Goal: Task Accomplishment & Management: Manage account settings

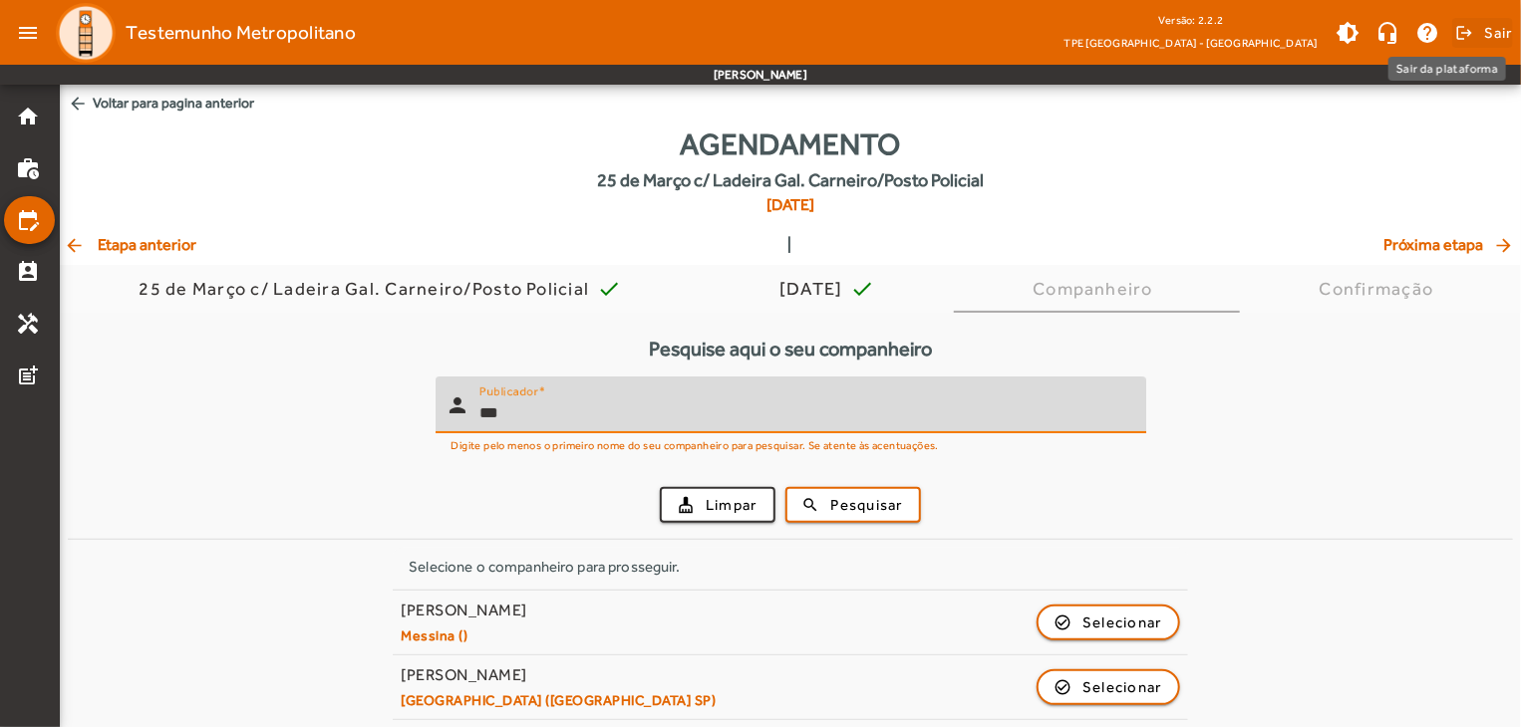
click at [1479, 35] on span at bounding box center [1482, 33] width 61 height 48
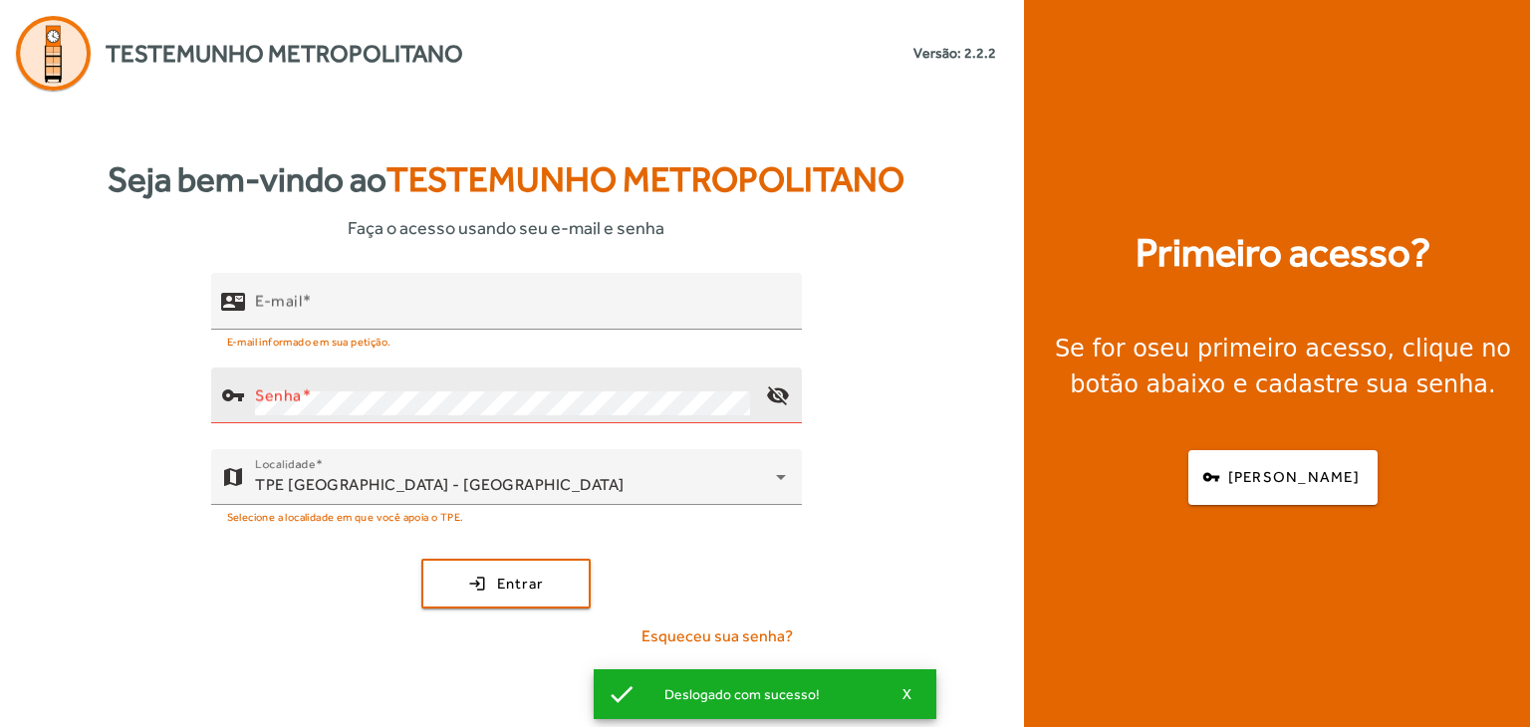
type input "**********"
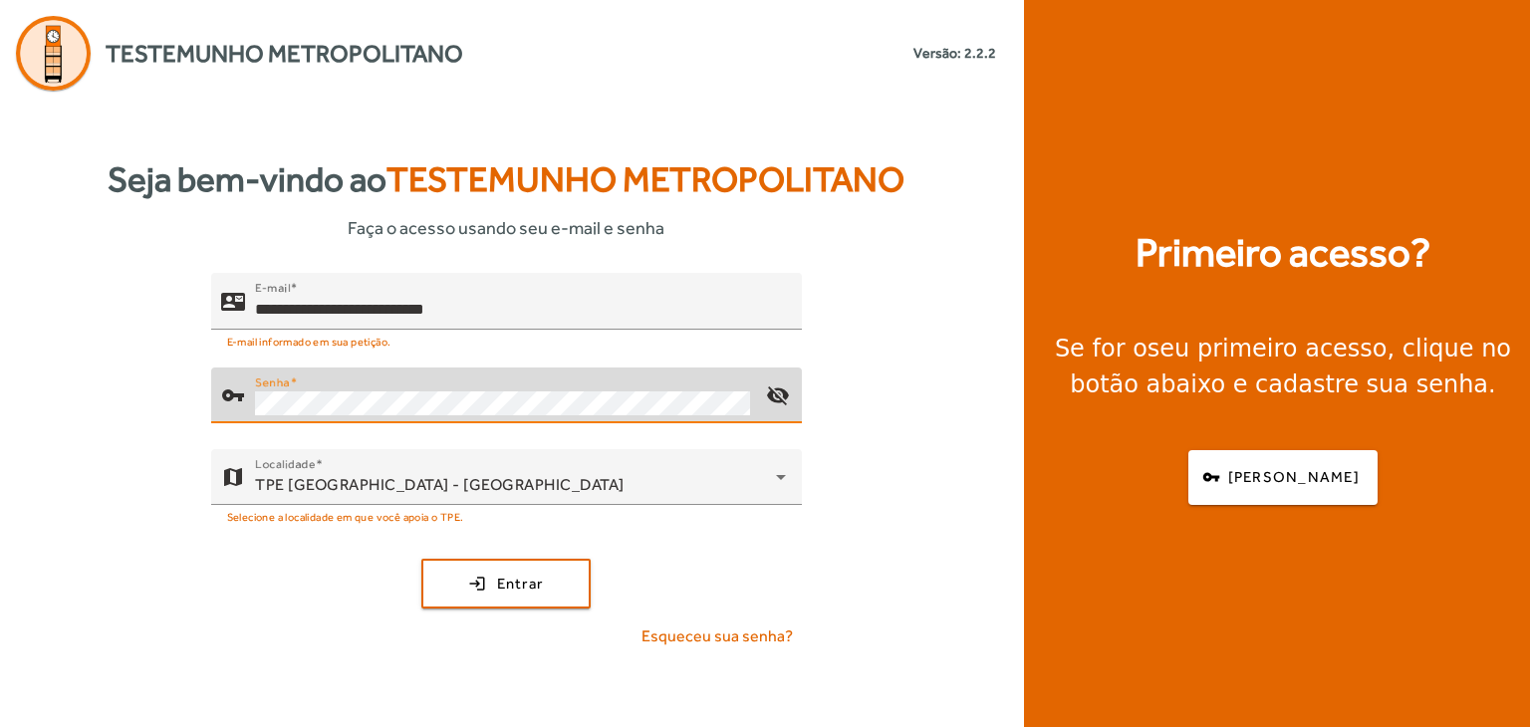
click at [421, 559] on button "login Entrar" at bounding box center [505, 584] width 169 height 50
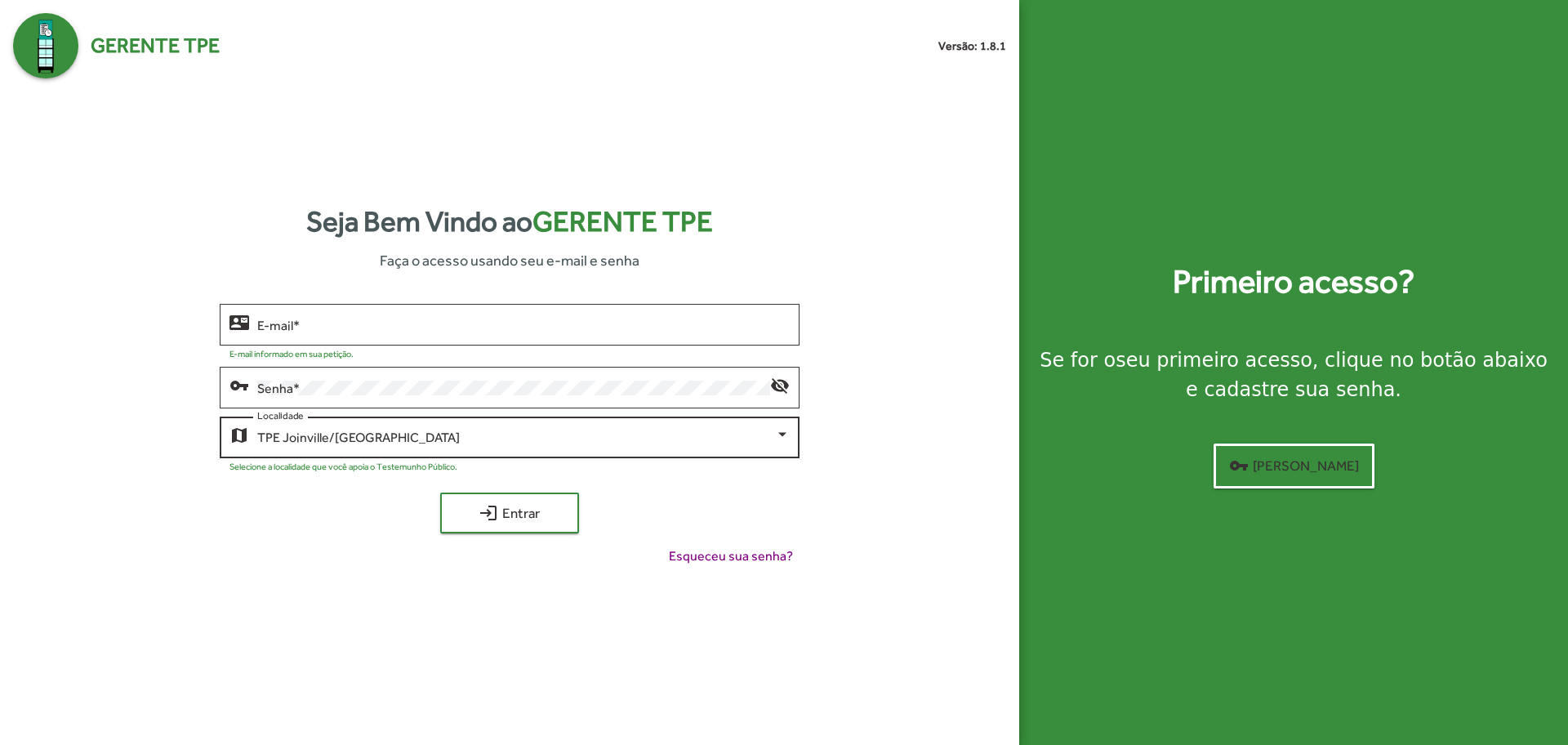
click at [363, 449] on div "TPE Joinville/SC Localidade" at bounding box center [523, 435] width 532 height 45
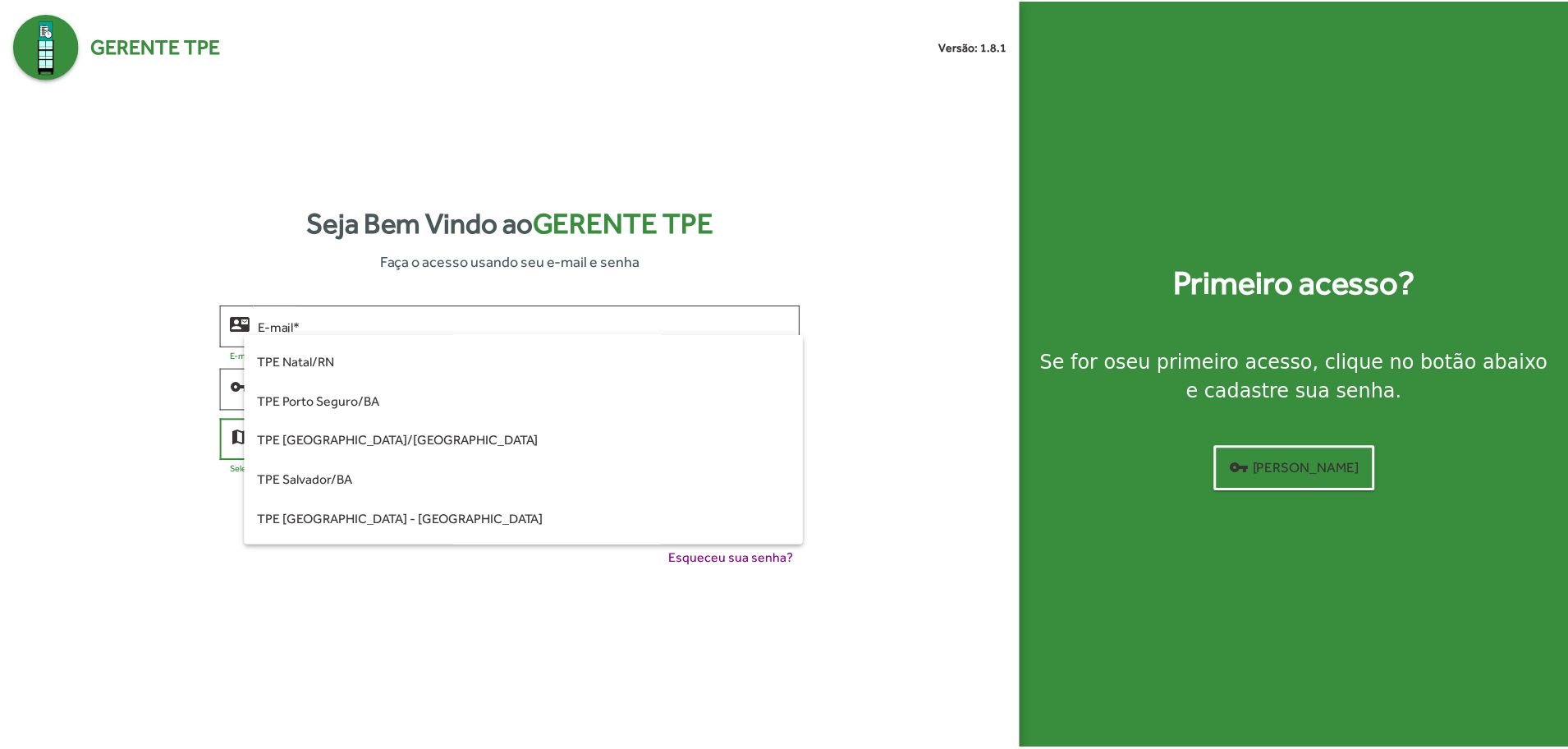
scroll to position [410, 0]
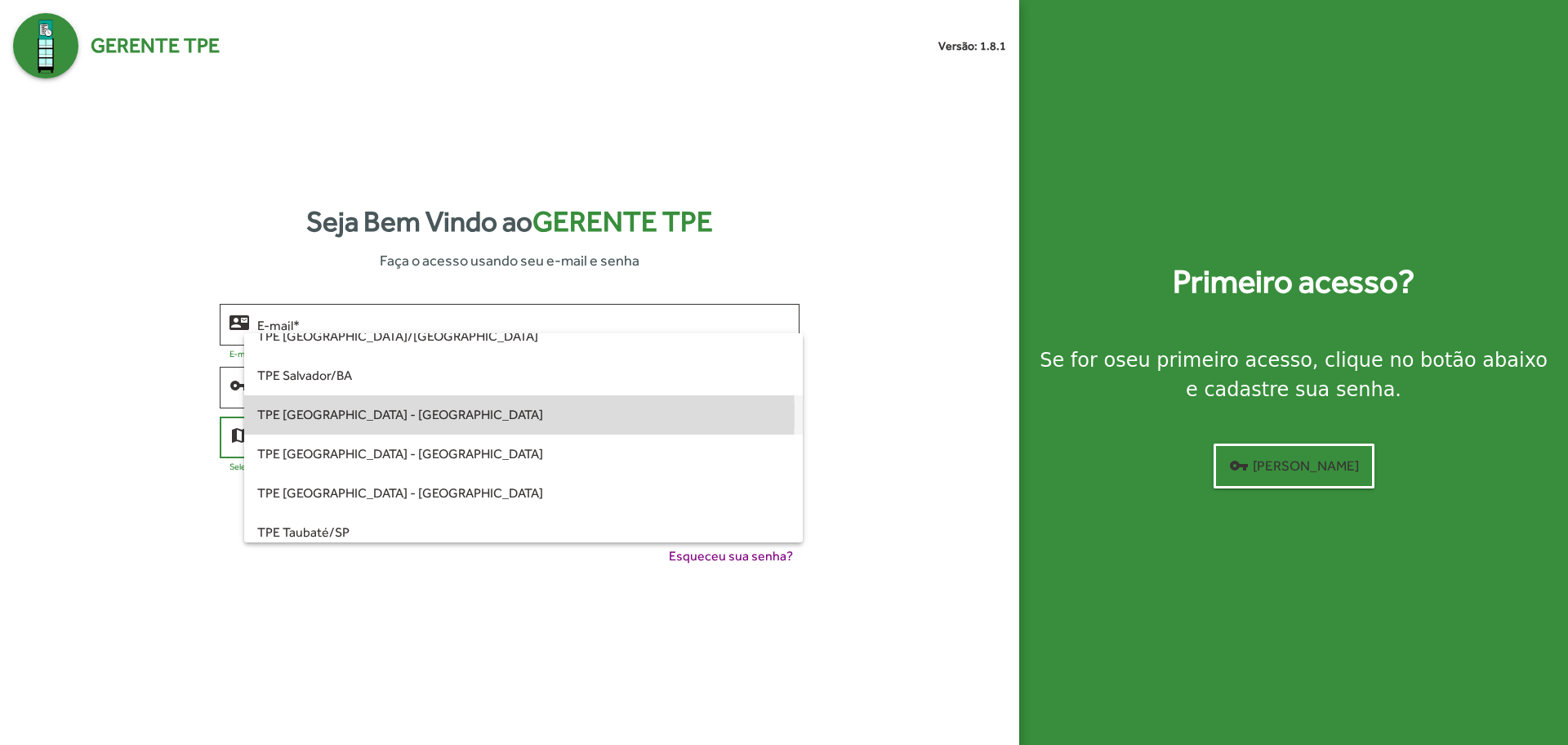
click at [394, 415] on span "TPE [GEOGRAPHIC_DATA] - [GEOGRAPHIC_DATA]" at bounding box center [523, 415] width 532 height 39
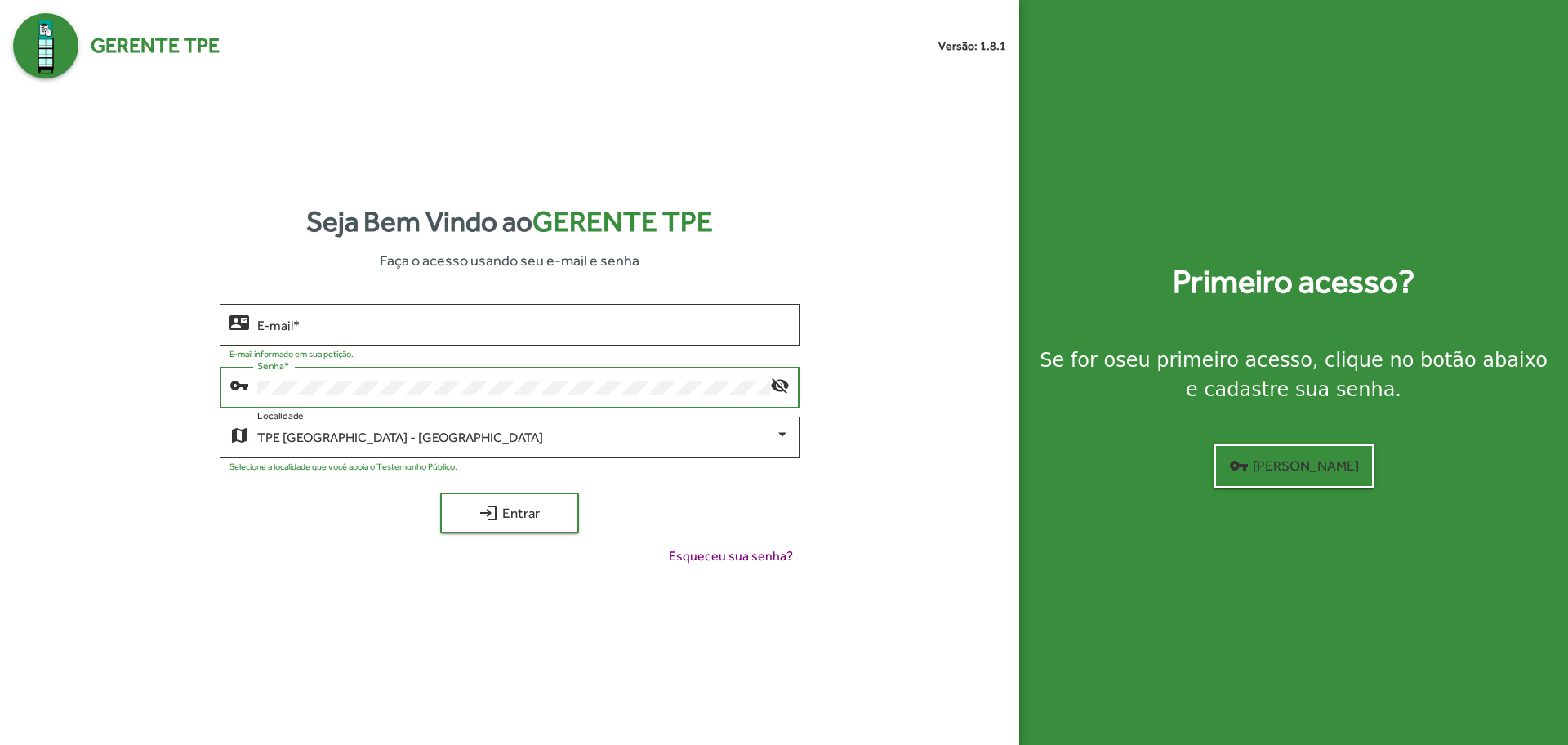
type input "**********"
click at [472, 504] on span "login Entrar" at bounding box center [510, 513] width 110 height 30
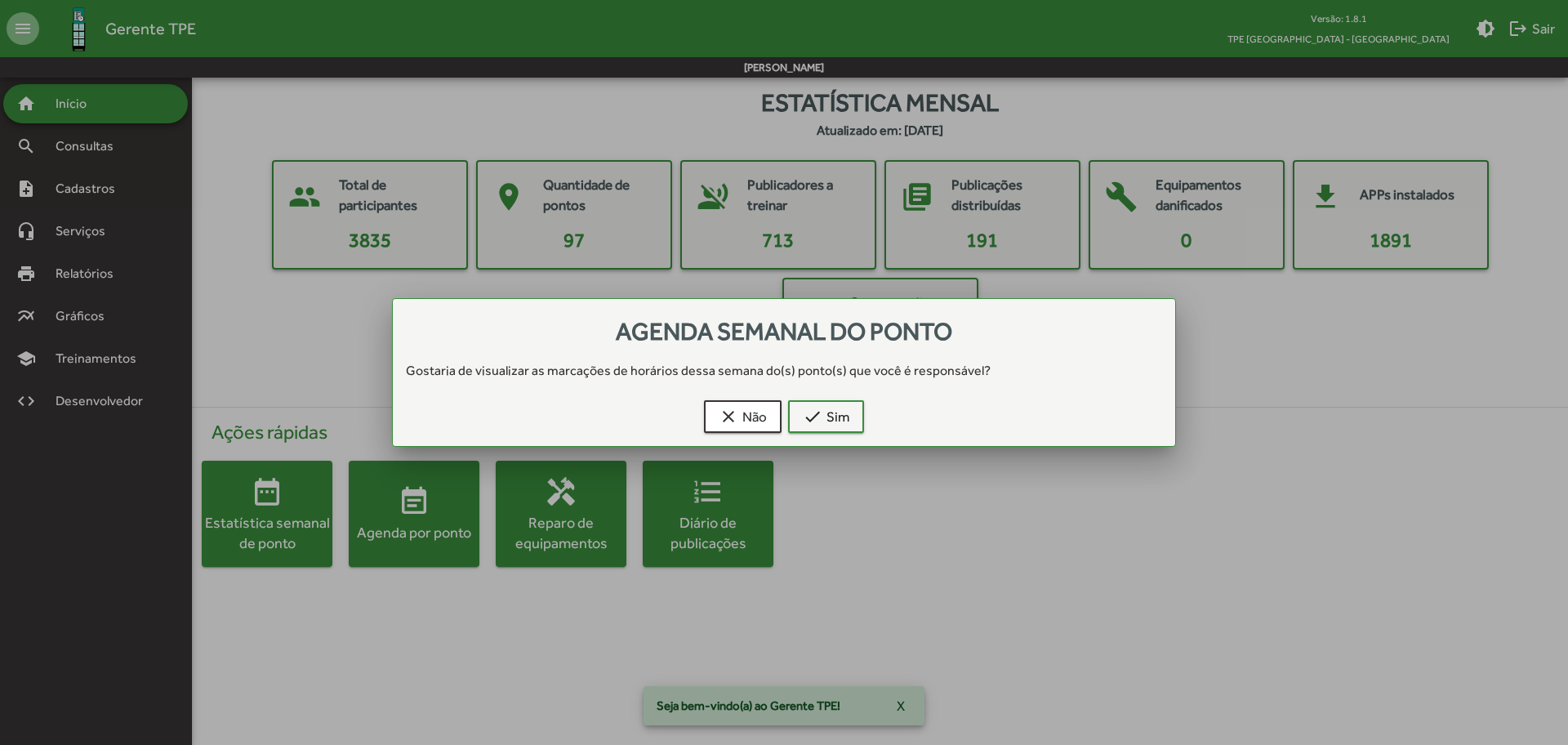
click at [102, 193] on div at bounding box center [784, 372] width 1568 height 745
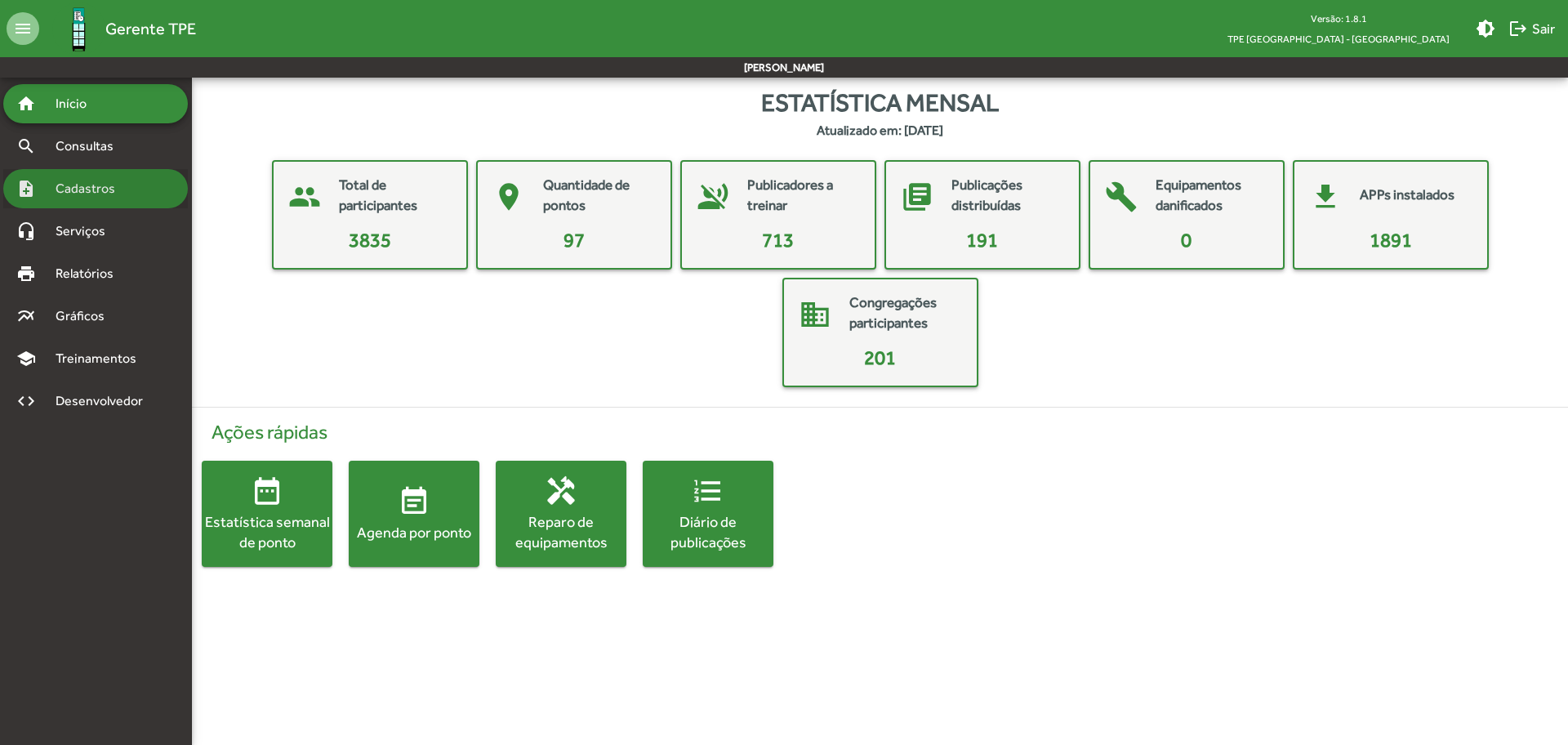
click at [92, 191] on span "Cadastros" at bounding box center [91, 189] width 91 height 20
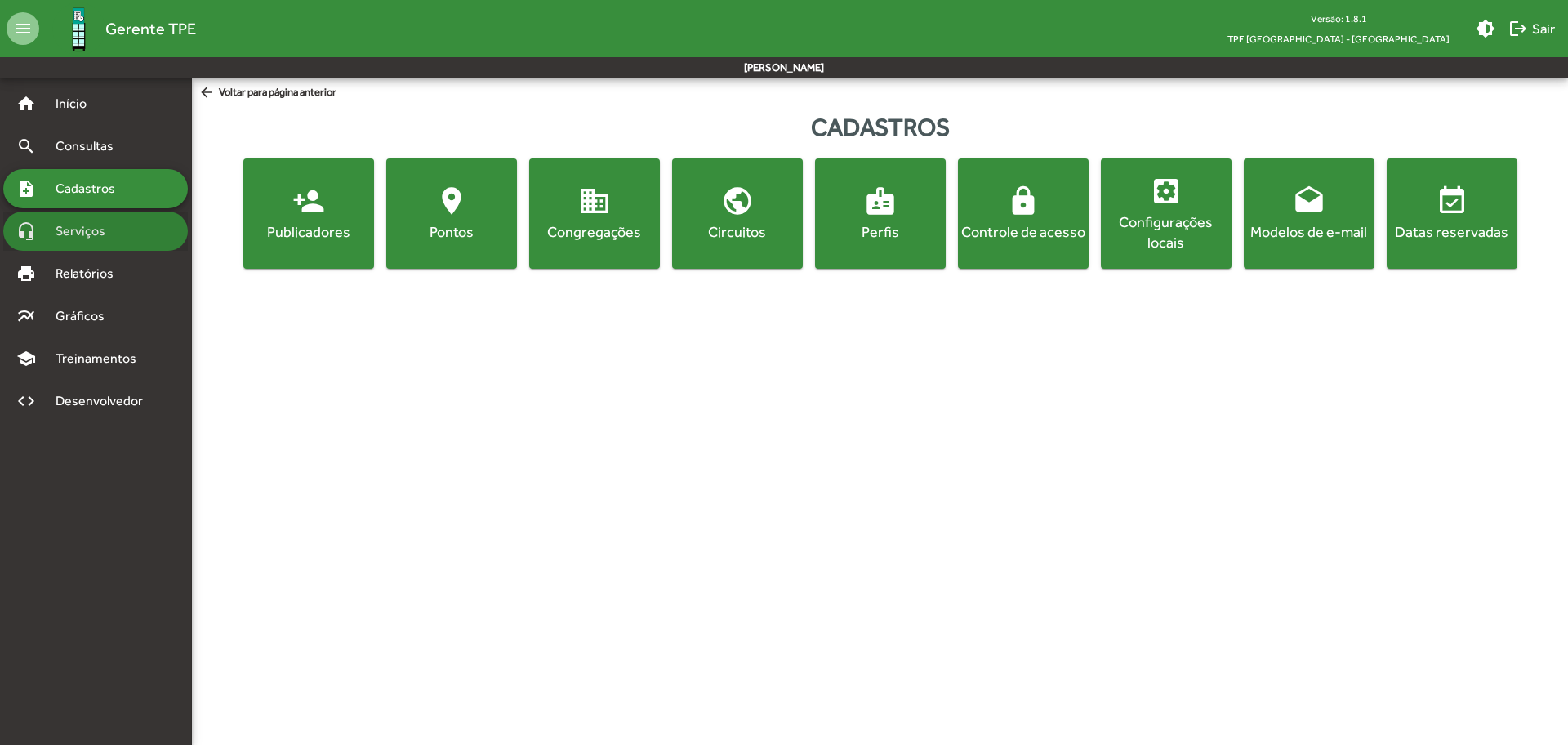
click at [104, 236] on span "Serviços" at bounding box center [87, 231] width 82 height 20
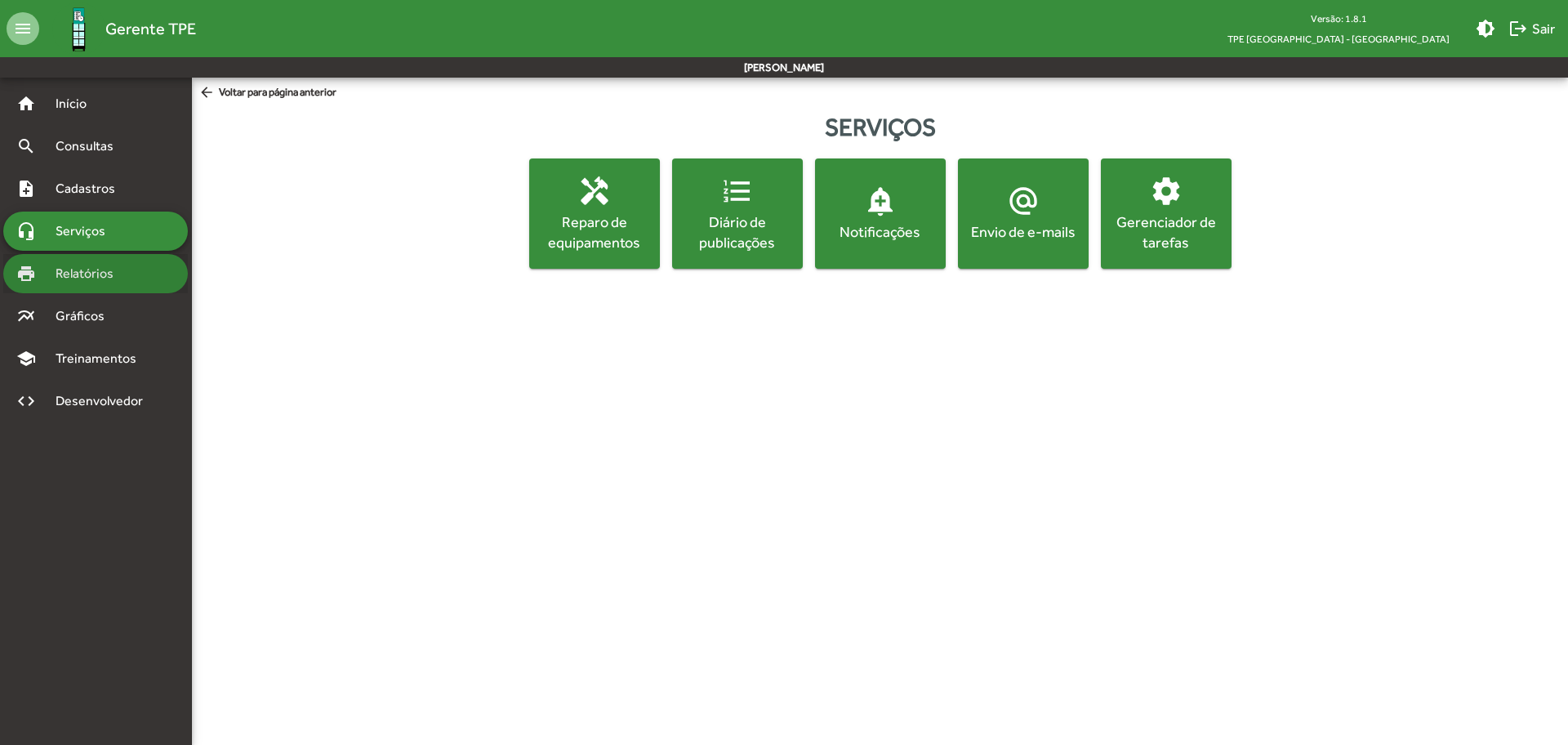
click at [97, 272] on span "Relatórios" at bounding box center [90, 274] width 89 height 20
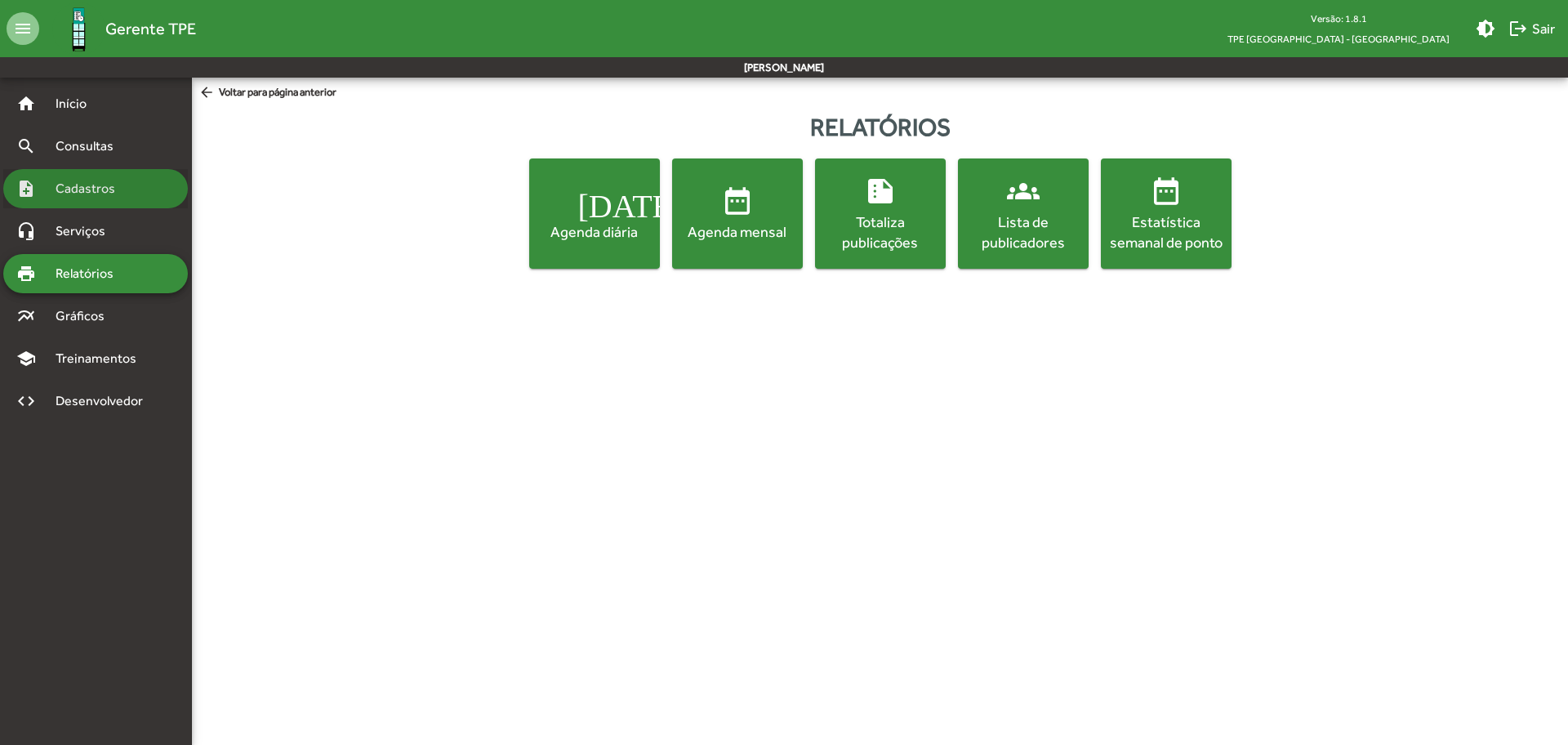
click at [112, 180] on span "Cadastros" at bounding box center [91, 189] width 91 height 20
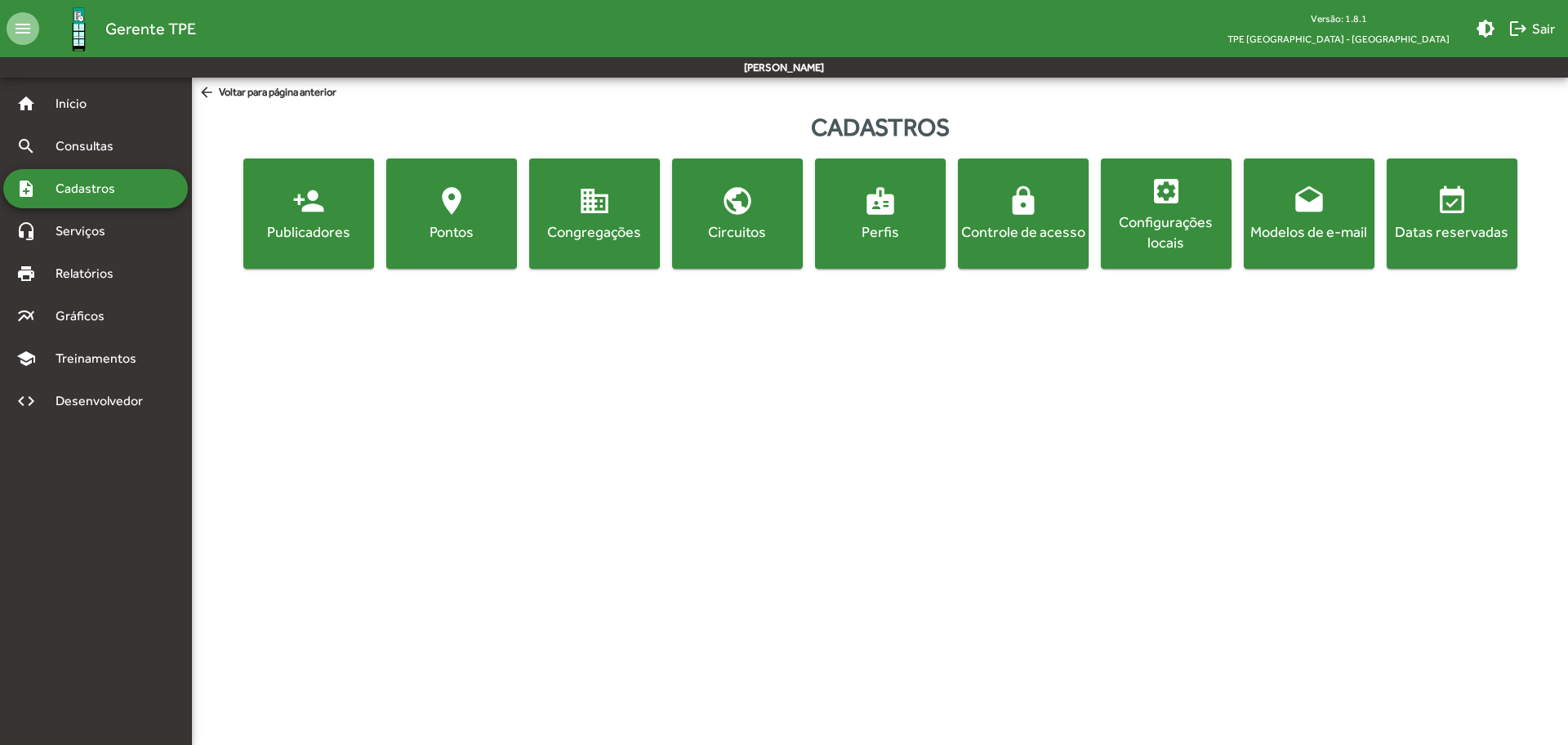
click at [1007, 236] on div "Controle de acesso" at bounding box center [1023, 231] width 124 height 20
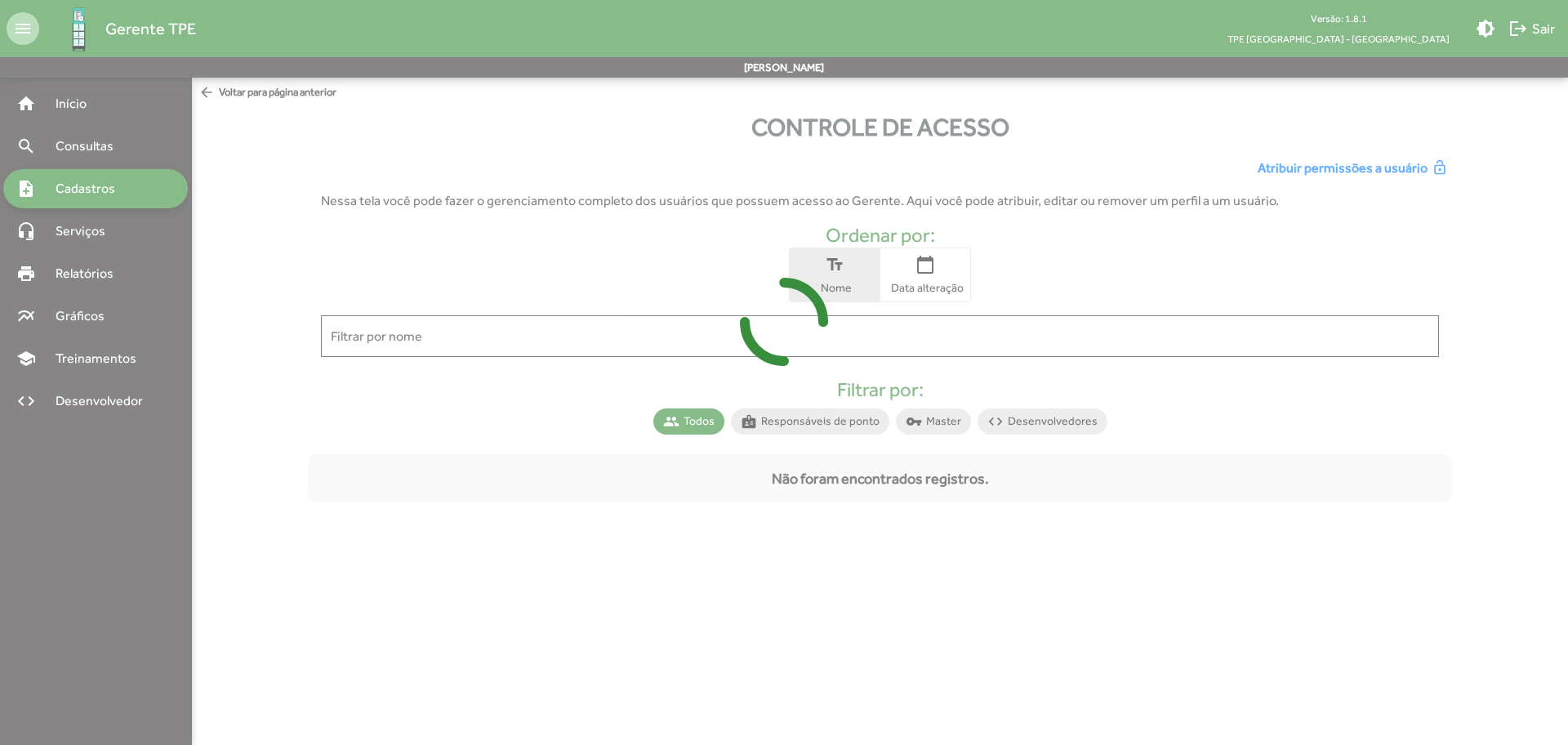
click at [991, 340] on icon at bounding box center [784, 321] width 1568 height 122
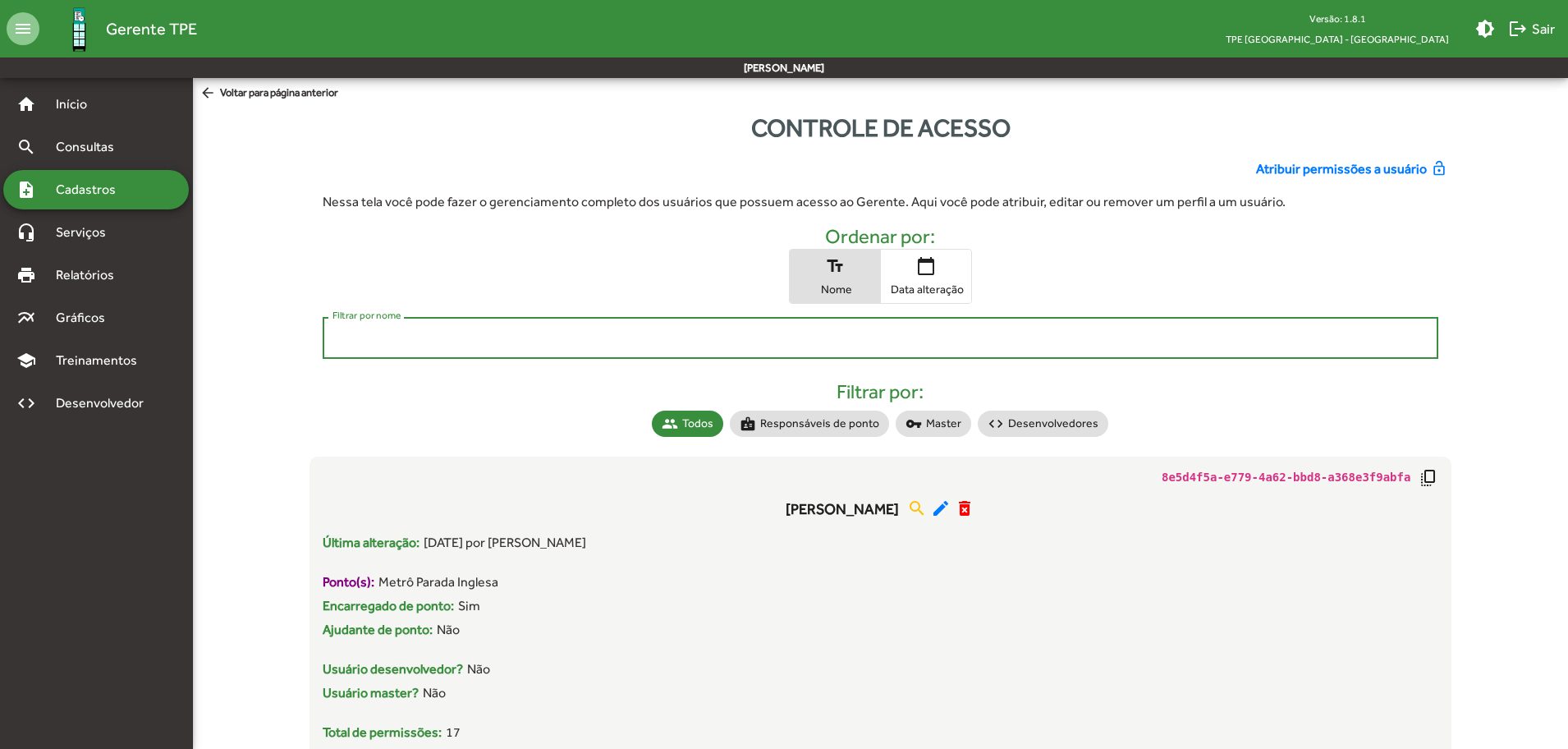
click at [996, 342] on input "Filtrar por nome" at bounding box center [881, 339] width 1097 height 15
type input "****"
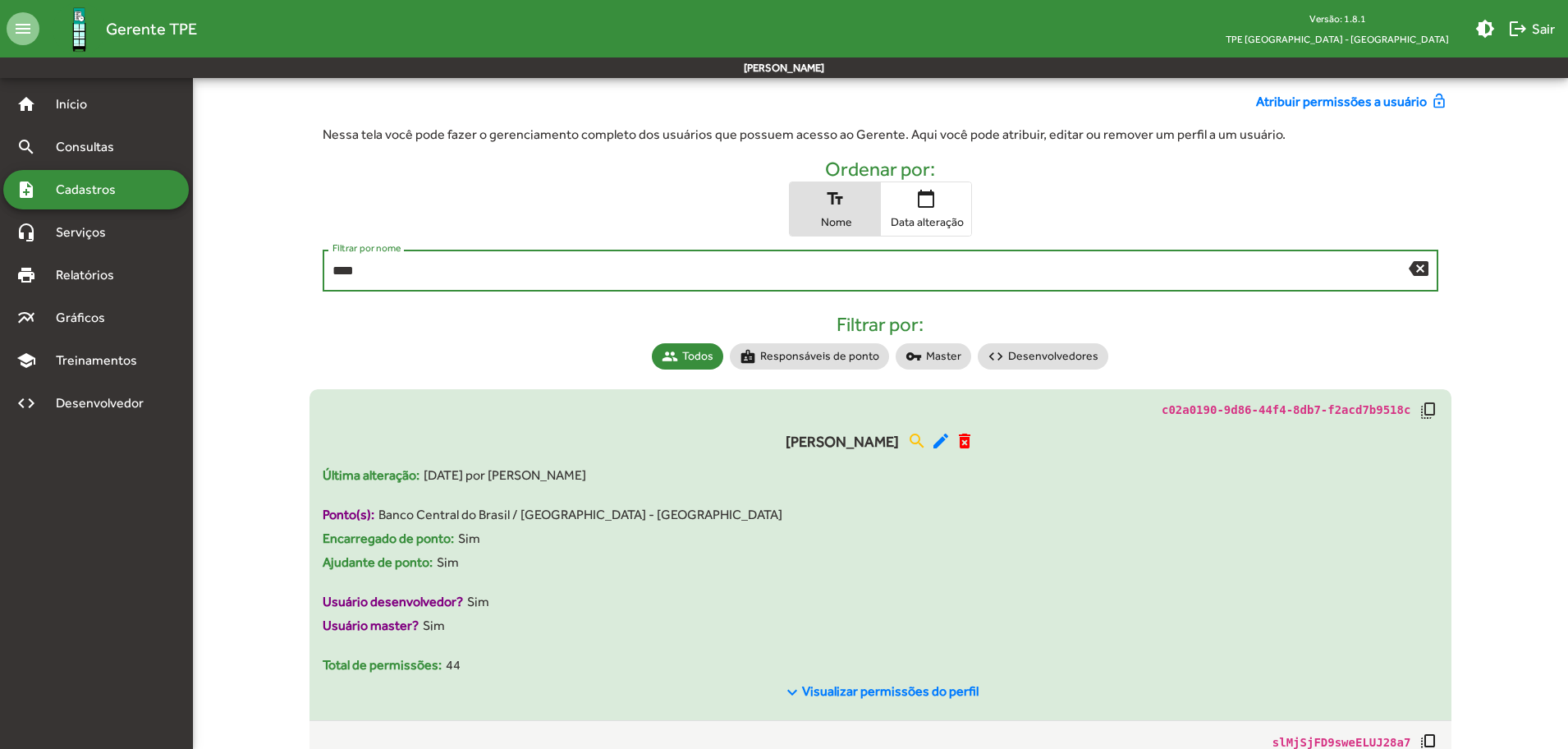
scroll to position [103, 0]
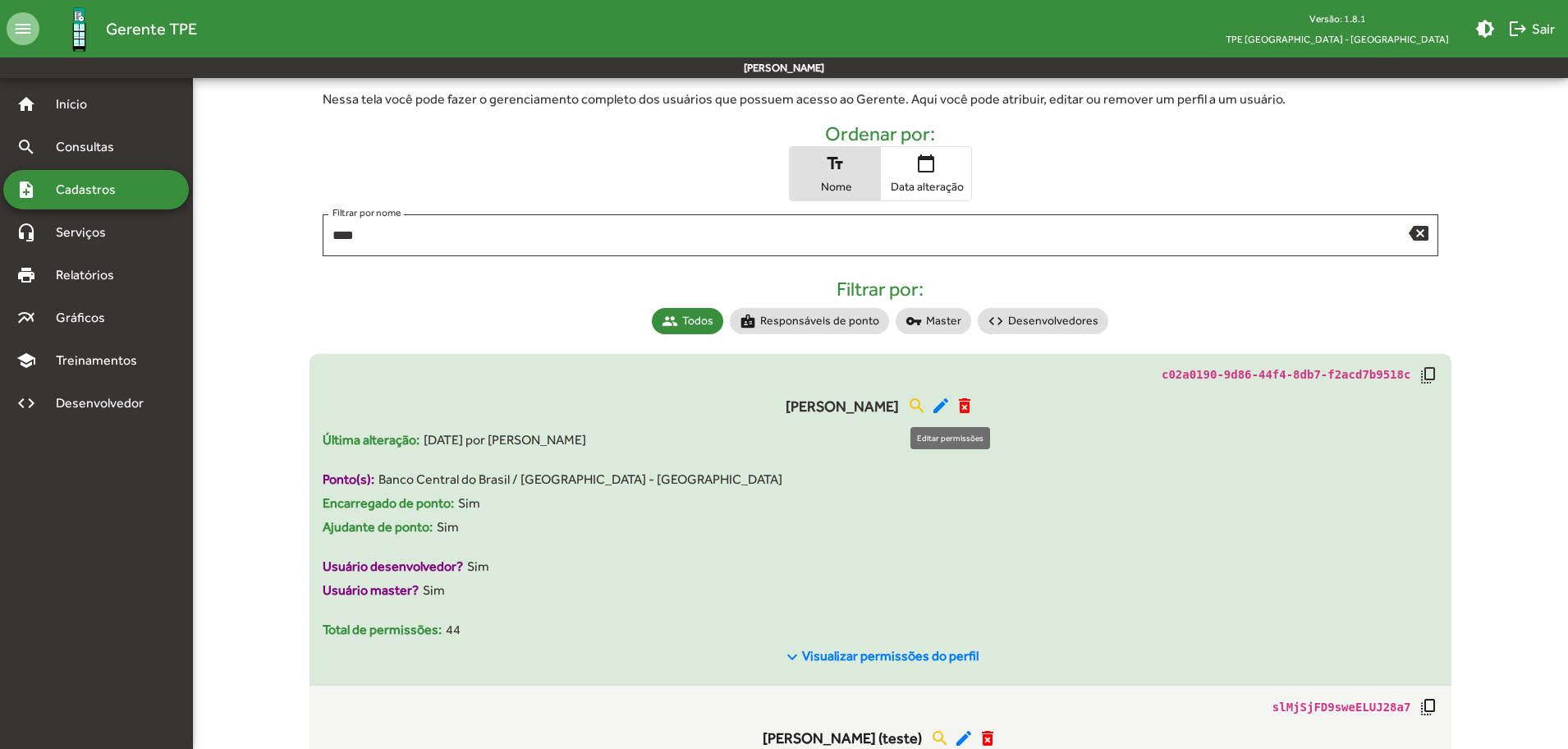
click at [942, 405] on mat-icon "edit" at bounding box center [941, 405] width 20 height 20
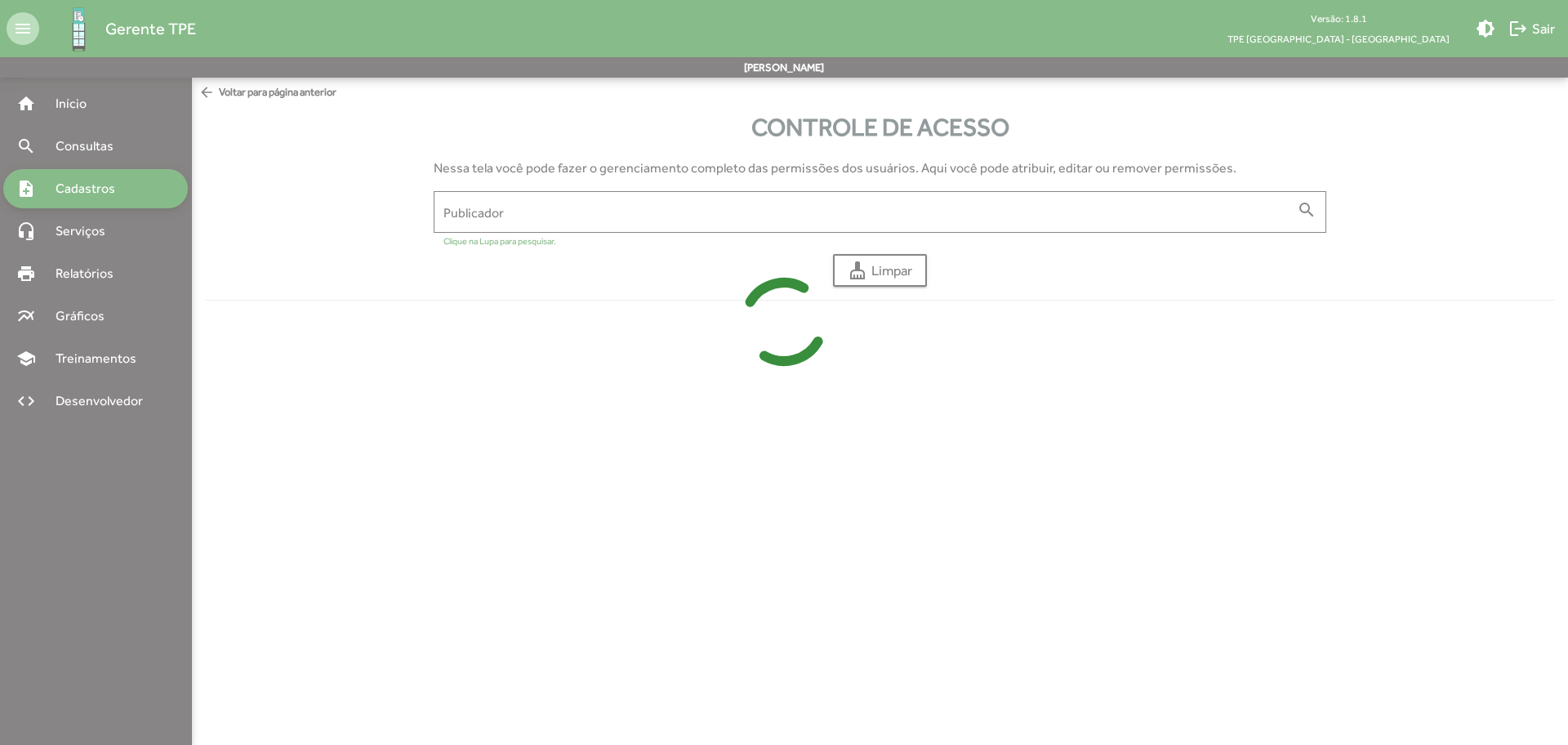
type input "**********"
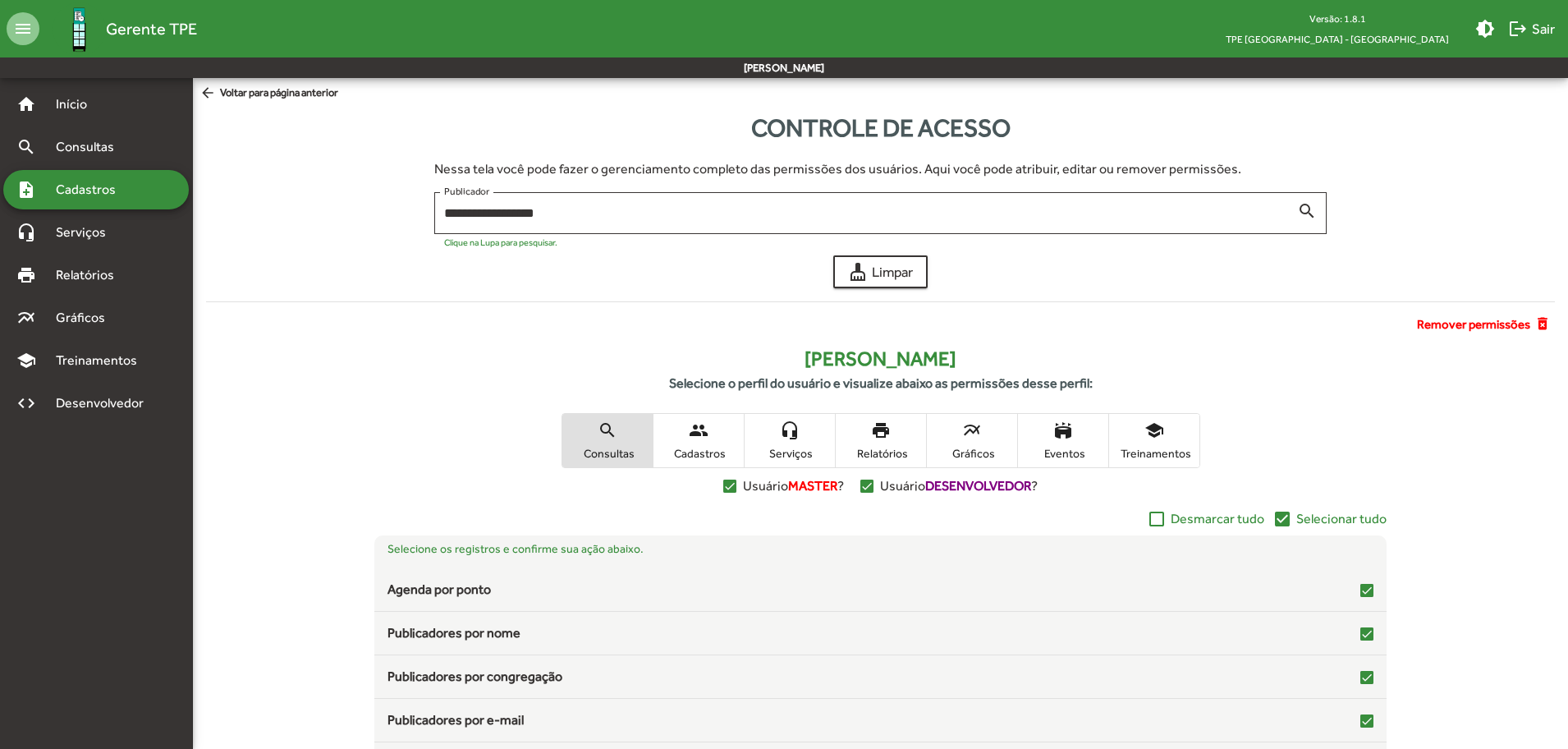
click at [1061, 431] on mat-icon "stadium" at bounding box center [1063, 430] width 20 height 20
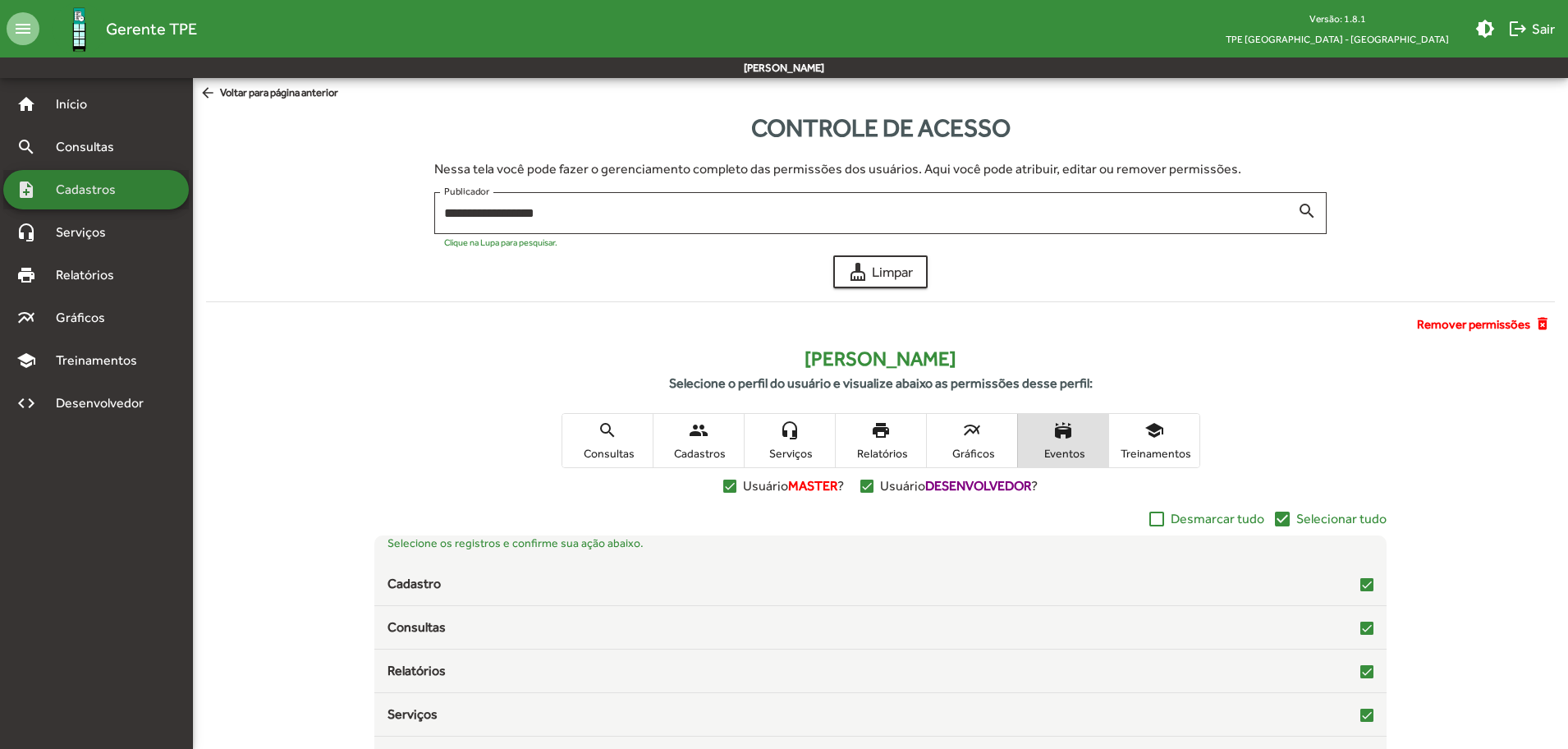
click at [110, 190] on span "Cadastros" at bounding box center [91, 190] width 91 height 20
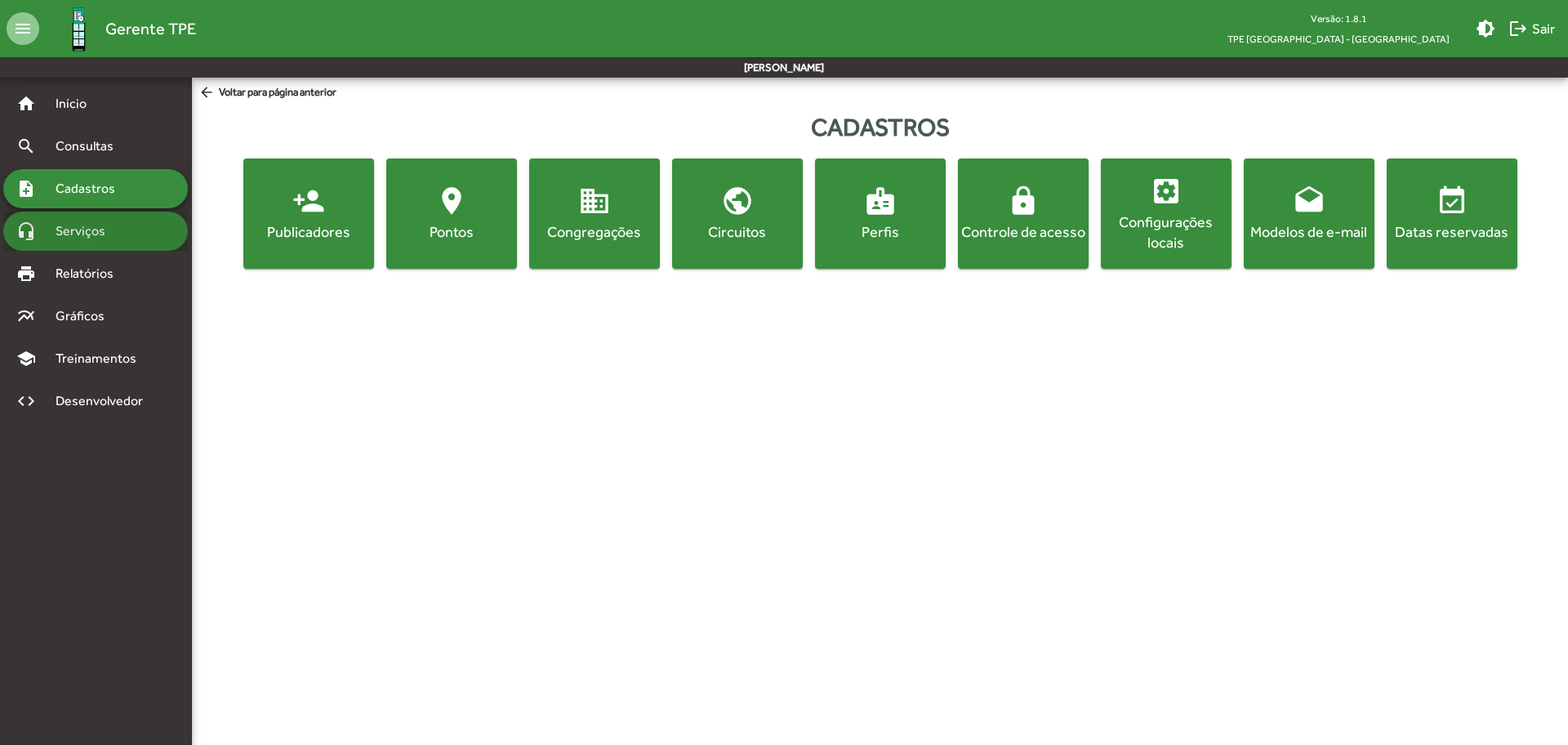
click at [93, 234] on span "Serviços" at bounding box center [87, 231] width 82 height 20
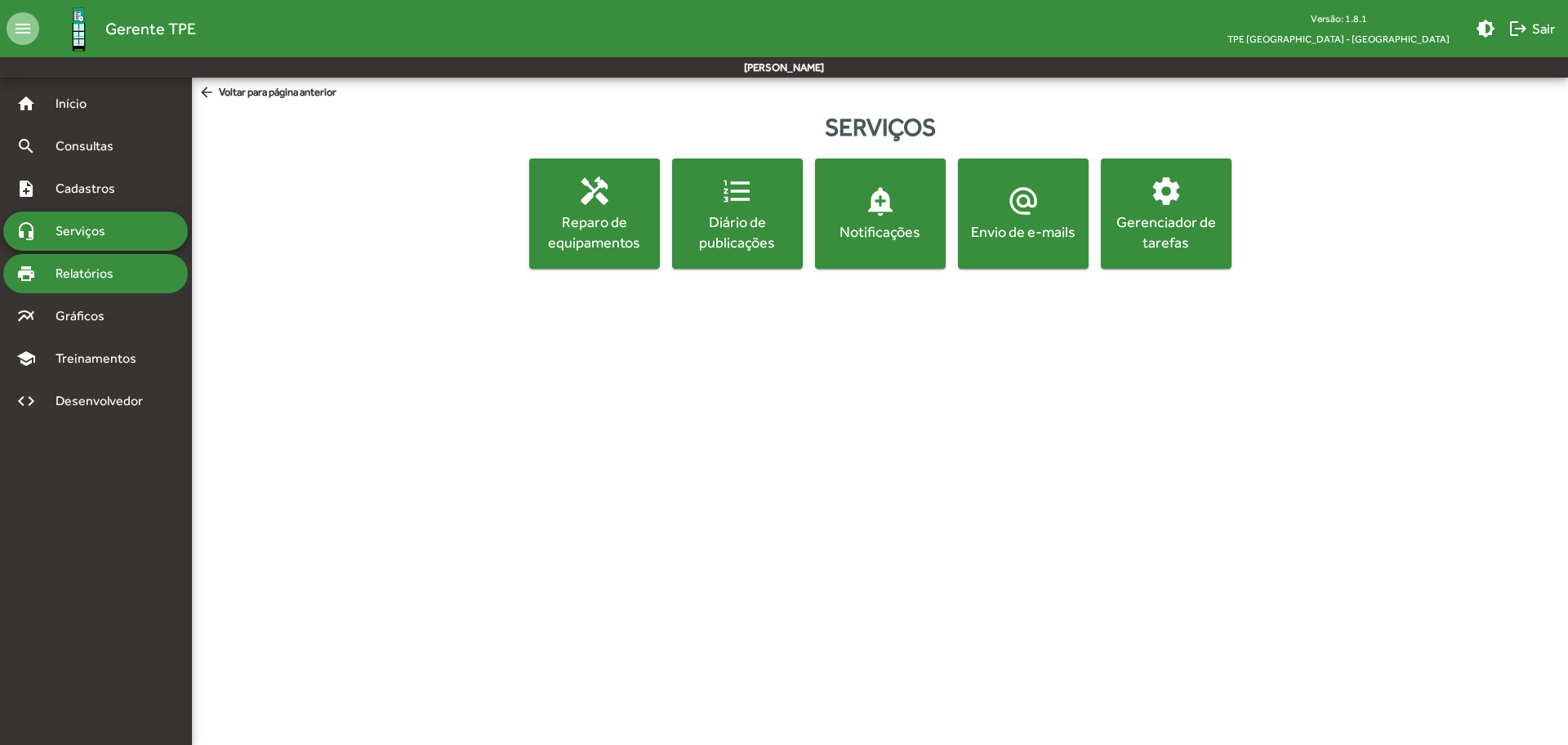
click at [97, 262] on div "print Relatórios" at bounding box center [95, 274] width 184 height 39
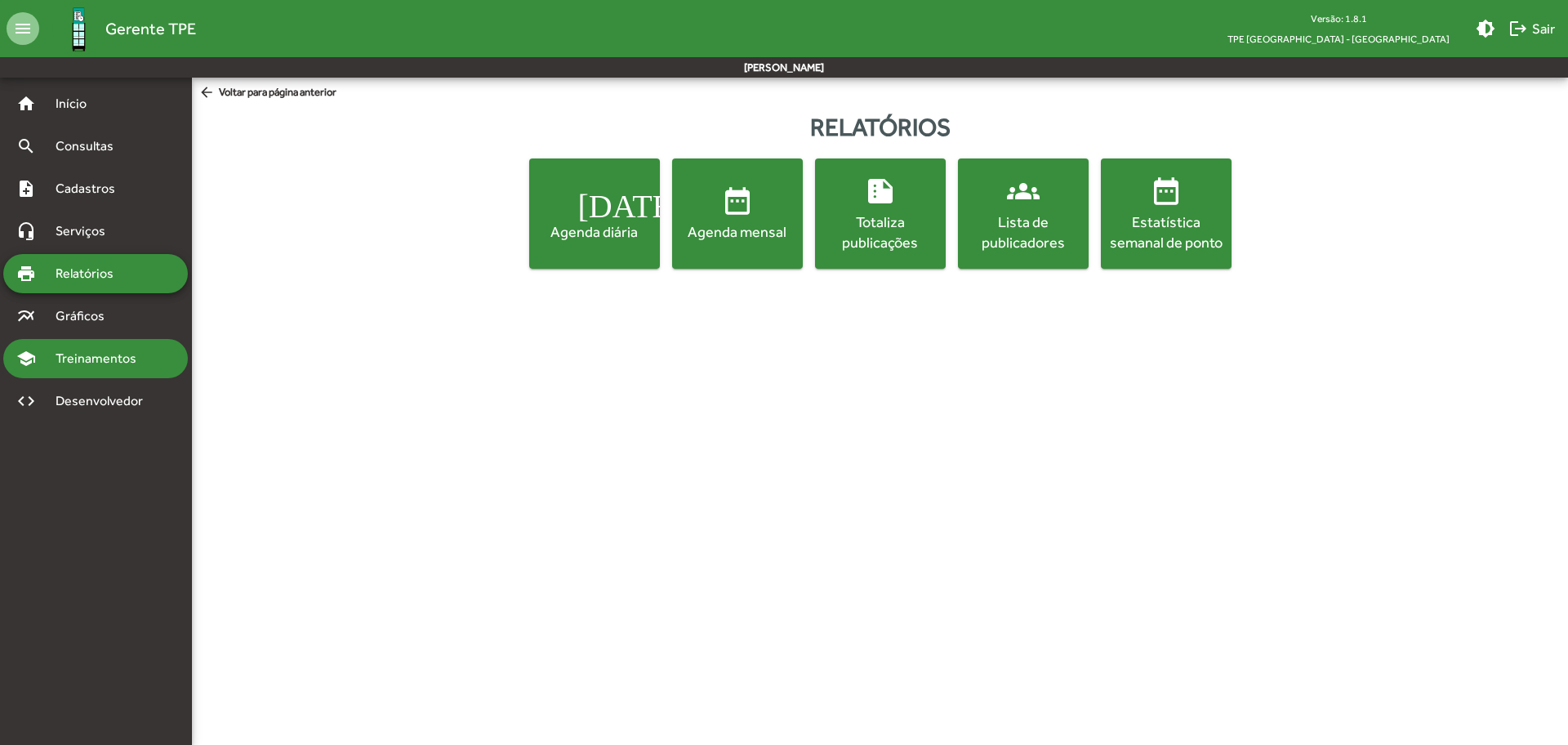
click at [93, 362] on span "Treinamentos" at bounding box center [101, 358] width 111 height 20
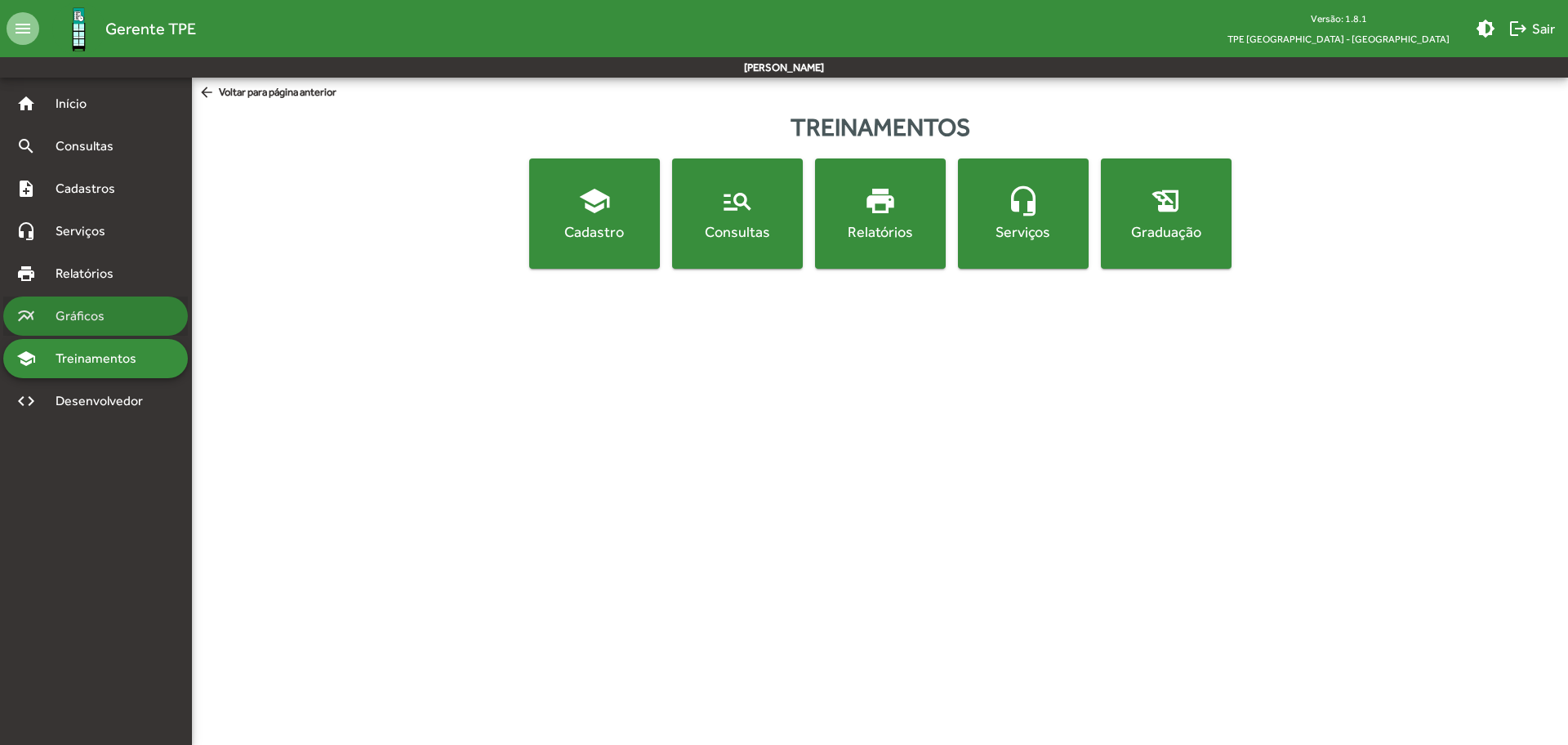
click at [97, 311] on span "Gráficos" at bounding box center [86, 316] width 81 height 20
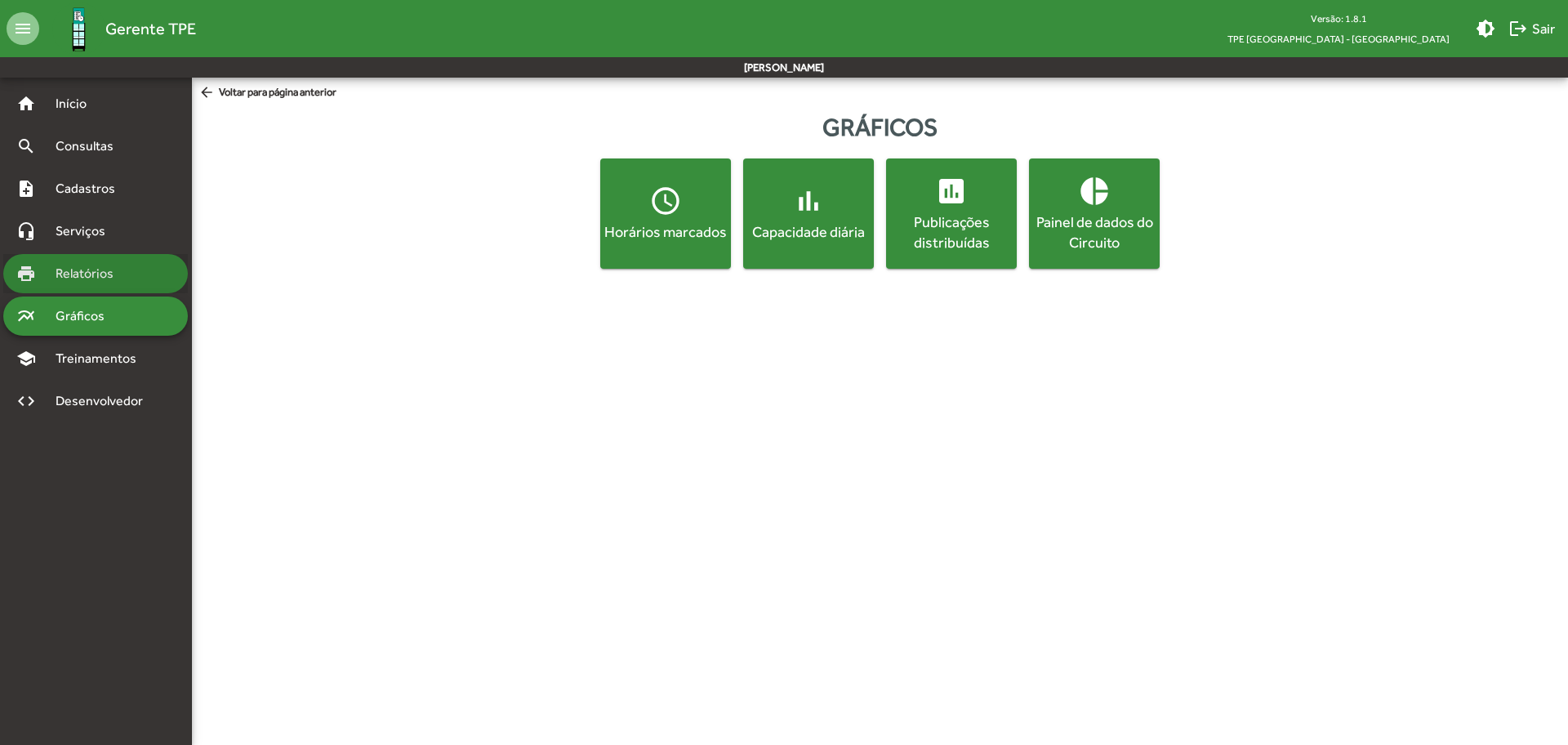
click at [96, 274] on span "Relatórios" at bounding box center [90, 274] width 89 height 20
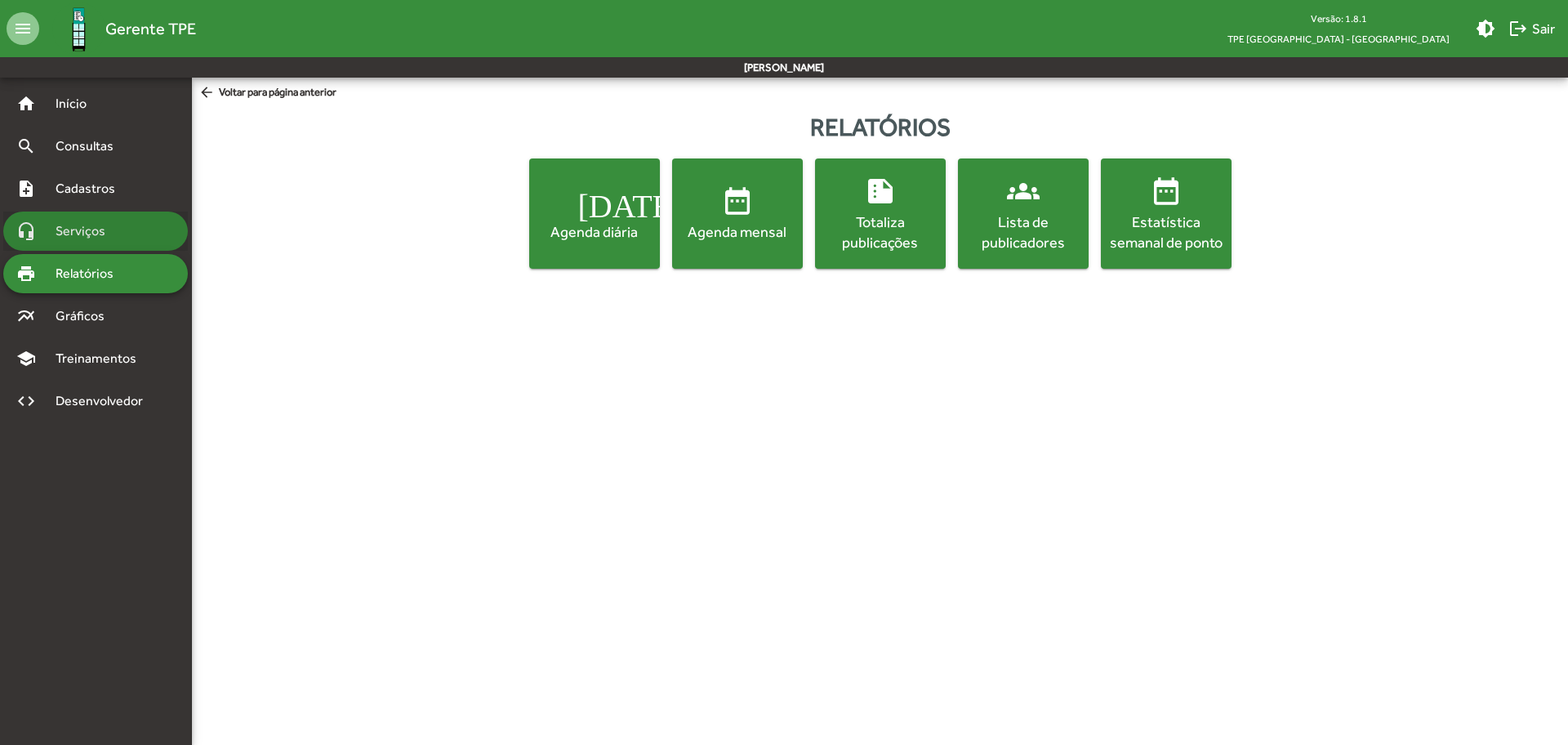
click at [97, 218] on div "headset_mic Serviços" at bounding box center [95, 231] width 184 height 39
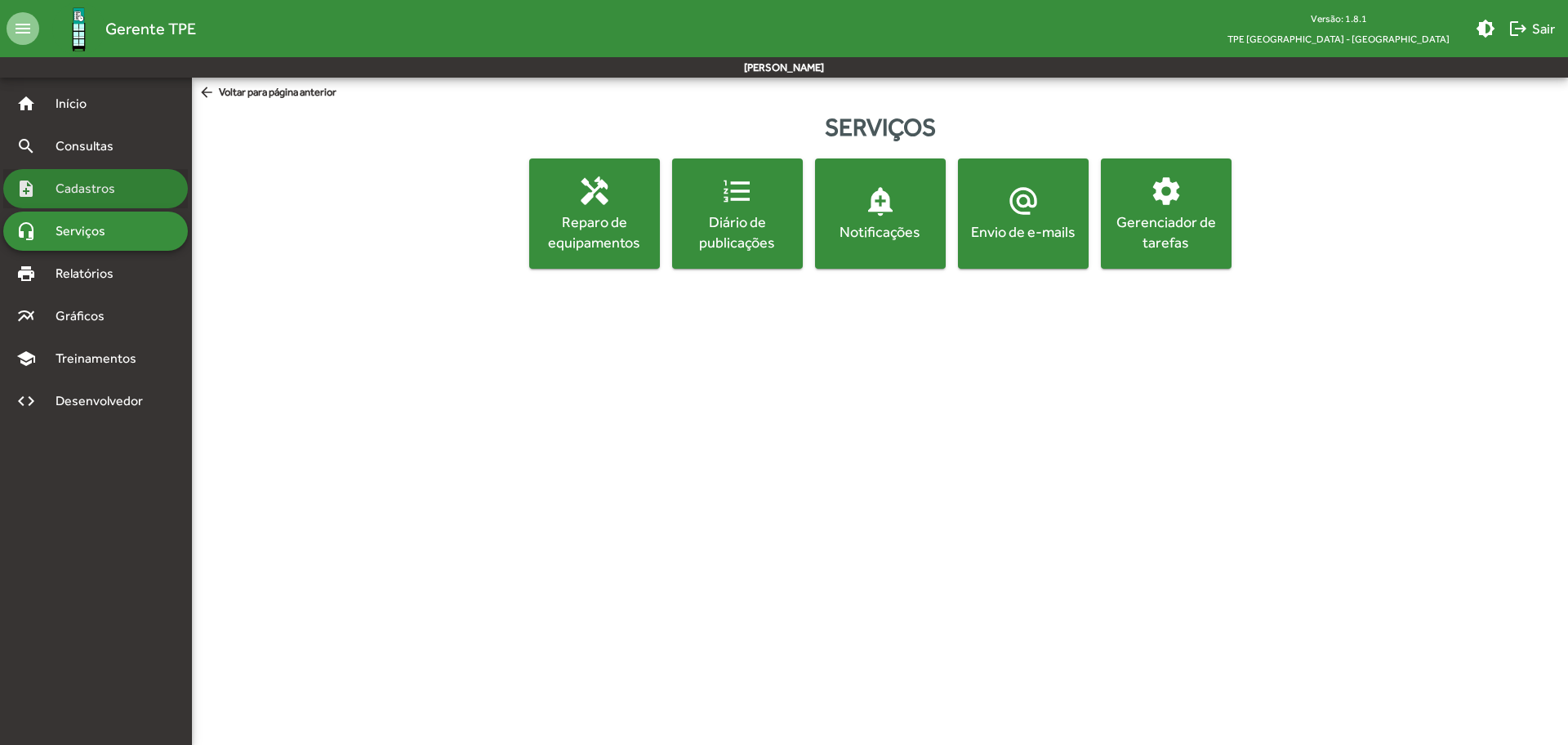
click at [98, 183] on span "Cadastros" at bounding box center [91, 189] width 91 height 20
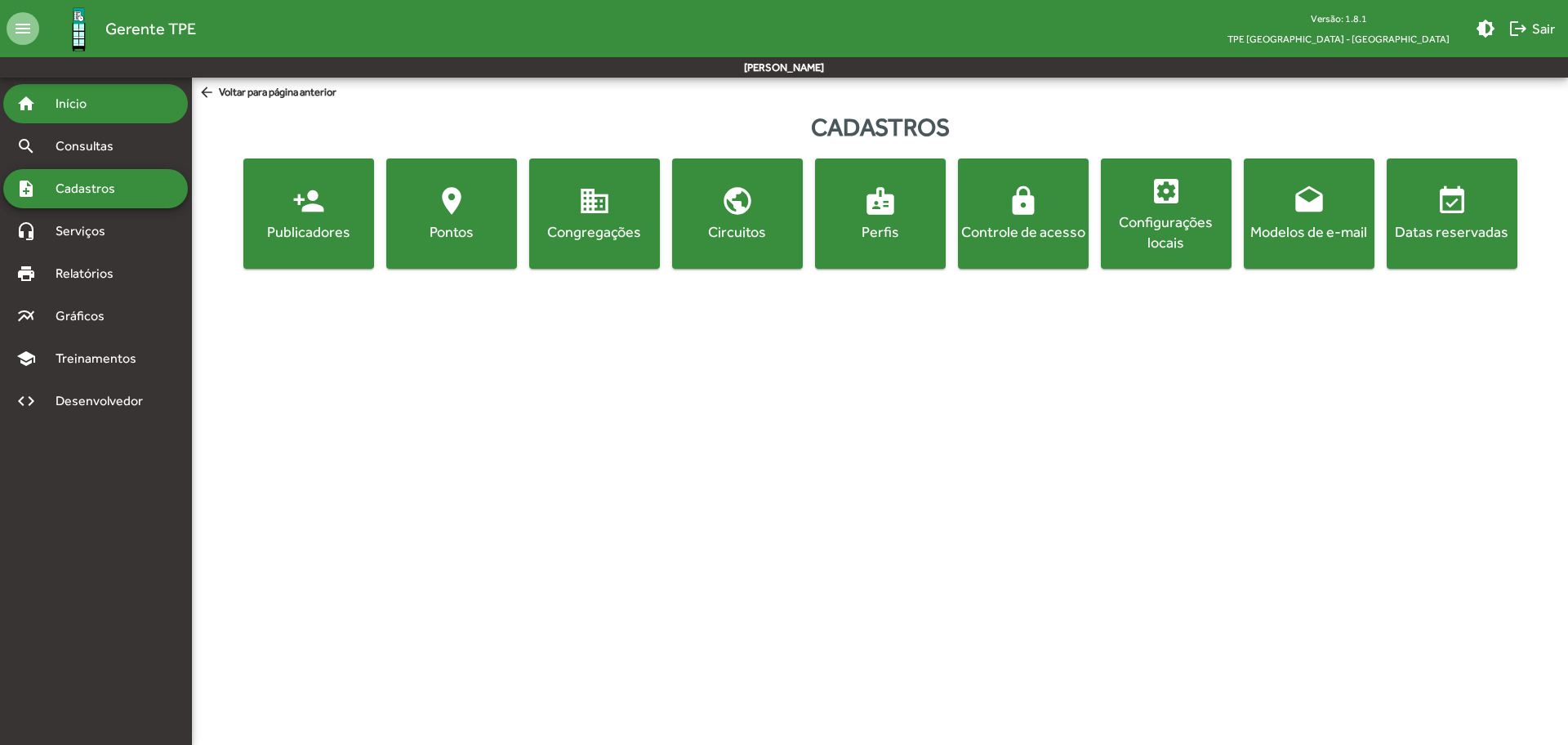
click at [67, 104] on span "Início" at bounding box center [78, 104] width 65 height 20
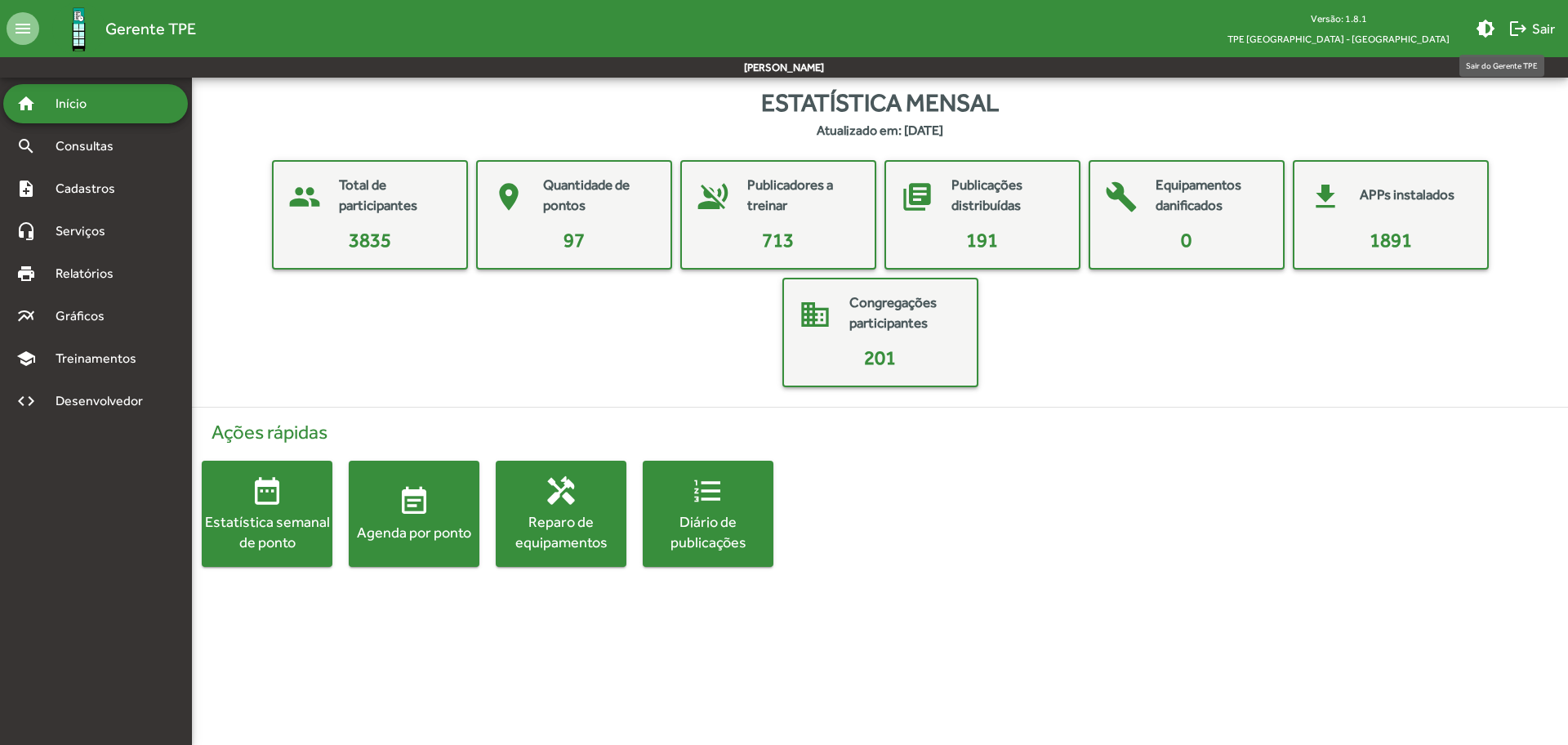
click at [1530, 31] on span "logout Sair" at bounding box center [1531, 29] width 47 height 30
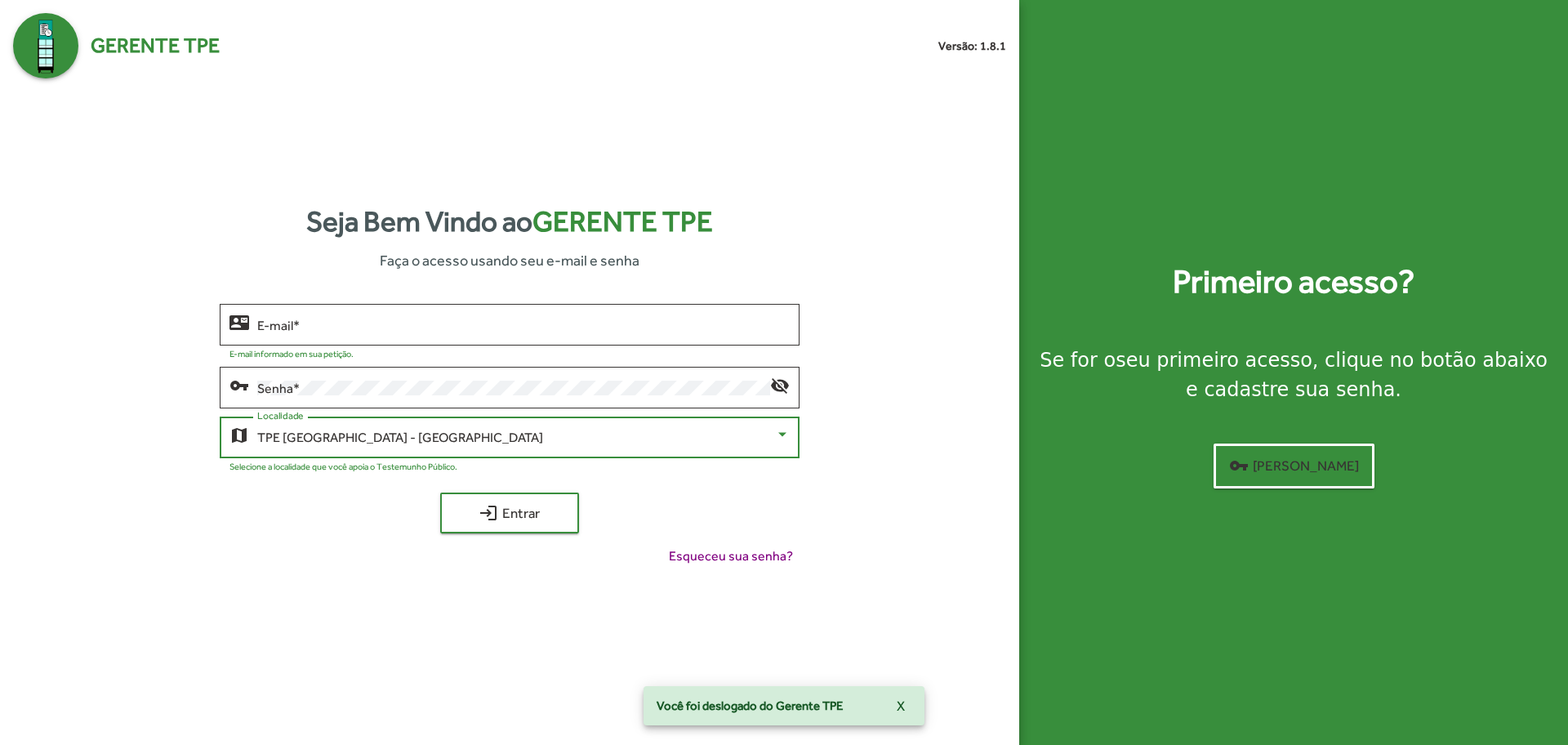
click at [458, 430] on div "TPE [GEOGRAPHIC_DATA] - [GEOGRAPHIC_DATA]" at bounding box center [516, 438] width 517 height 15
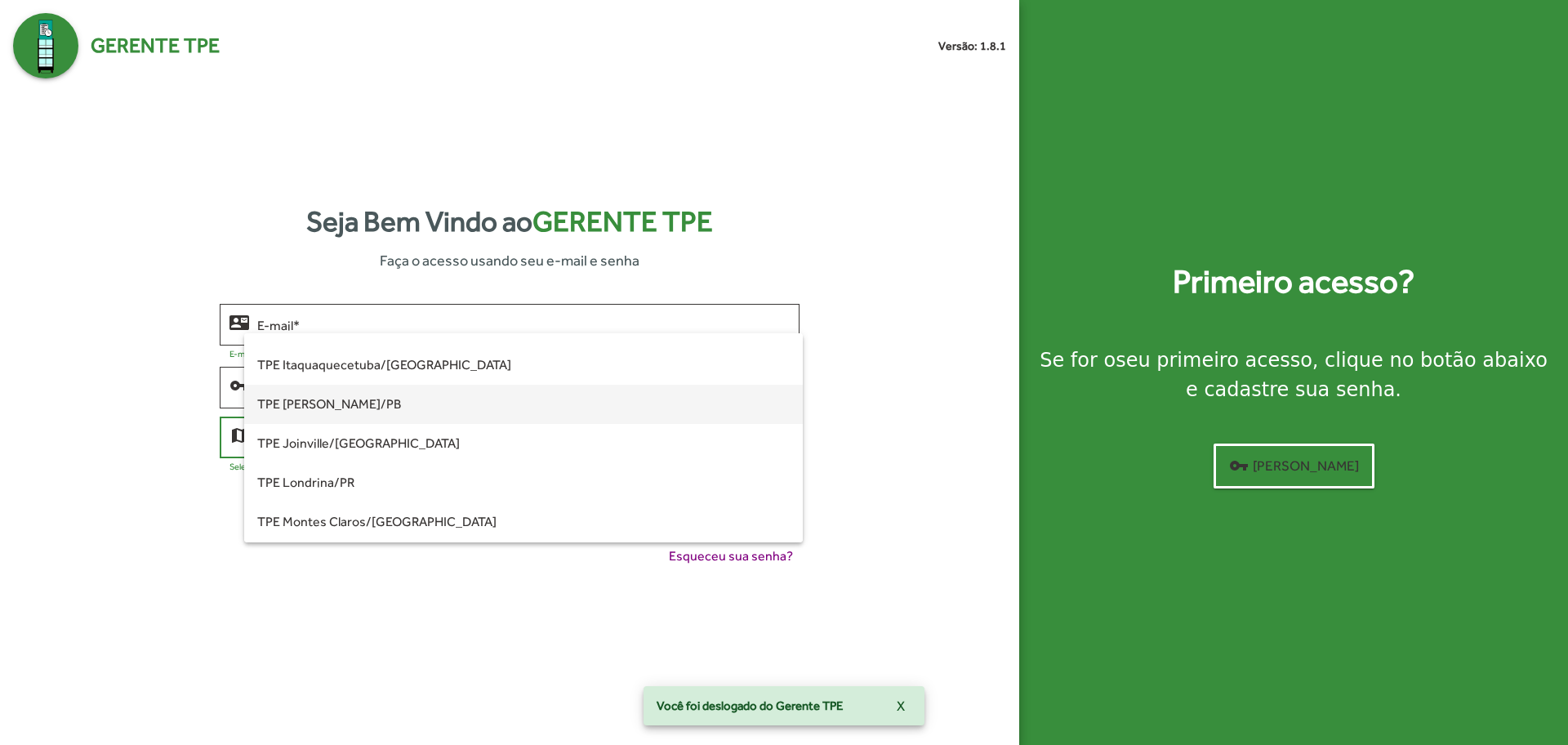
scroll to position [204, 0]
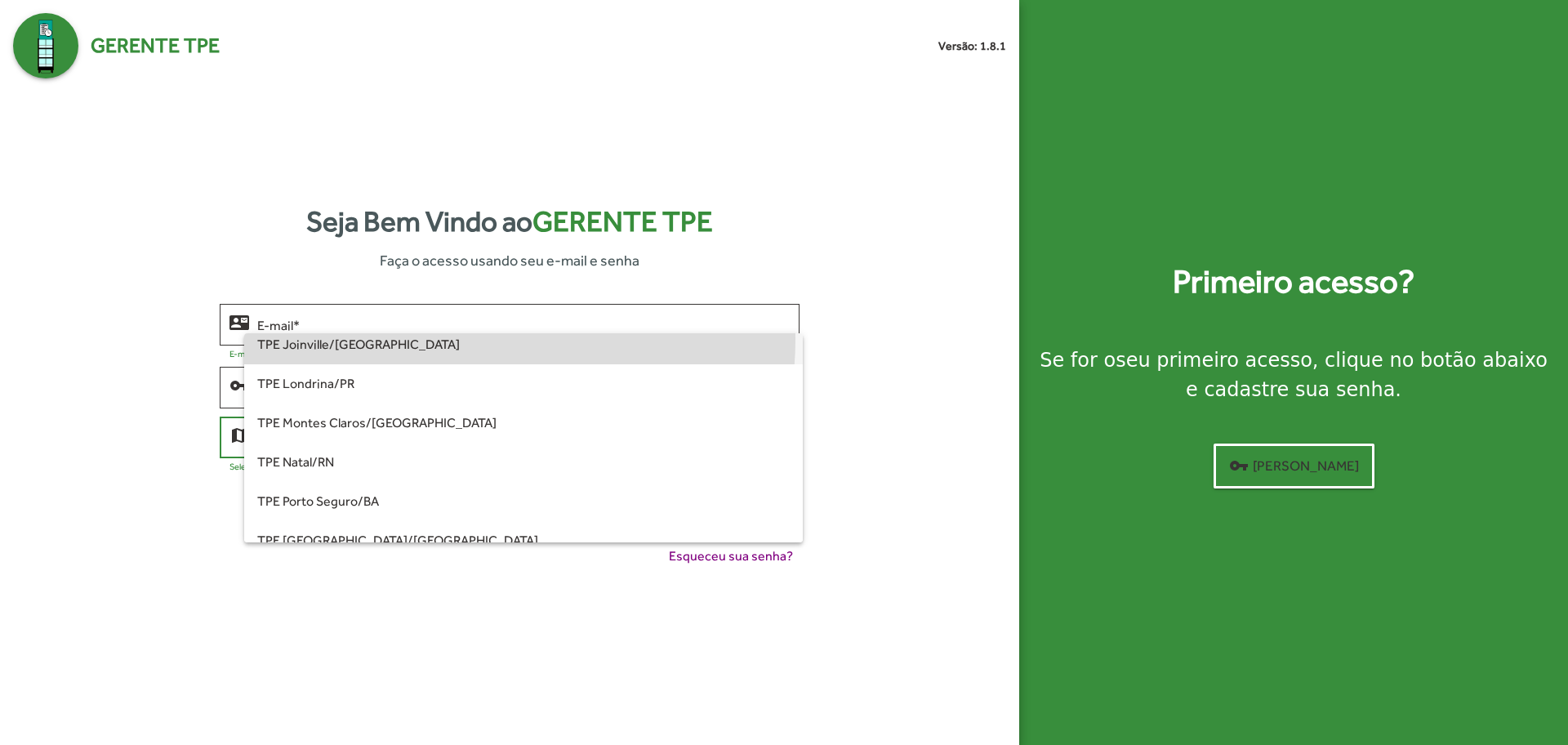
click at [454, 339] on span "TPE Joinville/[GEOGRAPHIC_DATA]" at bounding box center [523, 345] width 532 height 39
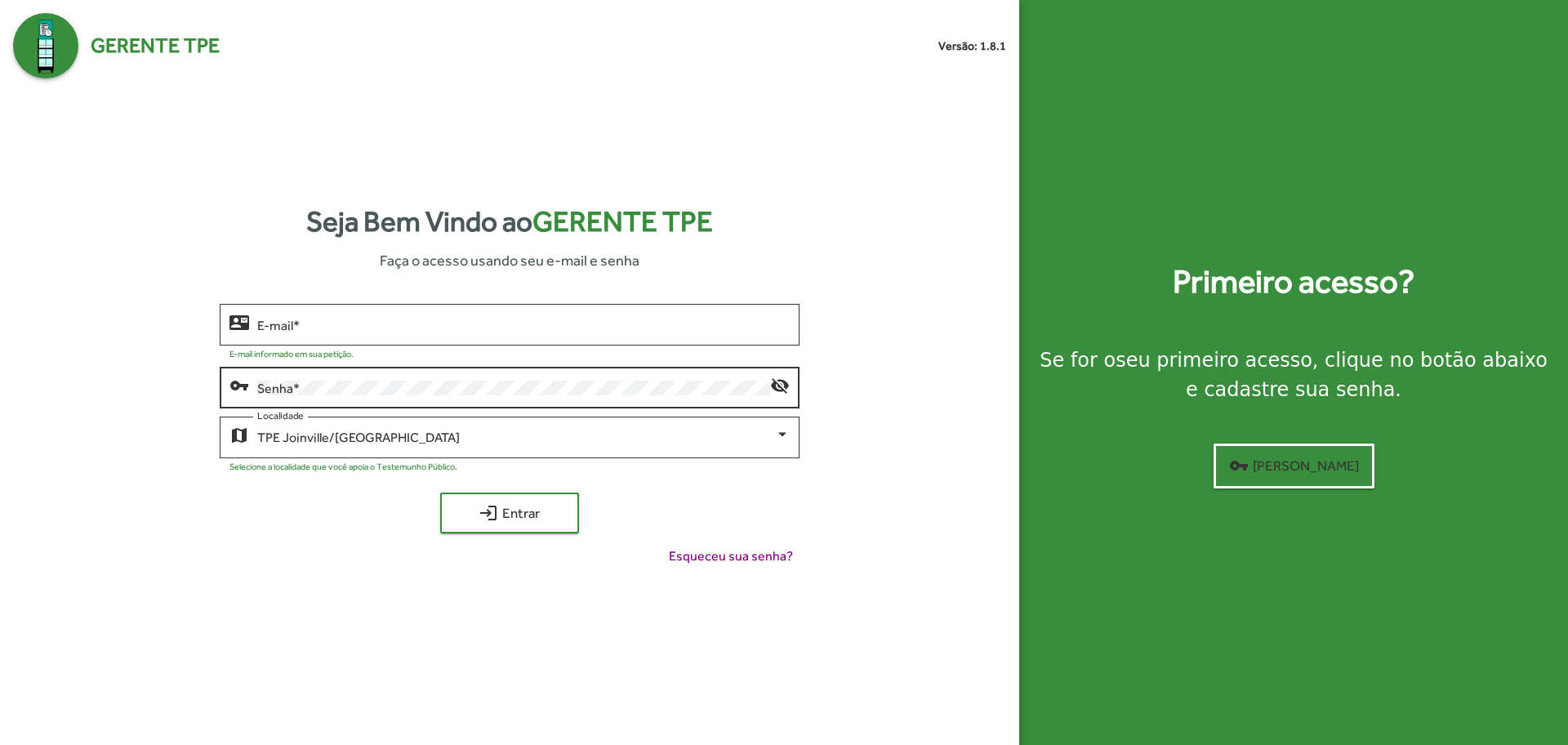
click at [463, 397] on div "Senha *" at bounding box center [513, 385] width 512 height 45
click at [478, 323] on input "E-mail *" at bounding box center [523, 325] width 532 height 15
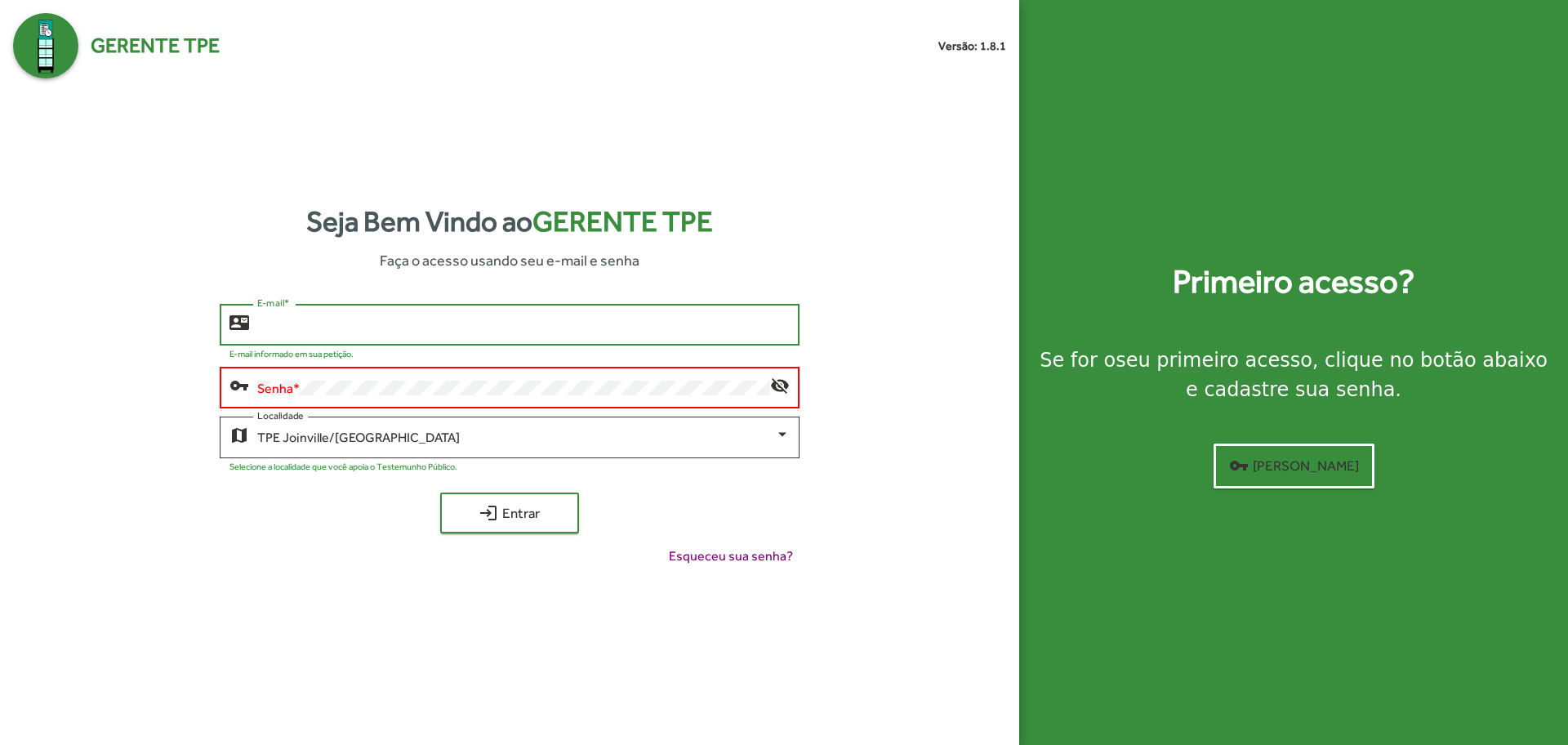
click at [478, 316] on div "E-mail *" at bounding box center [523, 323] width 532 height 45
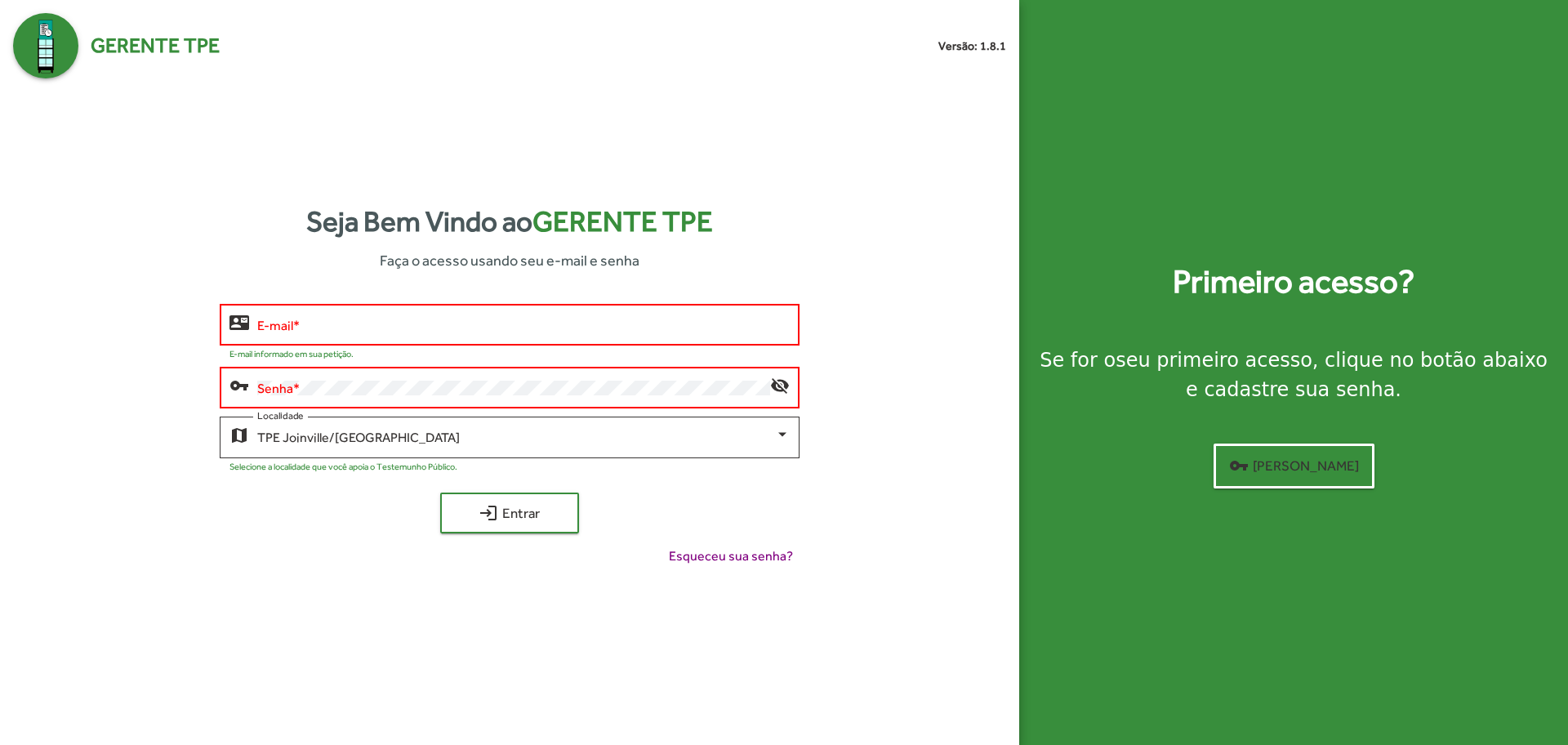
click at [478, 338] on div "E-mail *" at bounding box center [523, 323] width 532 height 45
click at [477, 370] on div "Senha *" at bounding box center [513, 385] width 512 height 45
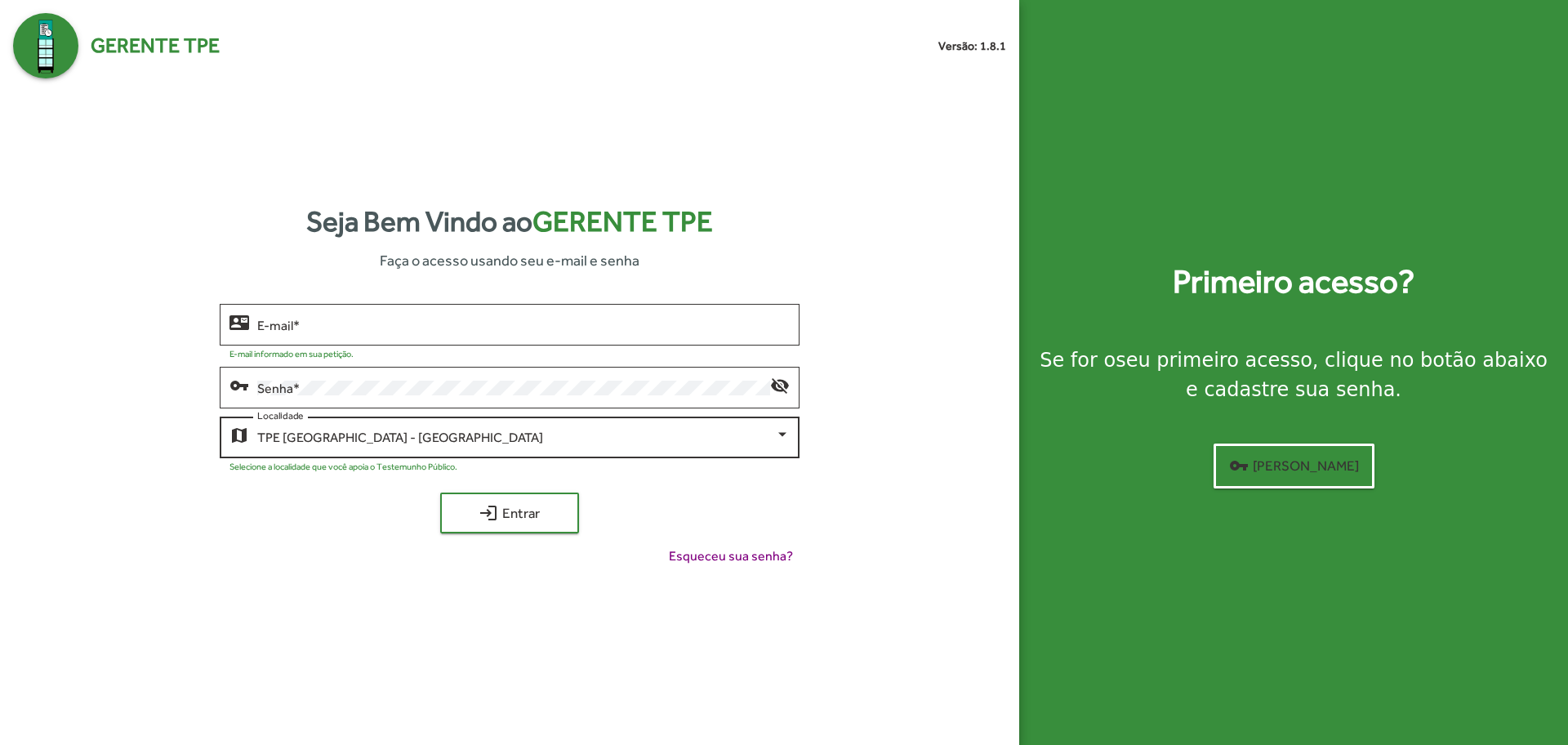
click at [413, 449] on div "TPE [GEOGRAPHIC_DATA] - Centro Localidade" at bounding box center [523, 435] width 532 height 45
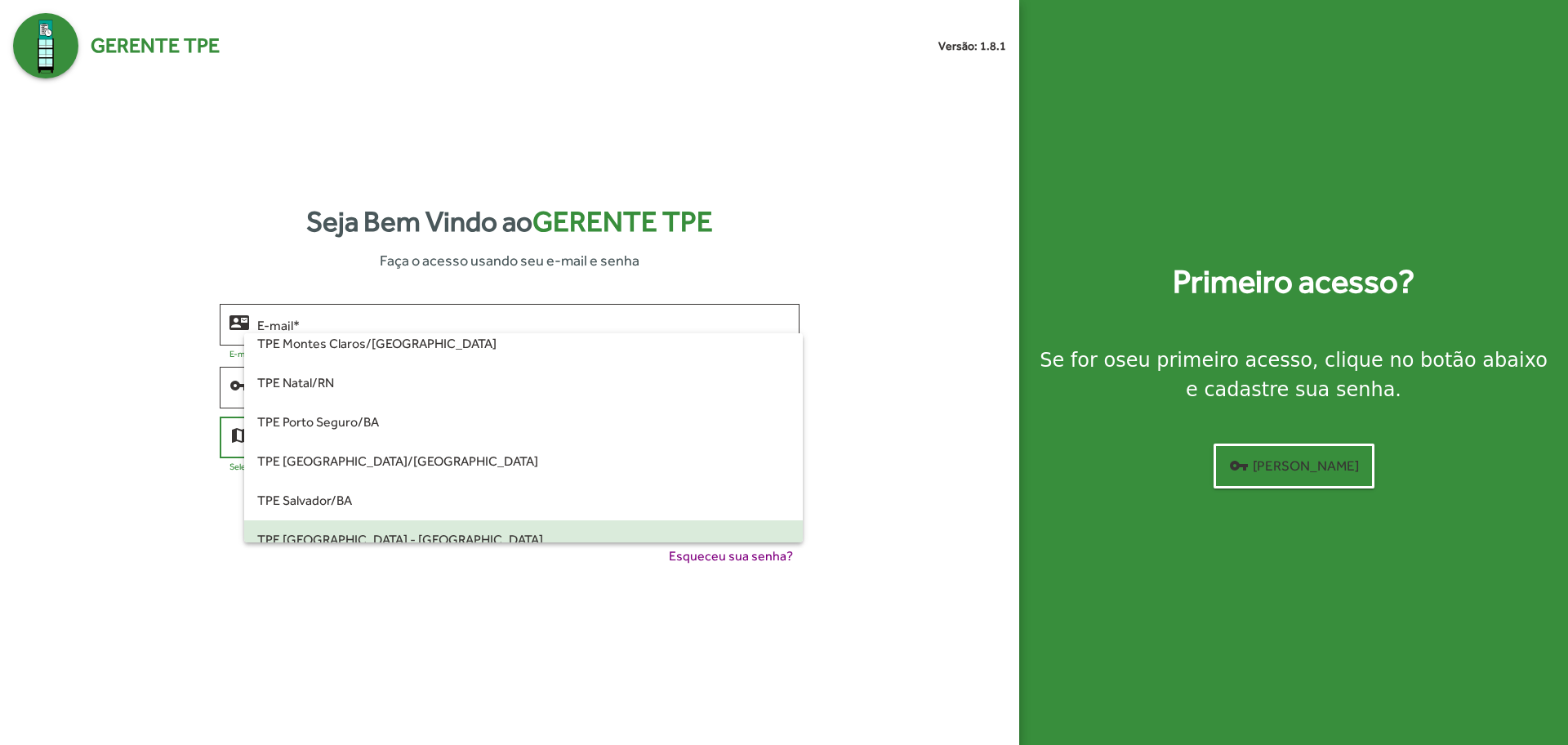
scroll to position [181, 0]
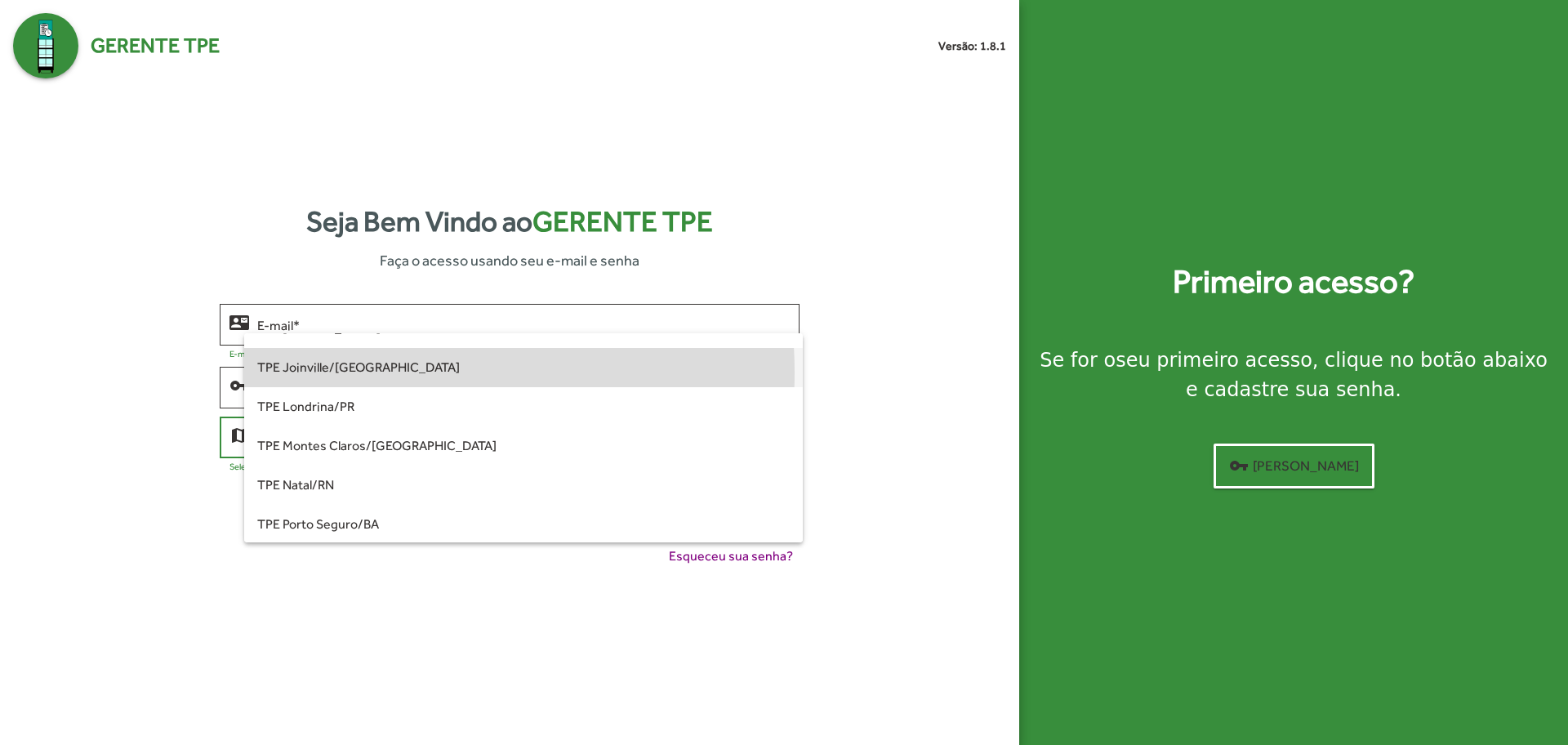
click at [349, 372] on span "TPE Joinville/SC" at bounding box center [523, 367] width 532 height 39
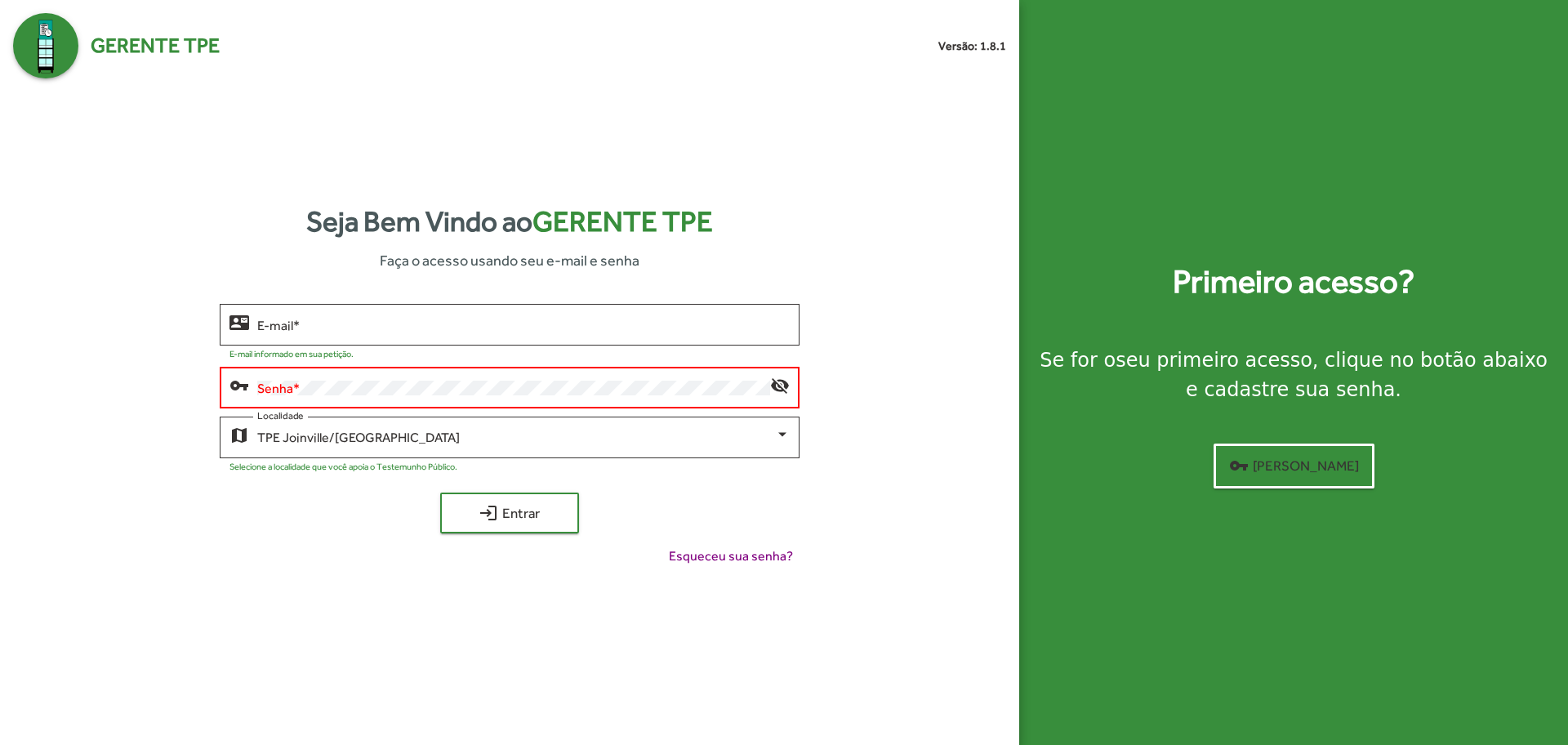
type input "**********"
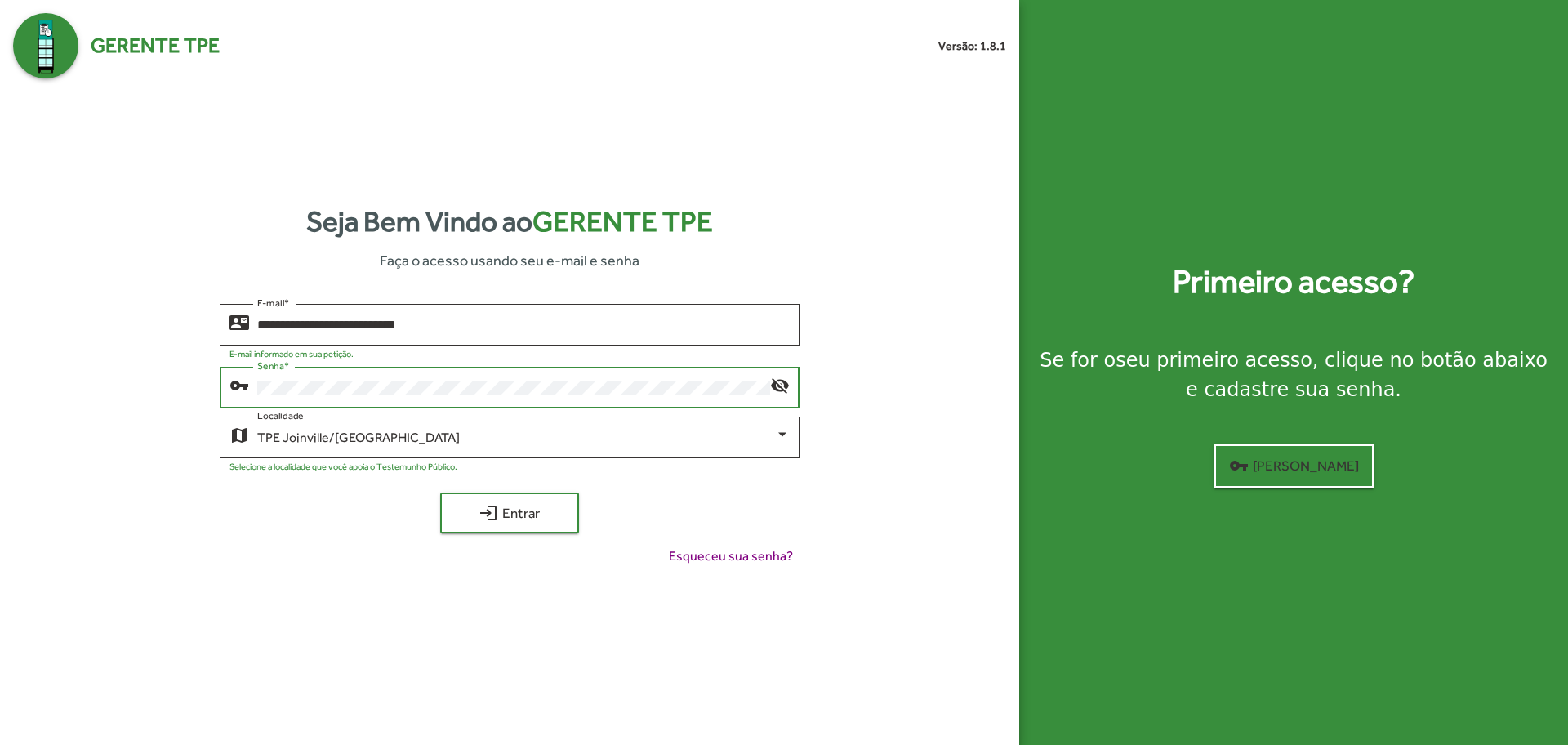
click at [440, 493] on button "login Entrar" at bounding box center [509, 513] width 139 height 41
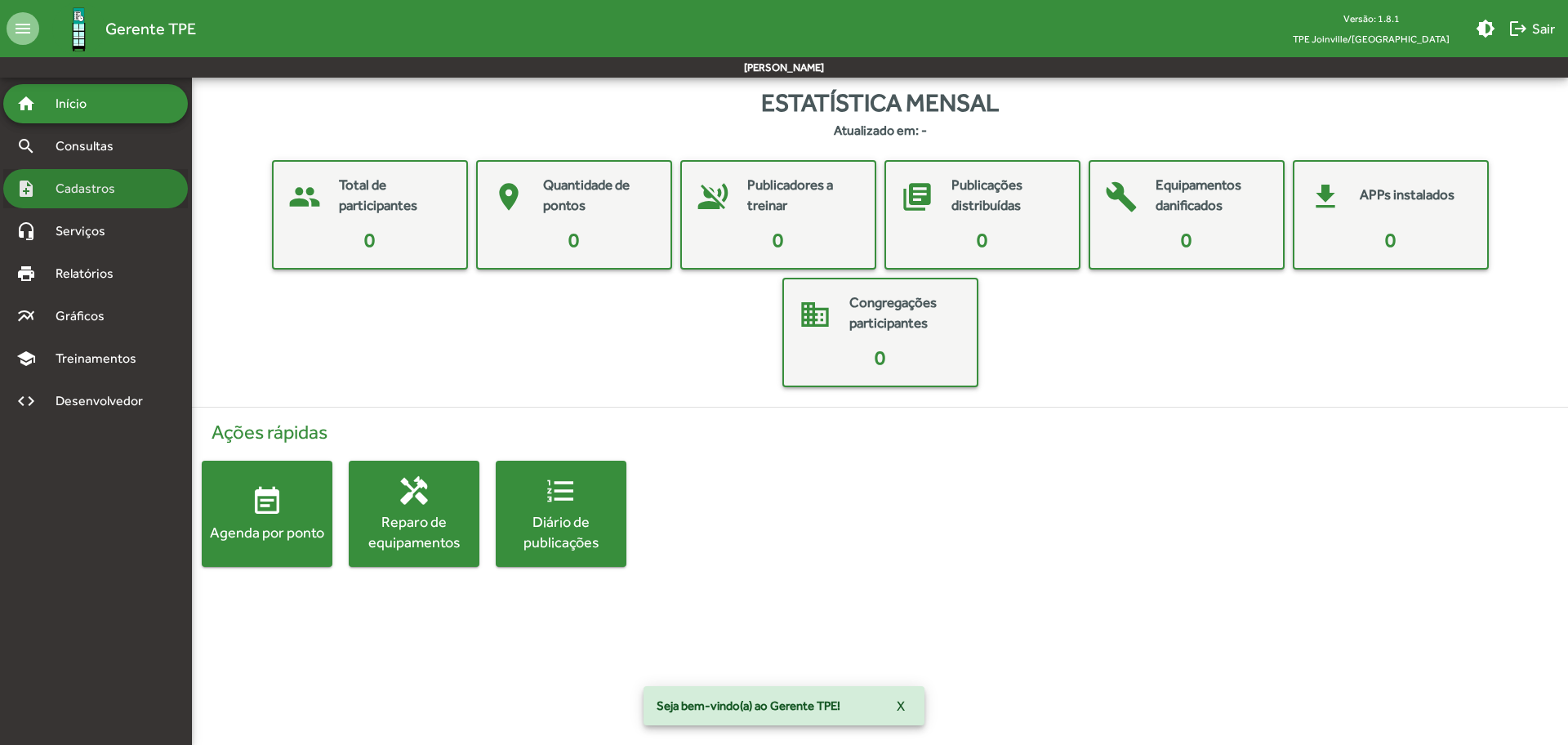
click at [108, 184] on span "Cadastros" at bounding box center [91, 189] width 91 height 20
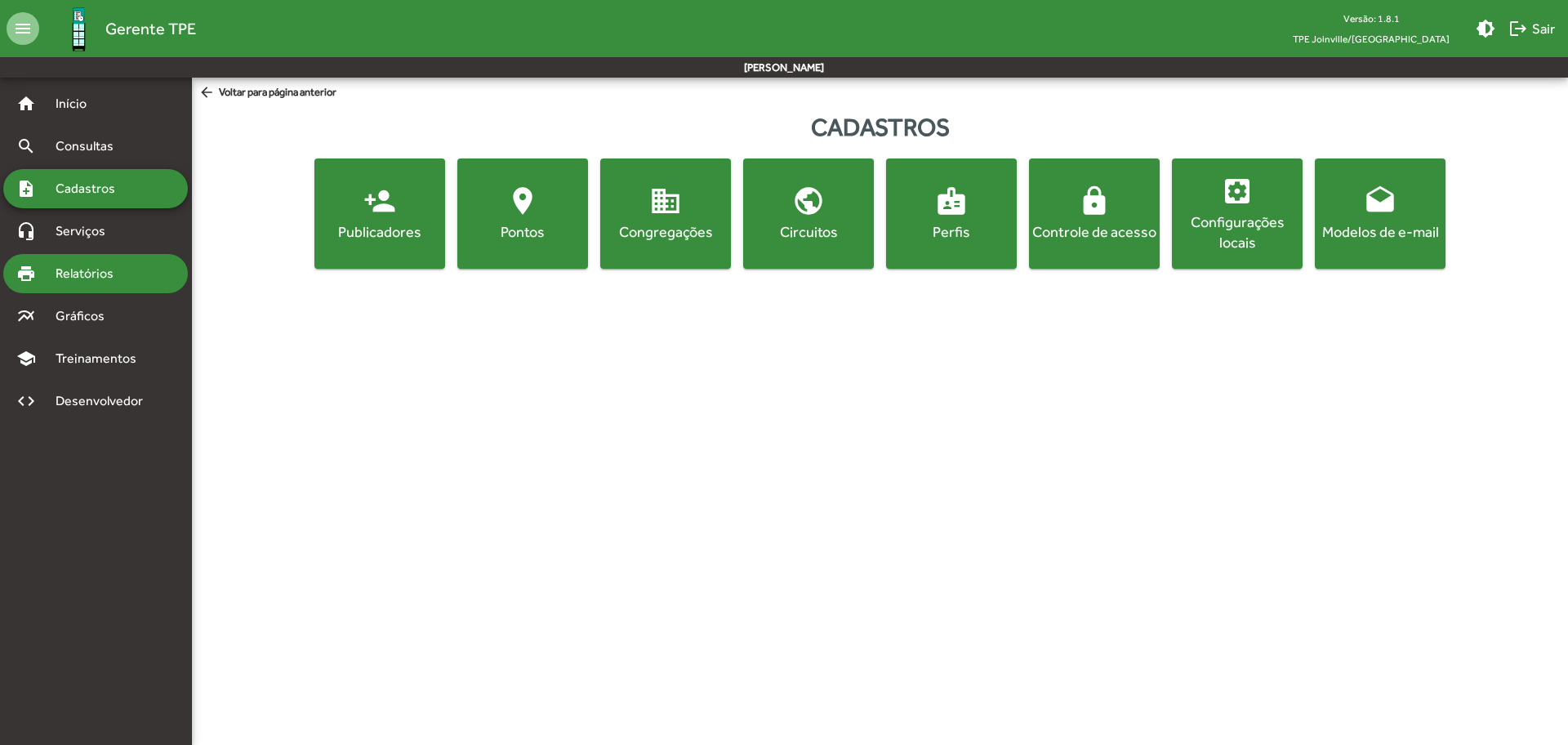
click at [121, 265] on span "Relatórios" at bounding box center [90, 274] width 89 height 20
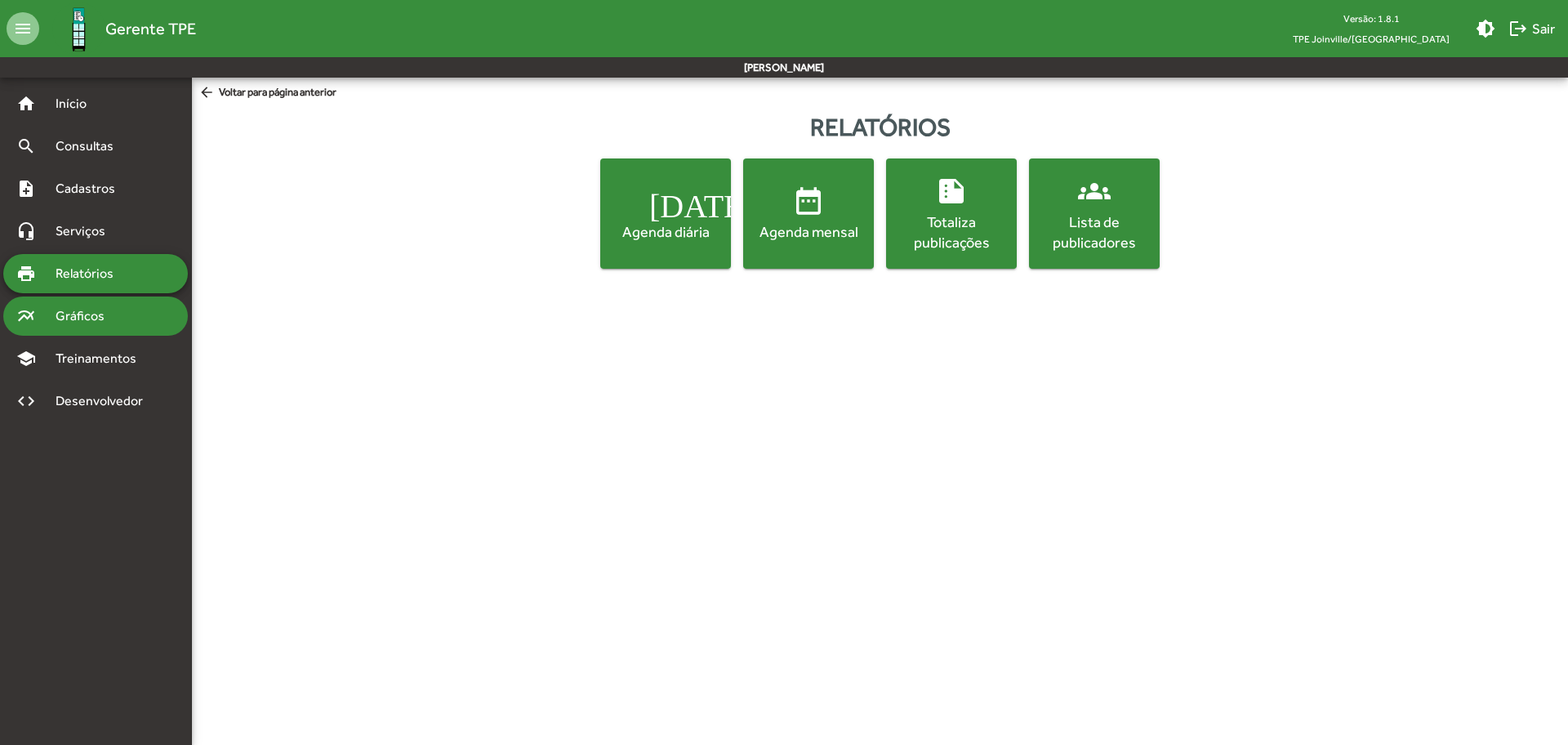
click at [110, 303] on div "multiline_chart Gráficos" at bounding box center [95, 316] width 184 height 39
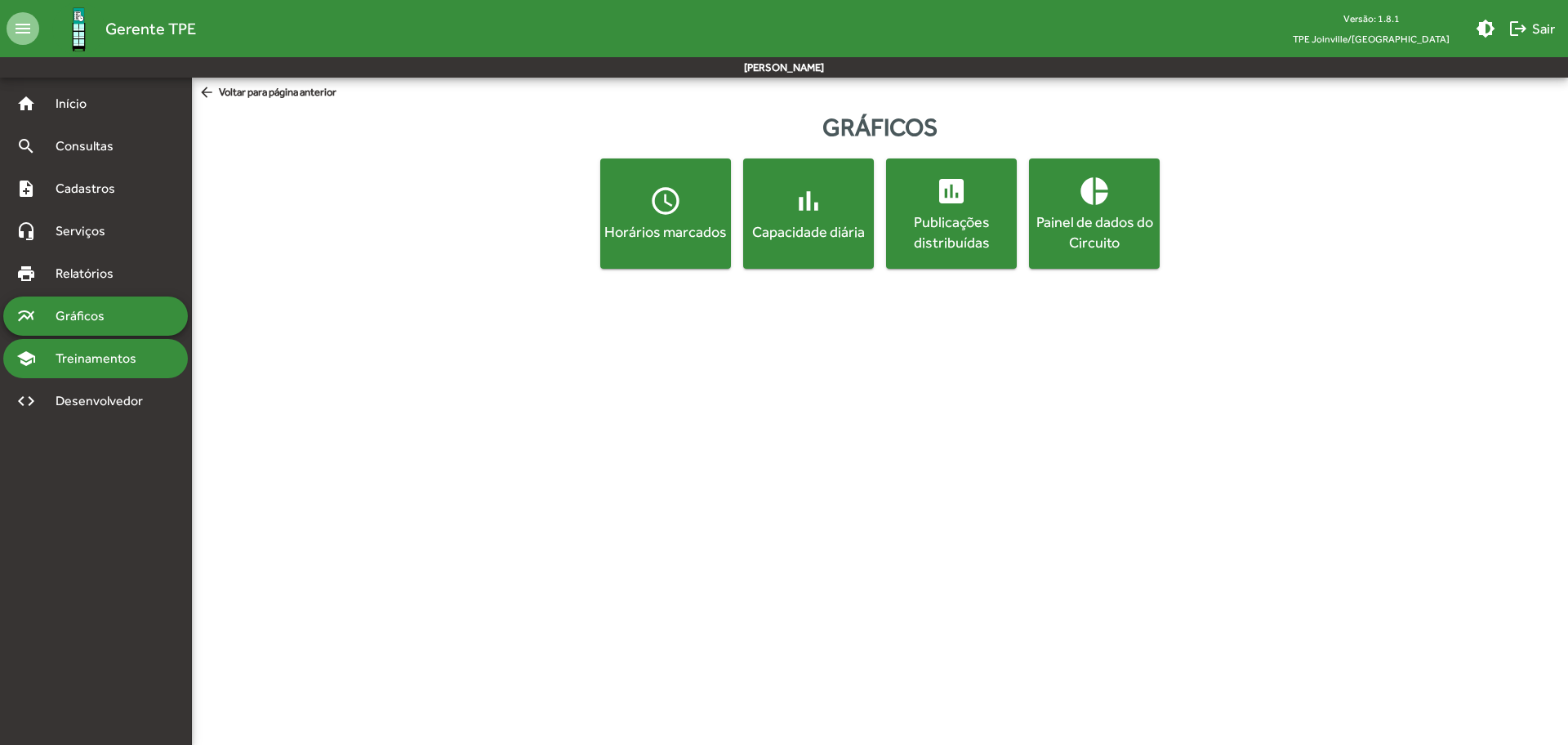
click at [122, 348] on span "Treinamentos" at bounding box center [101, 358] width 111 height 20
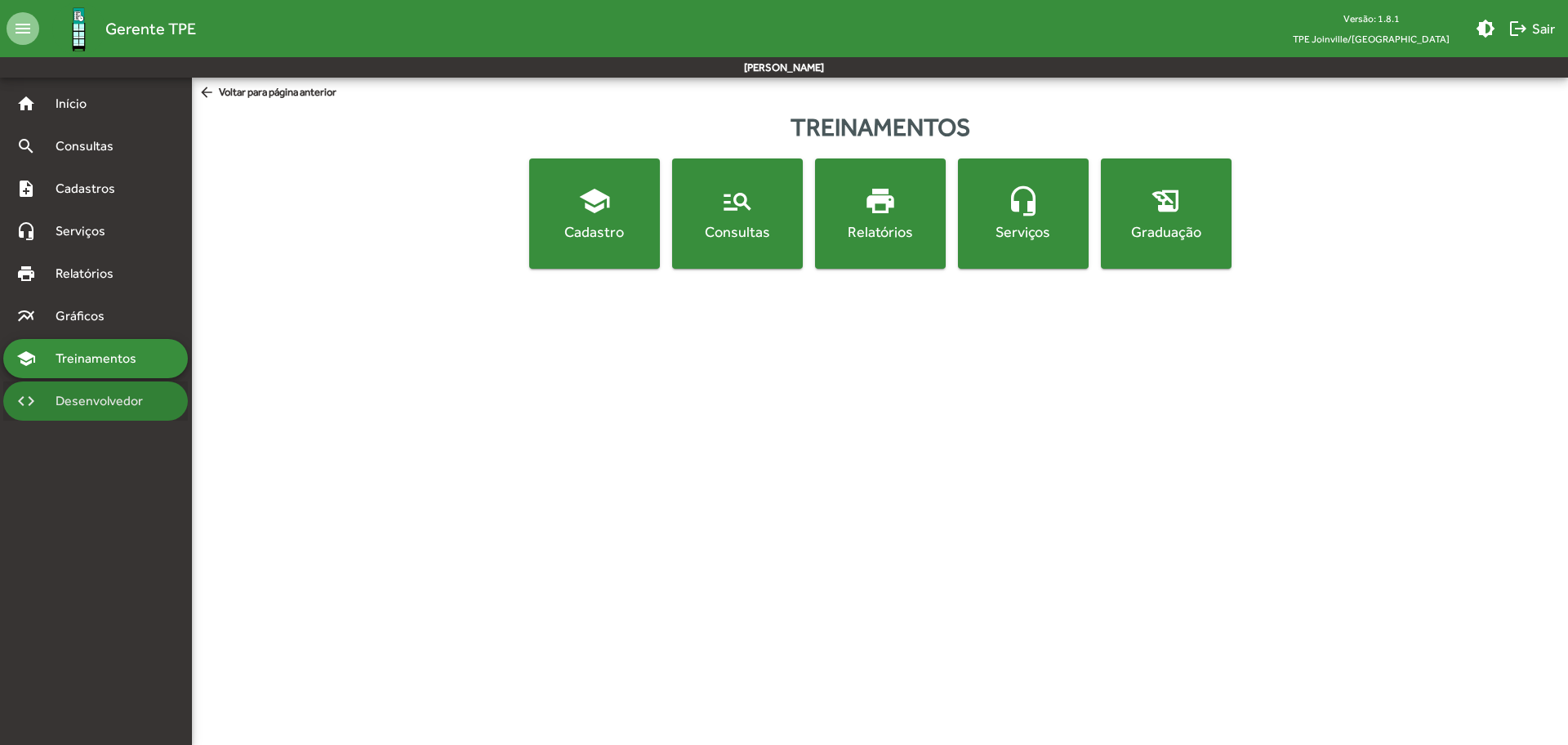
click at [115, 394] on span "Desenvolvedor" at bounding box center [103, 401] width 116 height 20
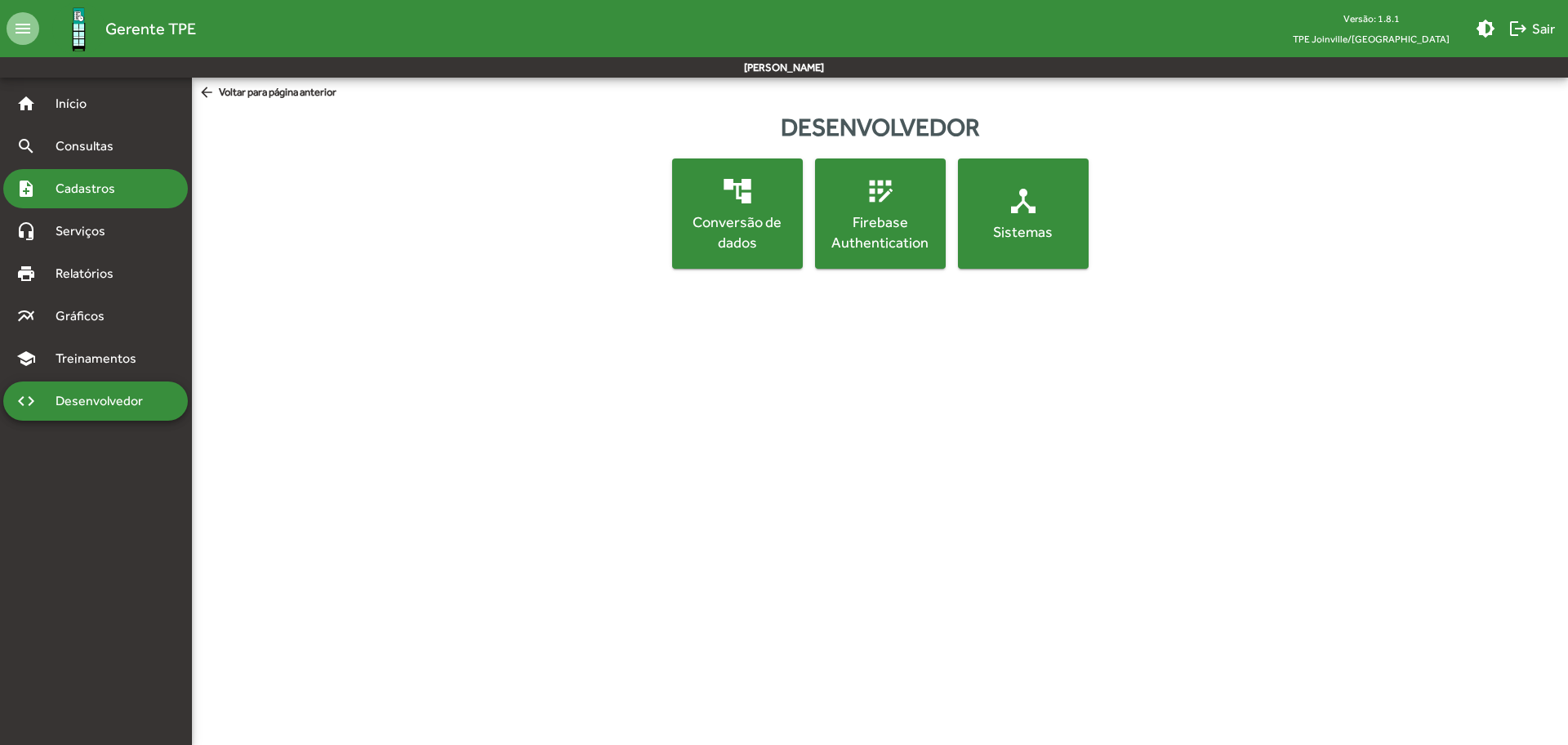
click at [71, 191] on span "Cadastros" at bounding box center [91, 189] width 91 height 20
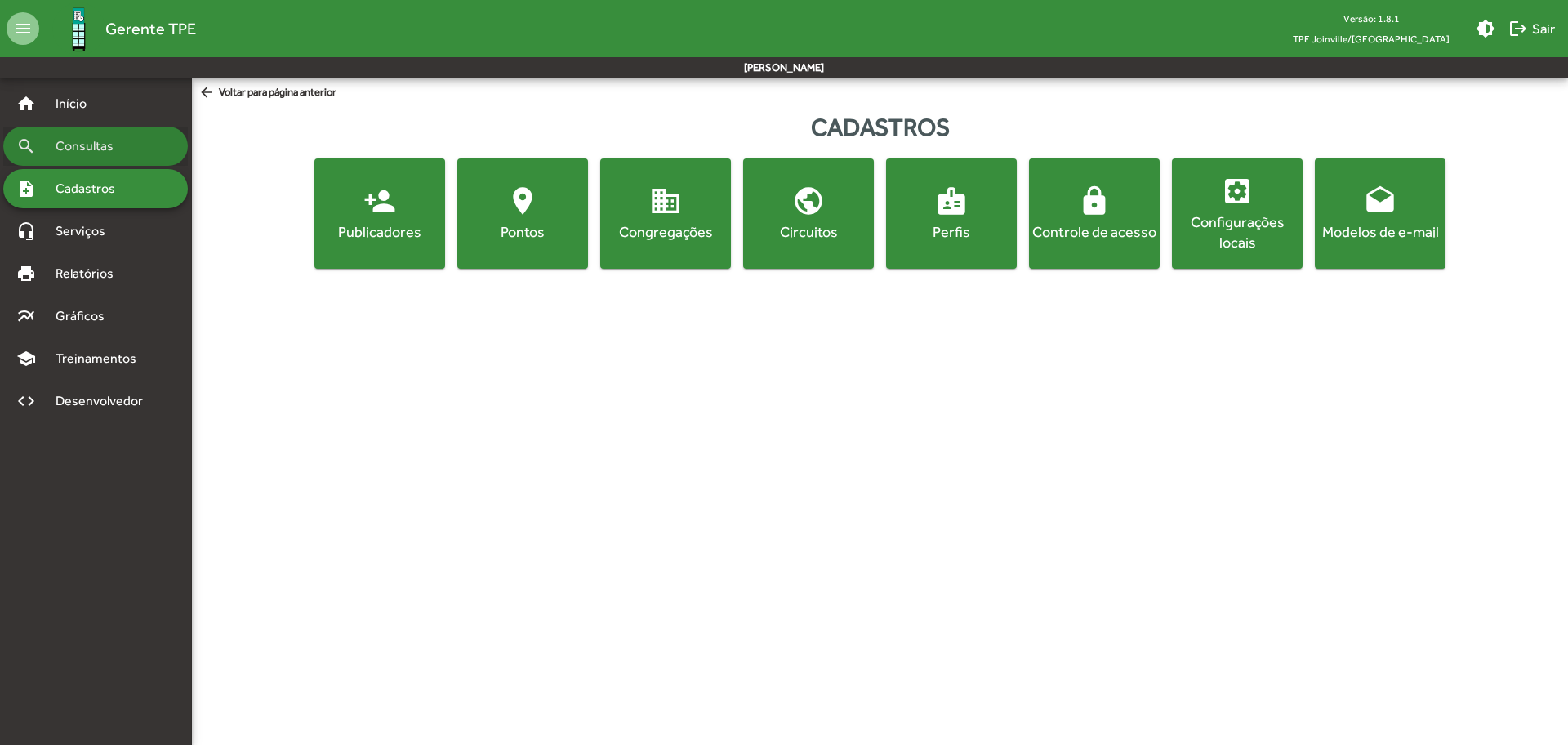
click at [75, 152] on span "Consultas" at bounding box center [90, 146] width 89 height 20
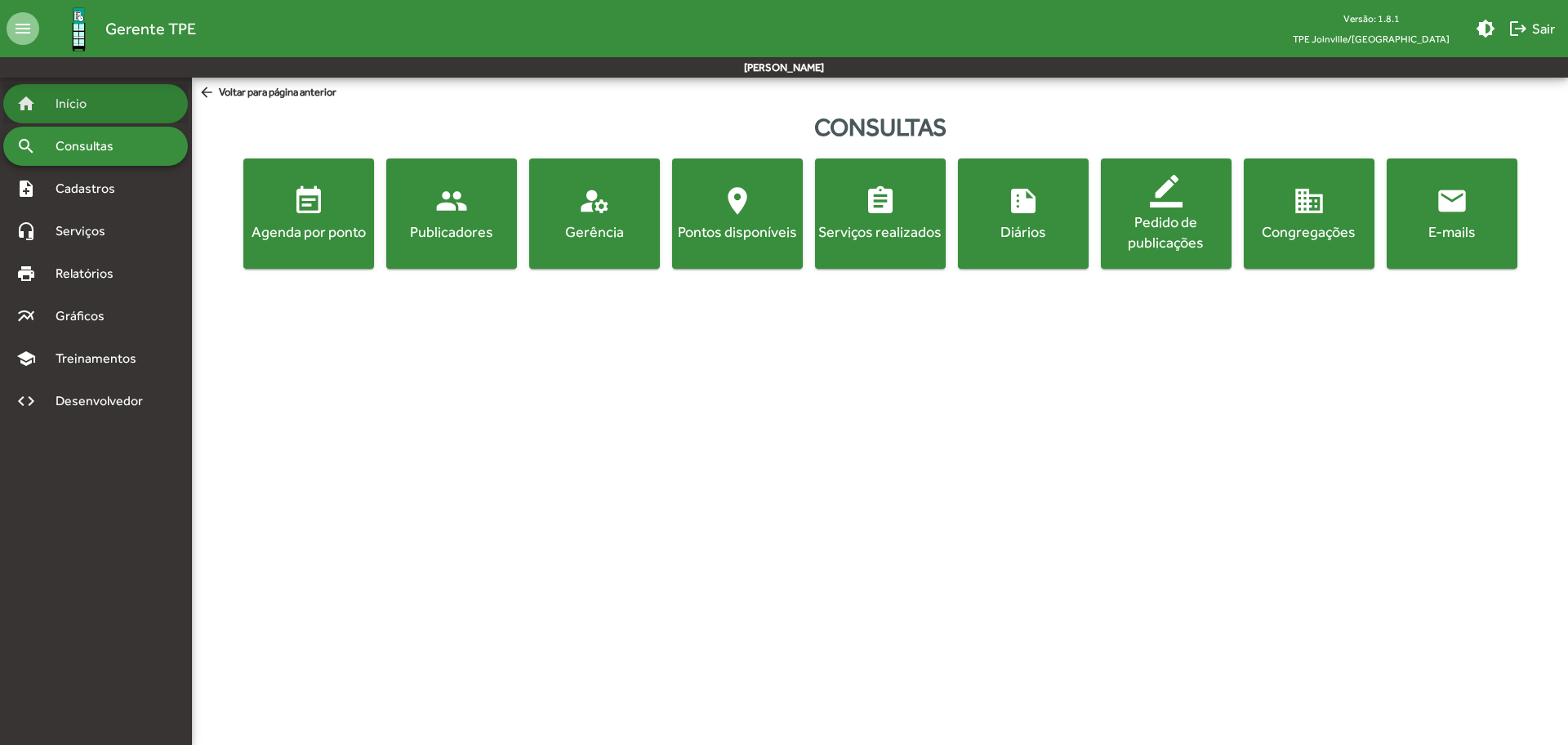
click at [79, 110] on span "Início" at bounding box center [78, 104] width 65 height 20
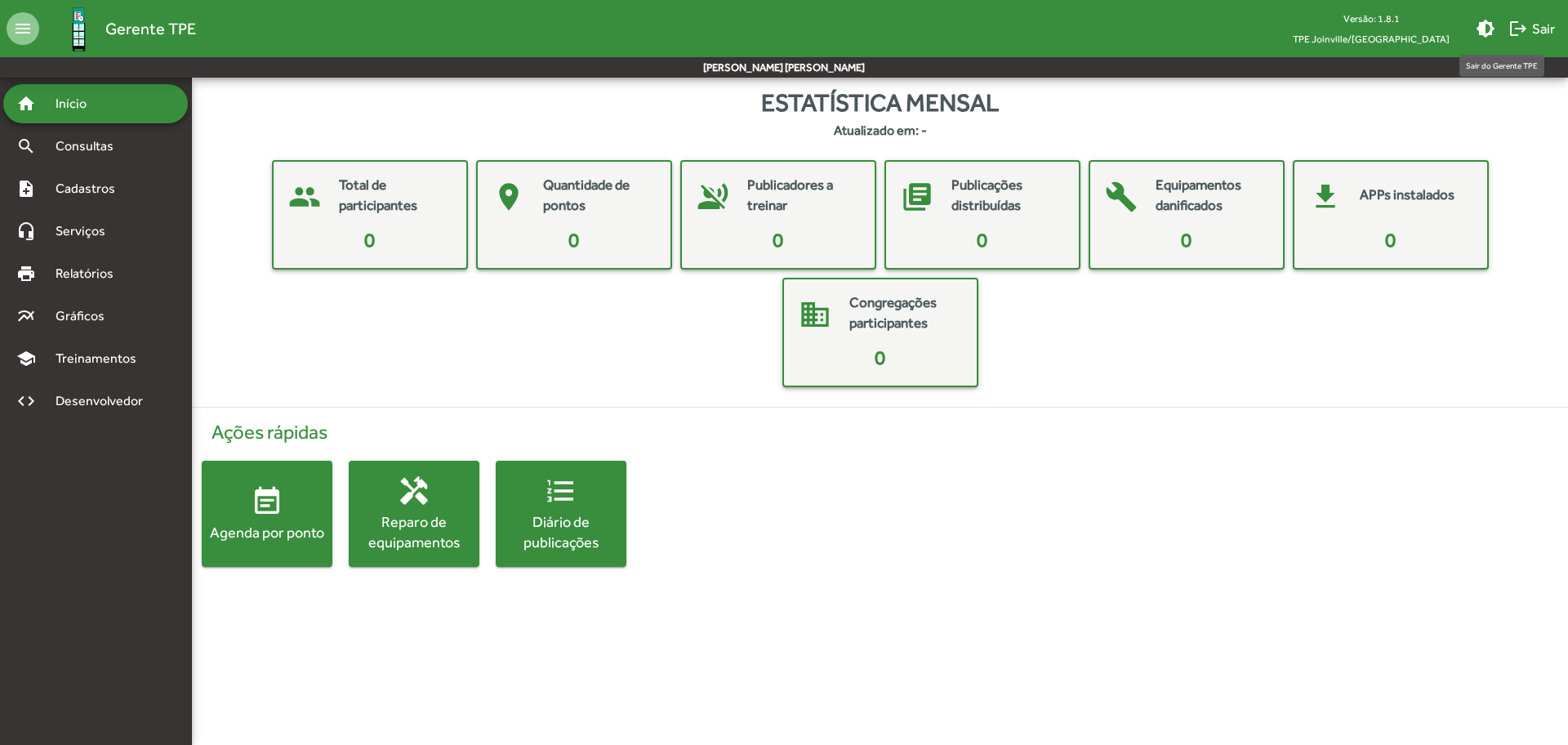
click at [1525, 30] on mat-icon "logout" at bounding box center [1518, 29] width 20 height 20
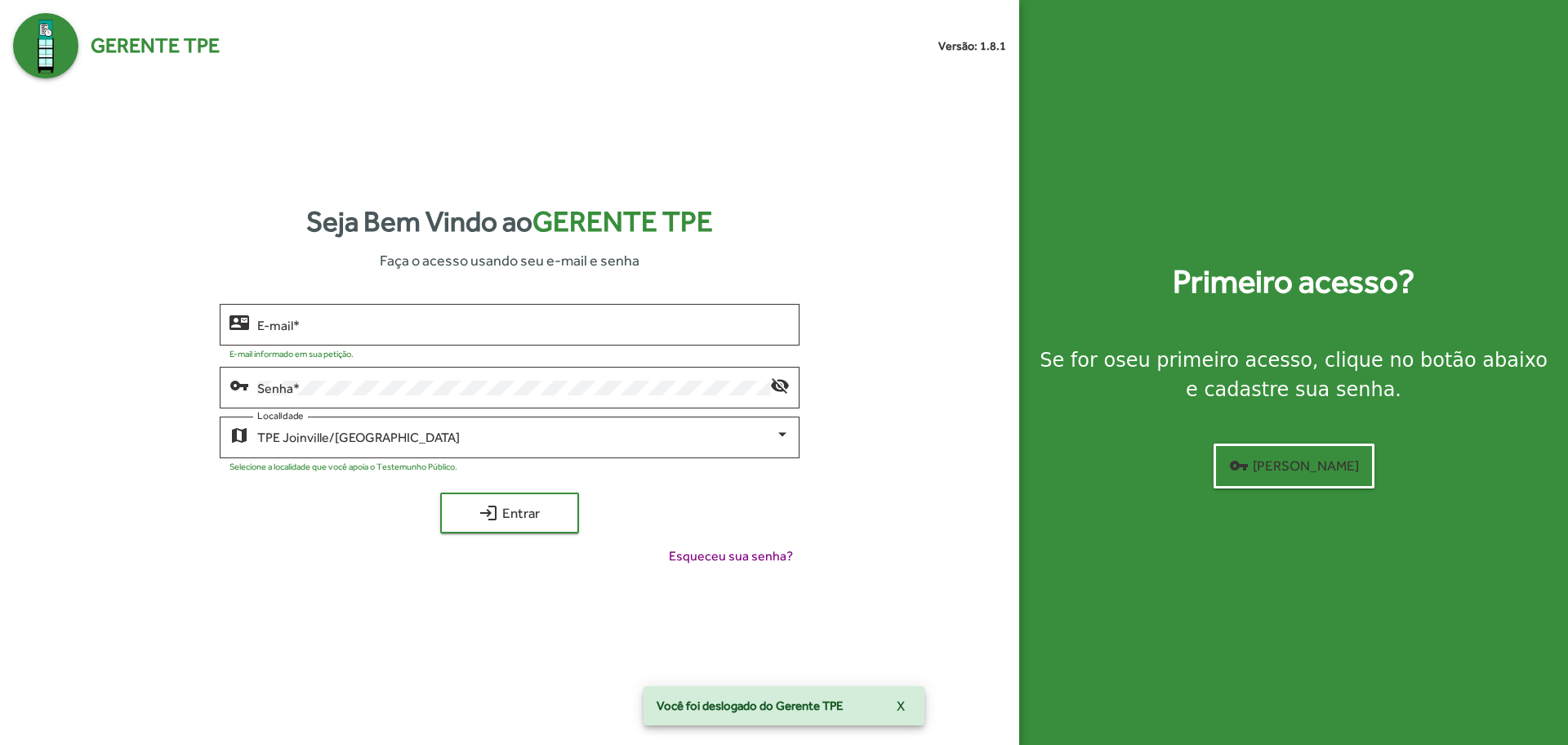
click at [520, 457] on div at bounding box center [623, 463] width 332 height 16
click at [525, 439] on div "TPE Joinville/[GEOGRAPHIC_DATA]" at bounding box center [516, 438] width 517 height 15
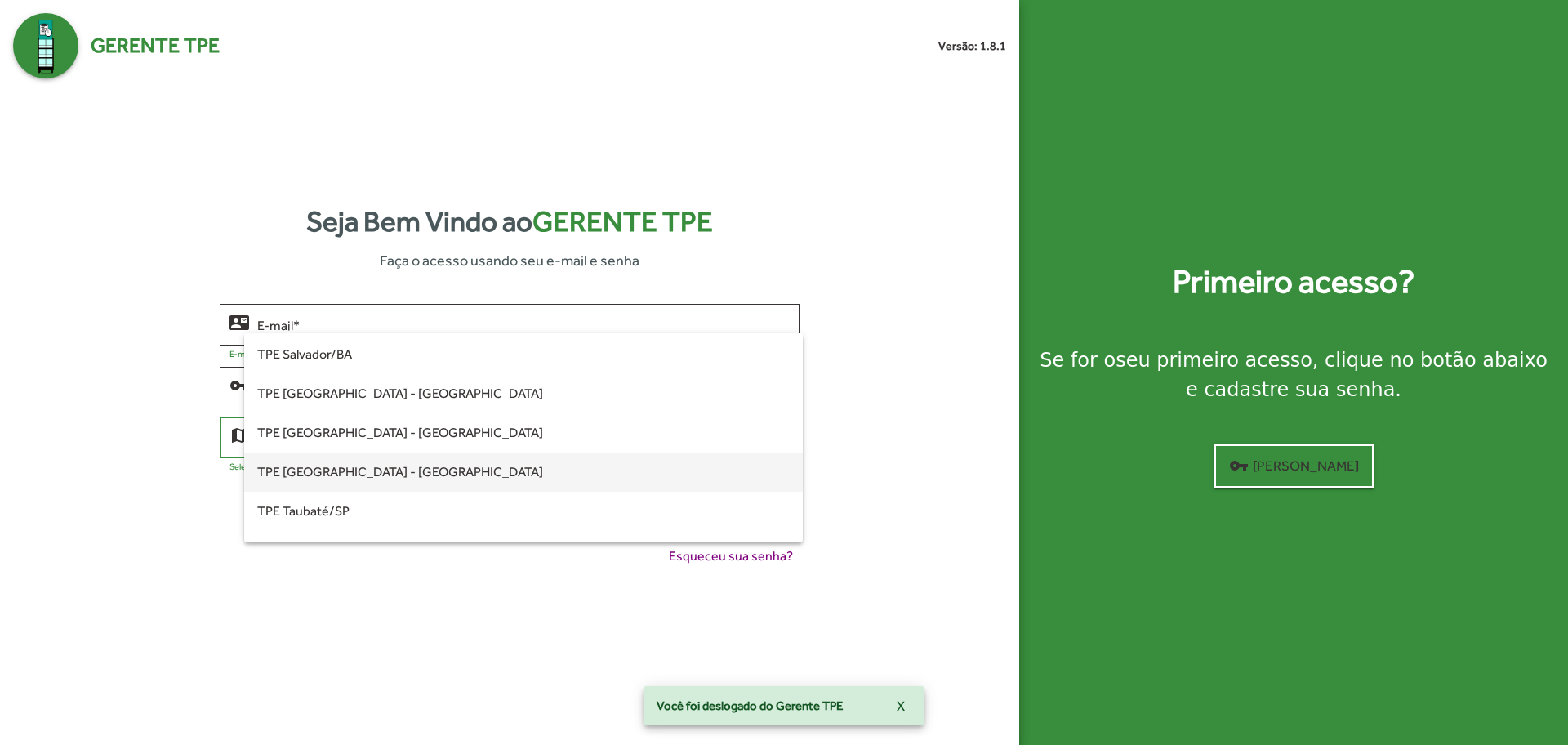
scroll to position [394, 0]
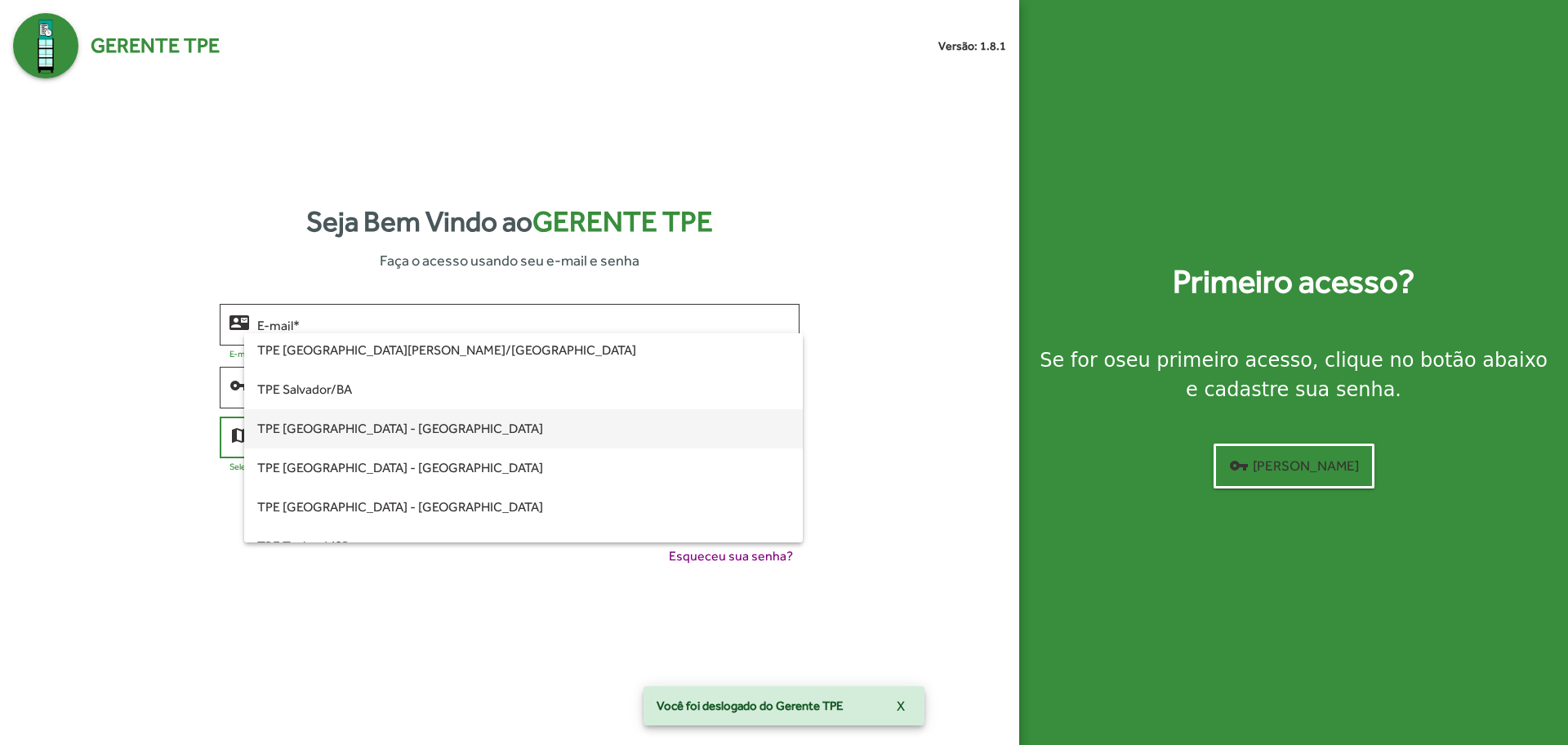
click at [431, 422] on span "TPE [GEOGRAPHIC_DATA] - [GEOGRAPHIC_DATA]" at bounding box center [523, 429] width 532 height 39
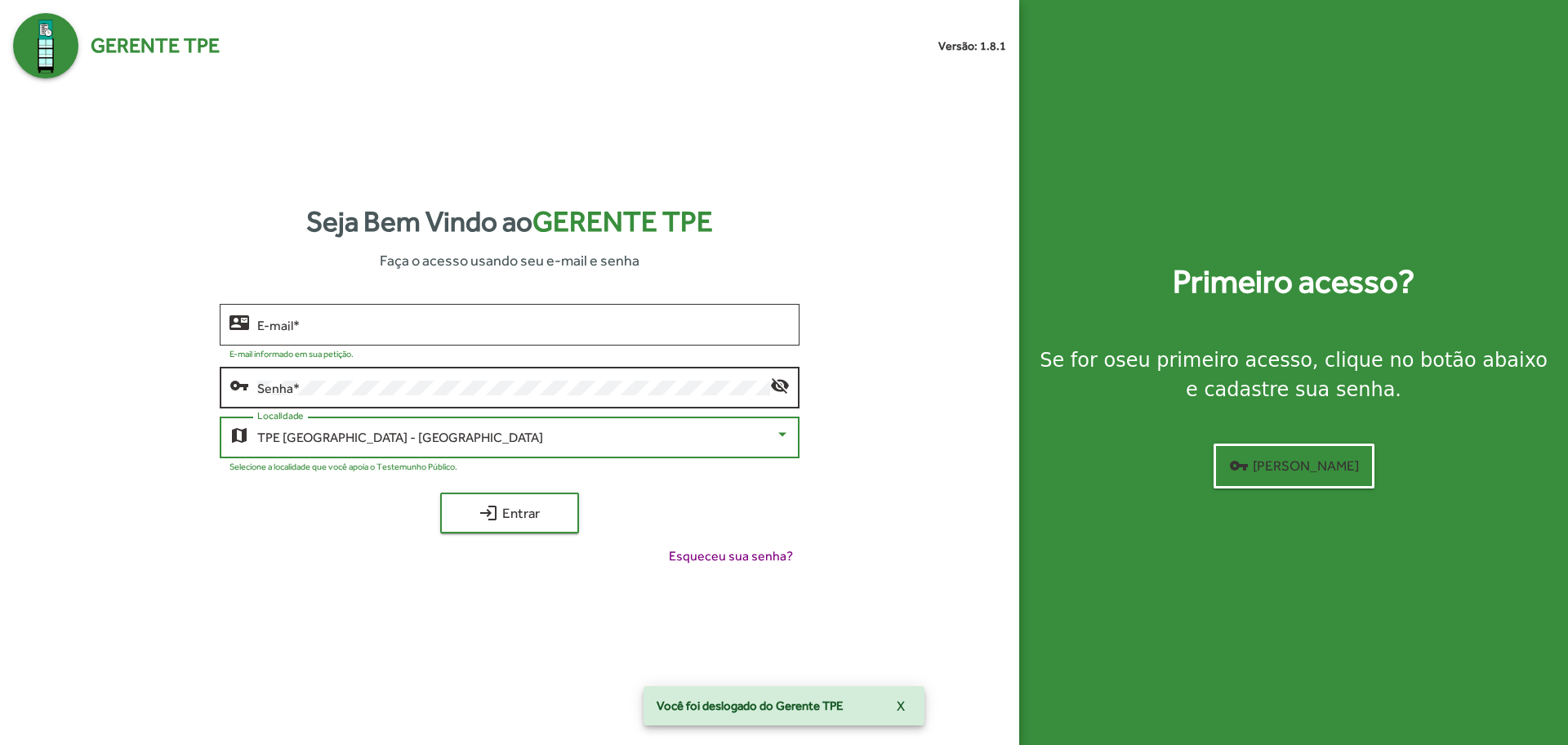
click at [546, 397] on div "Senha *" at bounding box center [513, 385] width 512 height 45
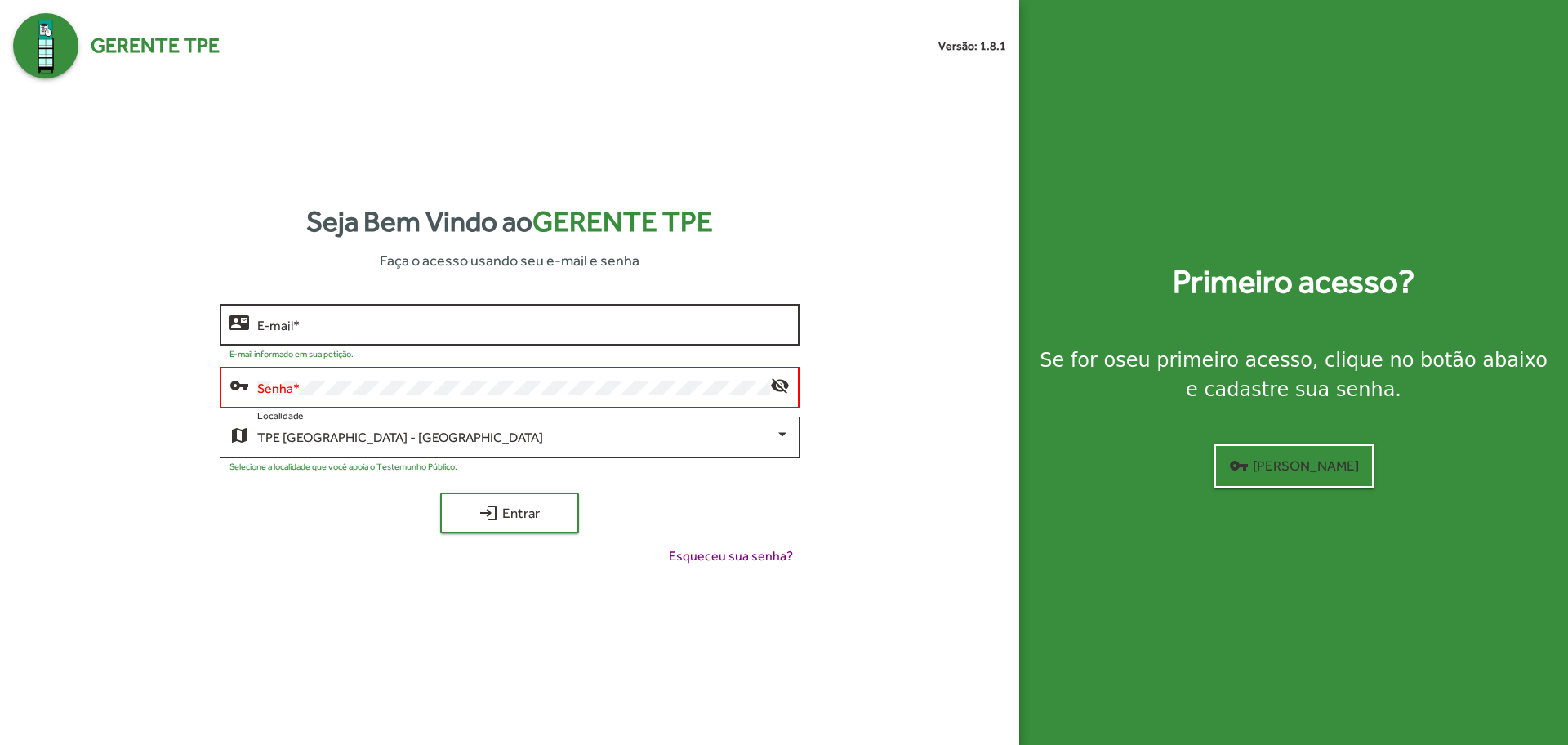
click at [543, 316] on div "E-mail *" at bounding box center [523, 323] width 532 height 45
click at [542, 320] on input "E-mail *" at bounding box center [523, 325] width 532 height 15
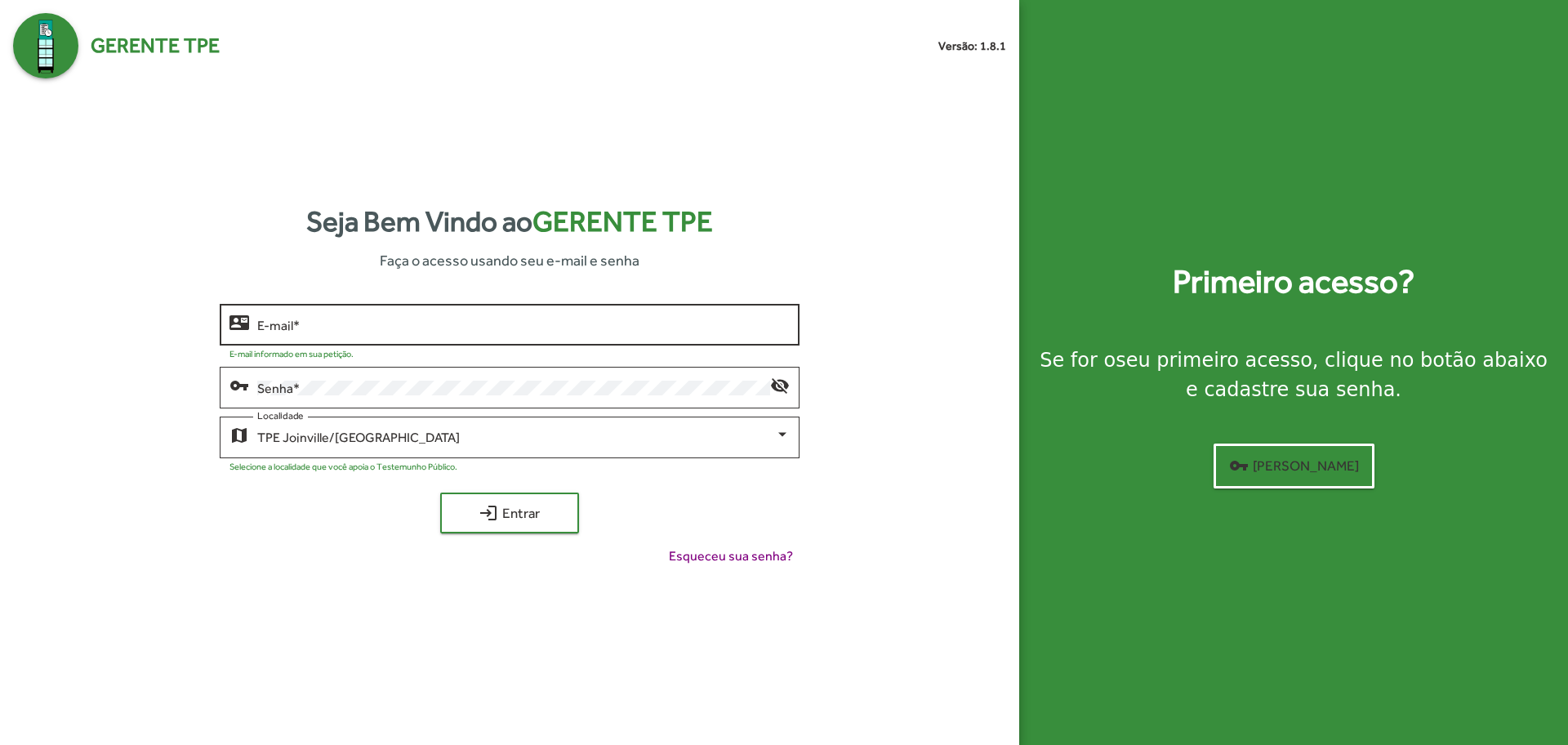
click at [489, 325] on input "E-mail *" at bounding box center [523, 325] width 532 height 15
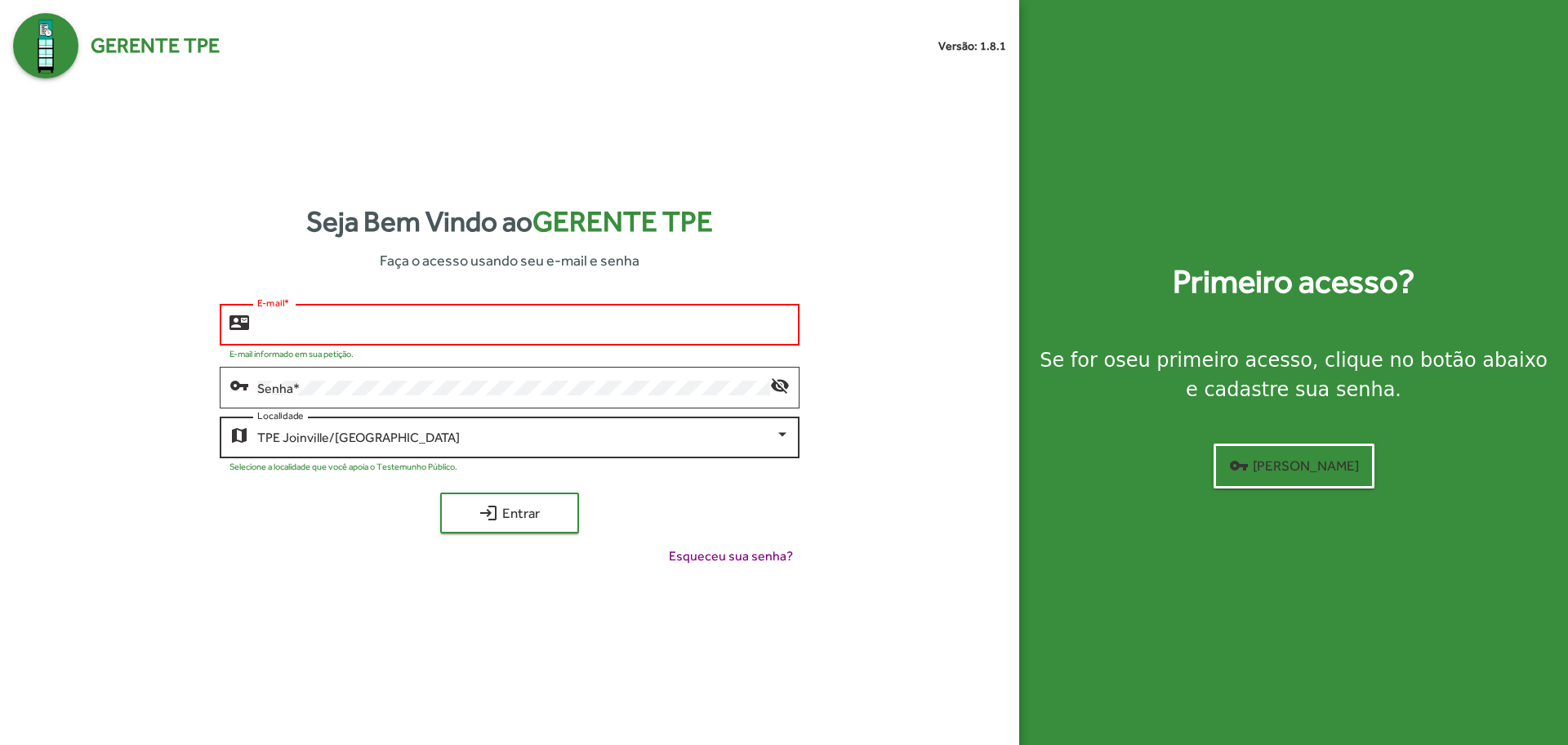
click at [315, 434] on span "TPE Joinville/[GEOGRAPHIC_DATA]" at bounding box center [358, 437] width 202 height 16
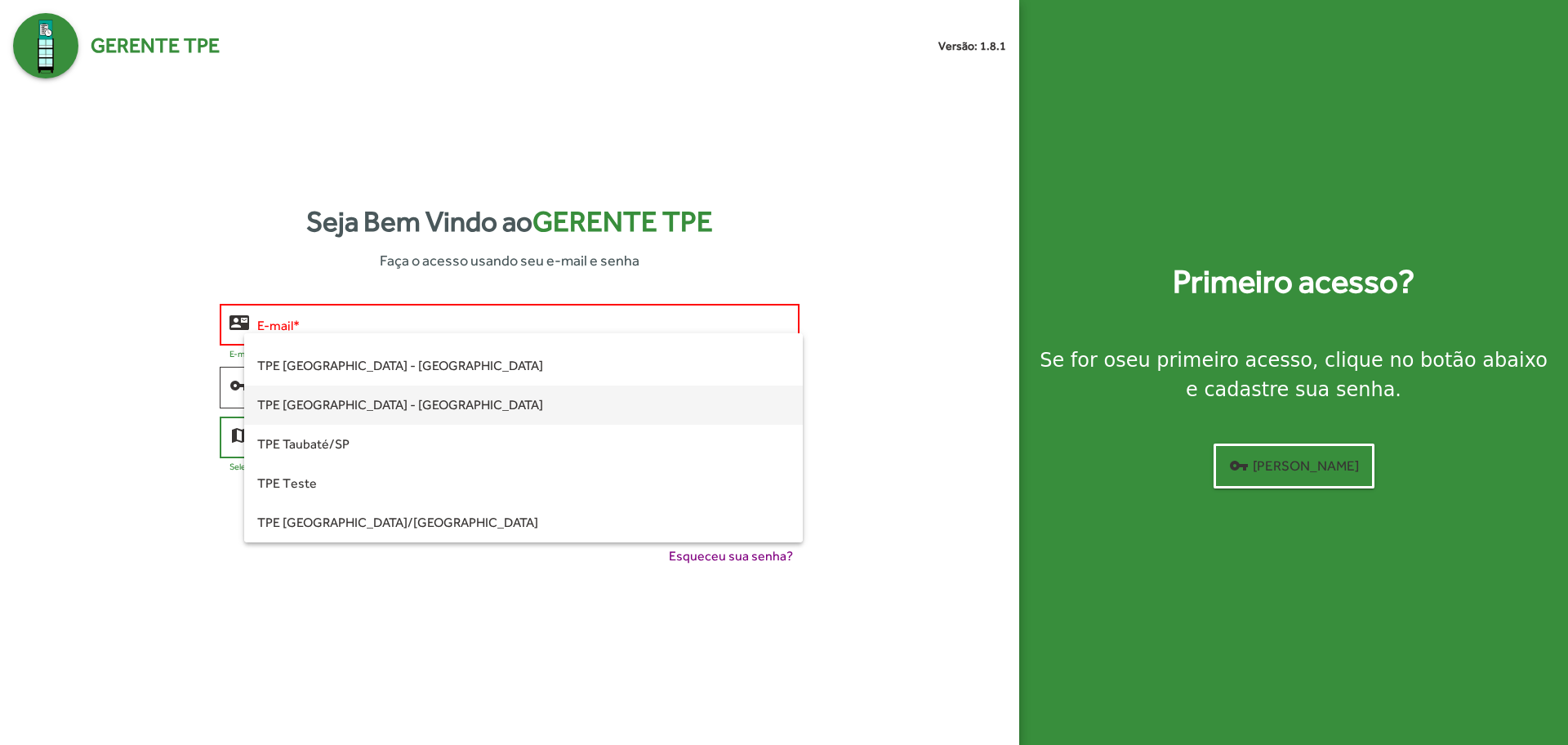
scroll to position [394, 0]
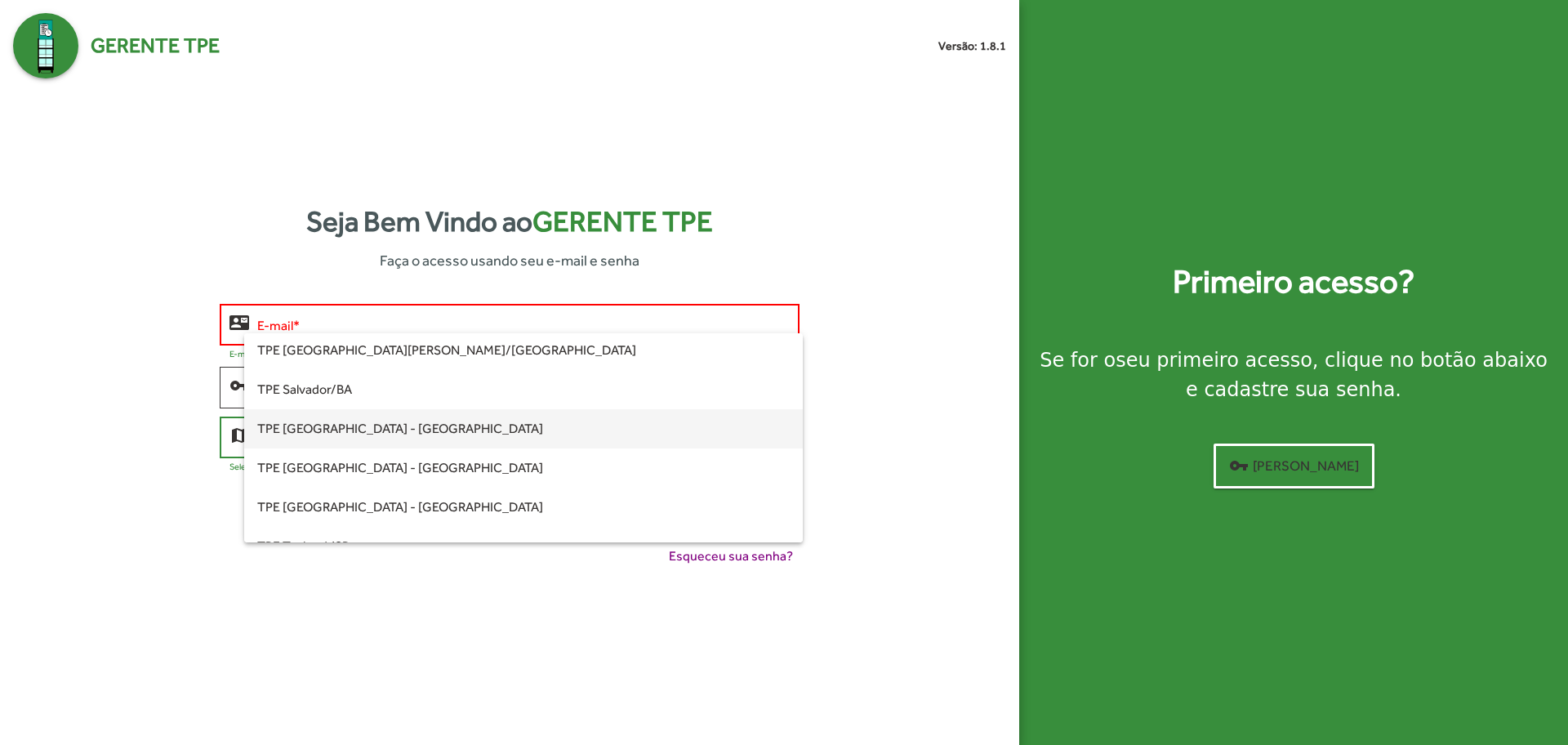
click at [352, 433] on span "TPE [GEOGRAPHIC_DATA] - [GEOGRAPHIC_DATA]" at bounding box center [523, 429] width 532 height 39
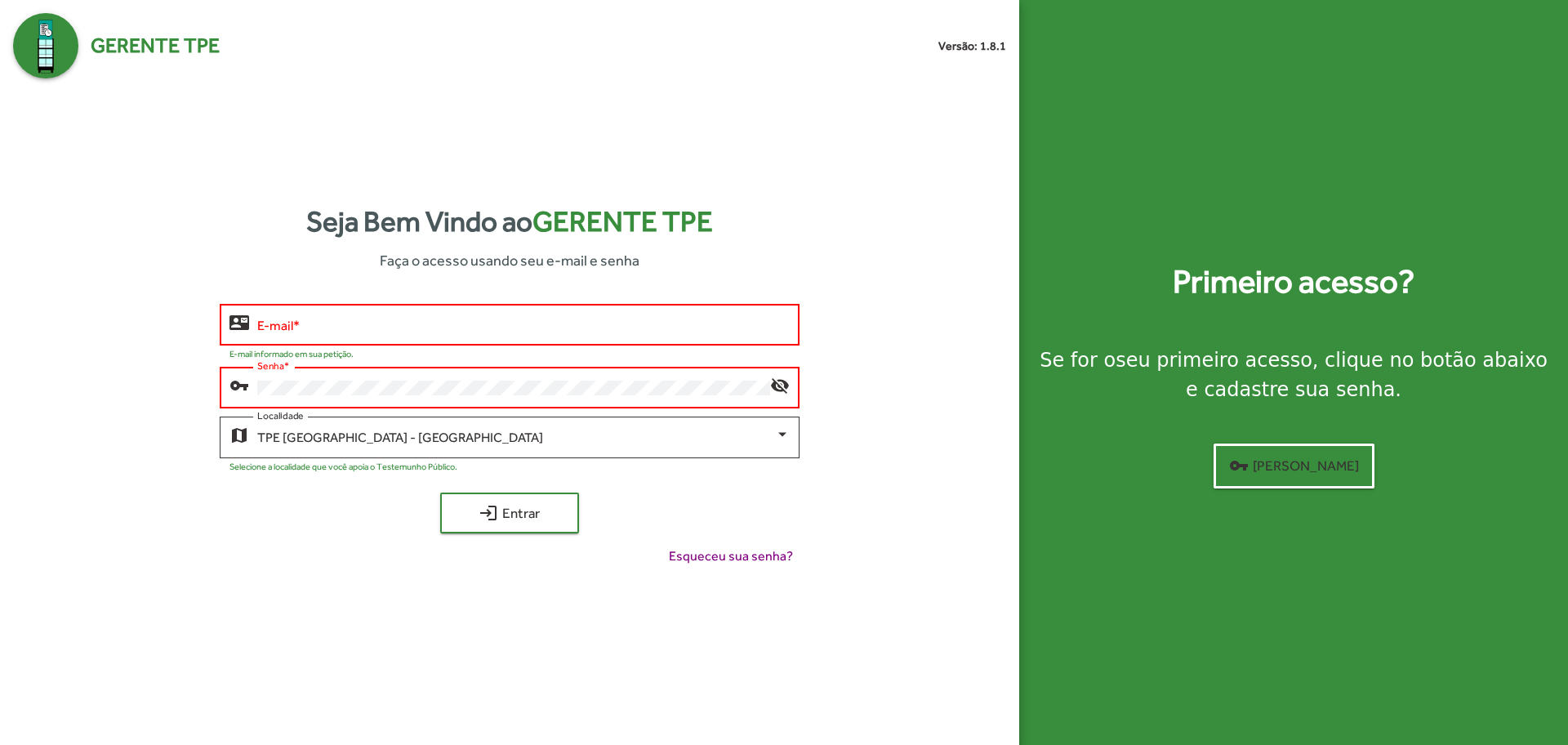
type input "**********"
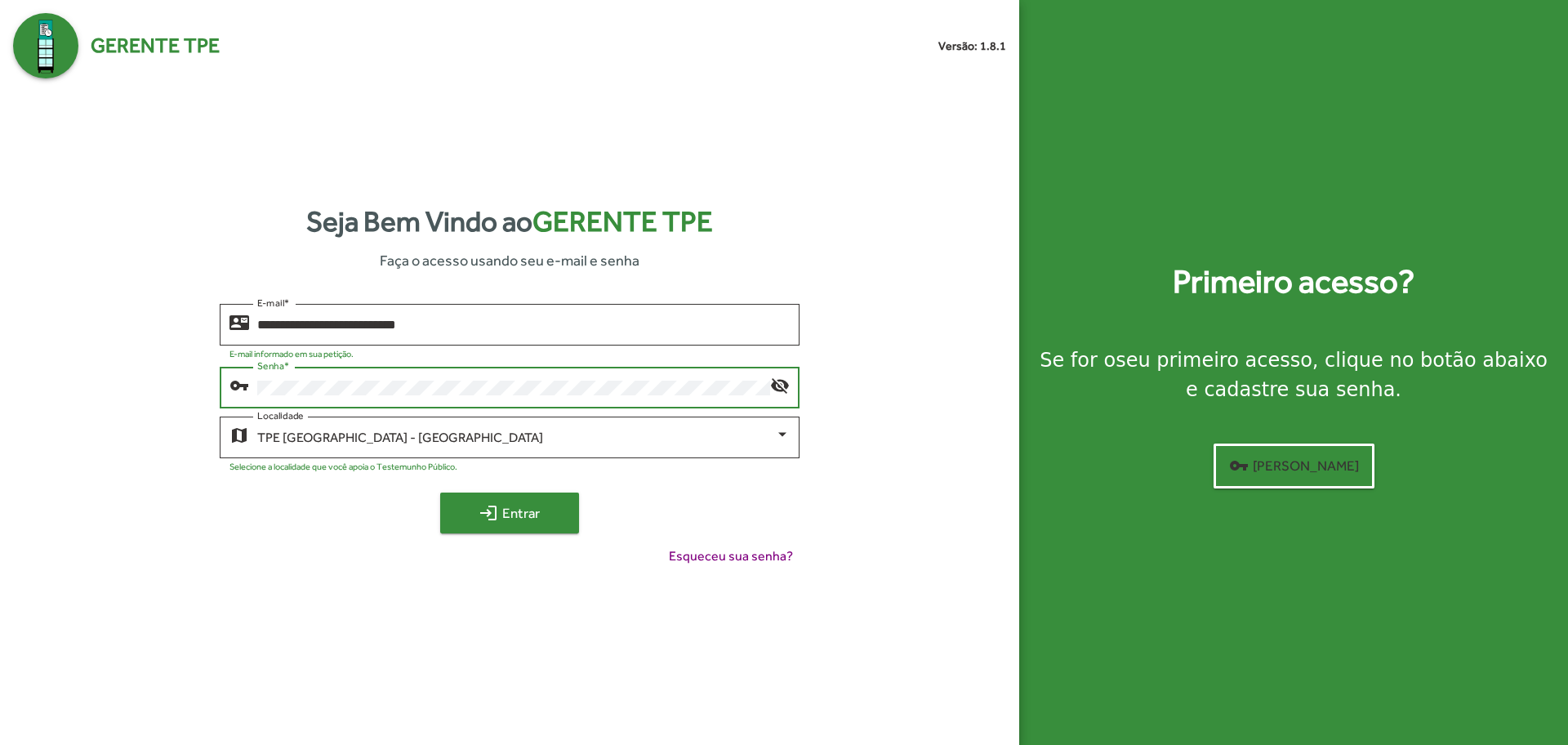
click at [501, 520] on span "login Entrar" at bounding box center [510, 513] width 110 height 30
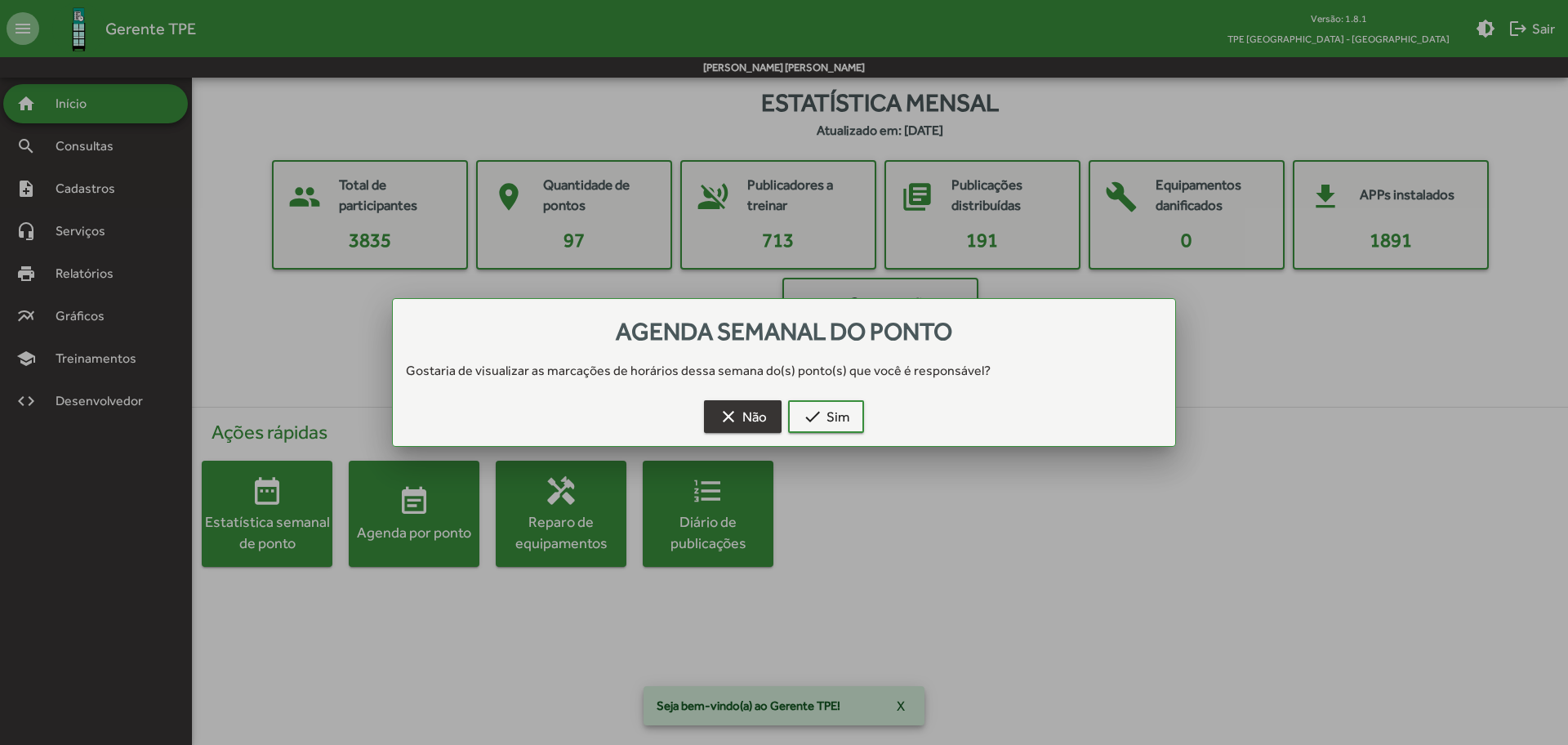
click at [759, 418] on span "clear Não" at bounding box center [743, 416] width 48 height 30
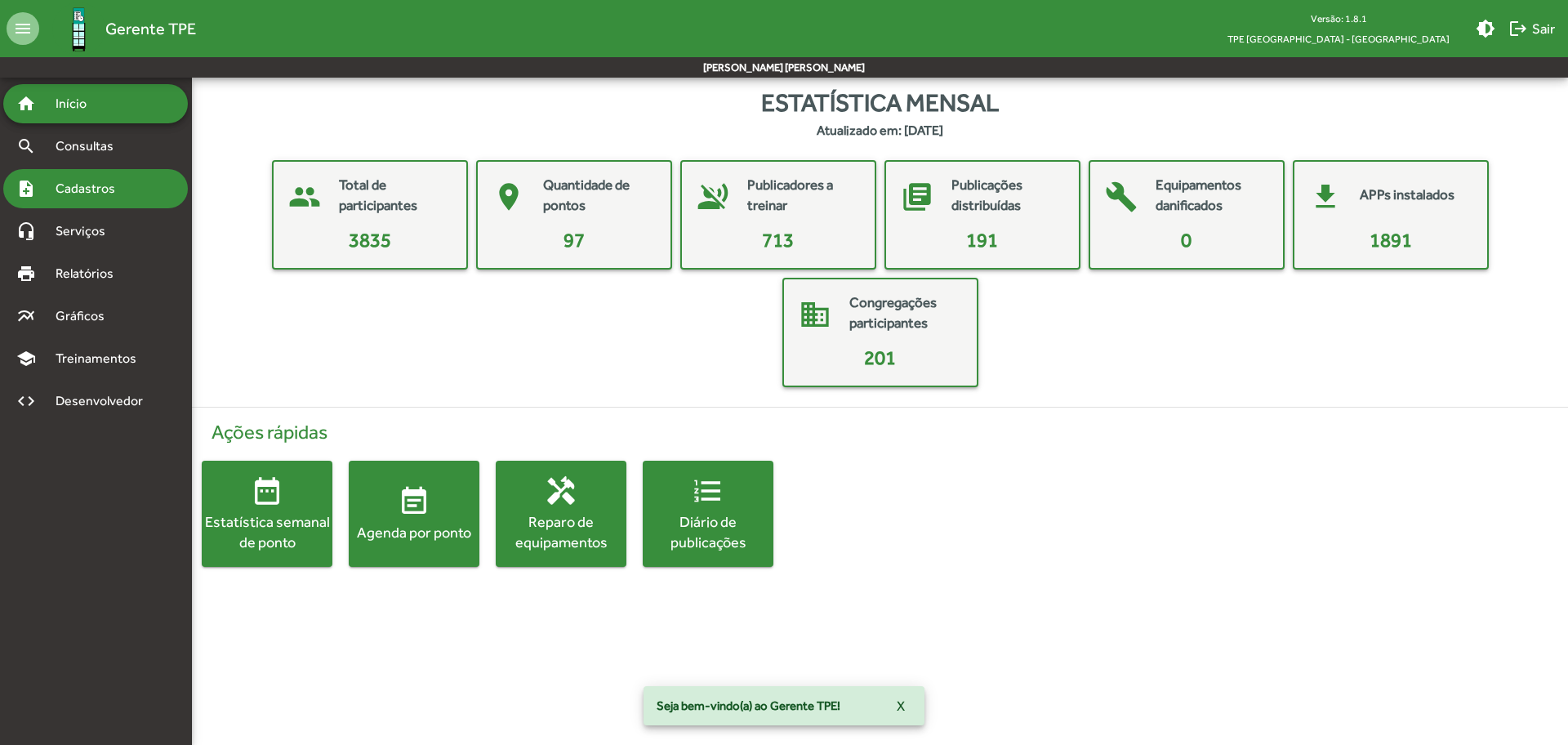
click at [90, 186] on span "Cadastros" at bounding box center [91, 189] width 91 height 20
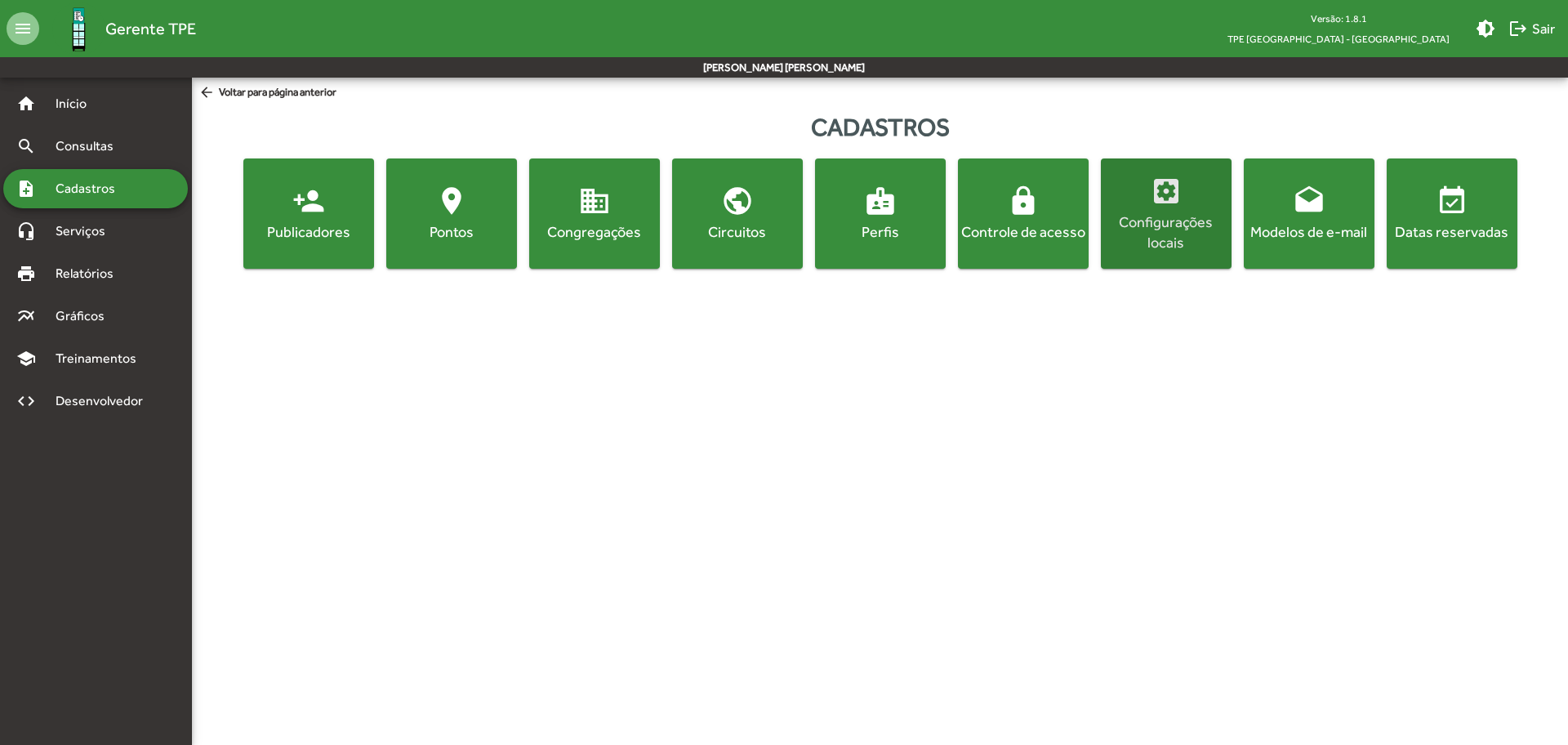
click at [1190, 228] on div "Configurações locais" at bounding box center [1166, 232] width 124 height 41
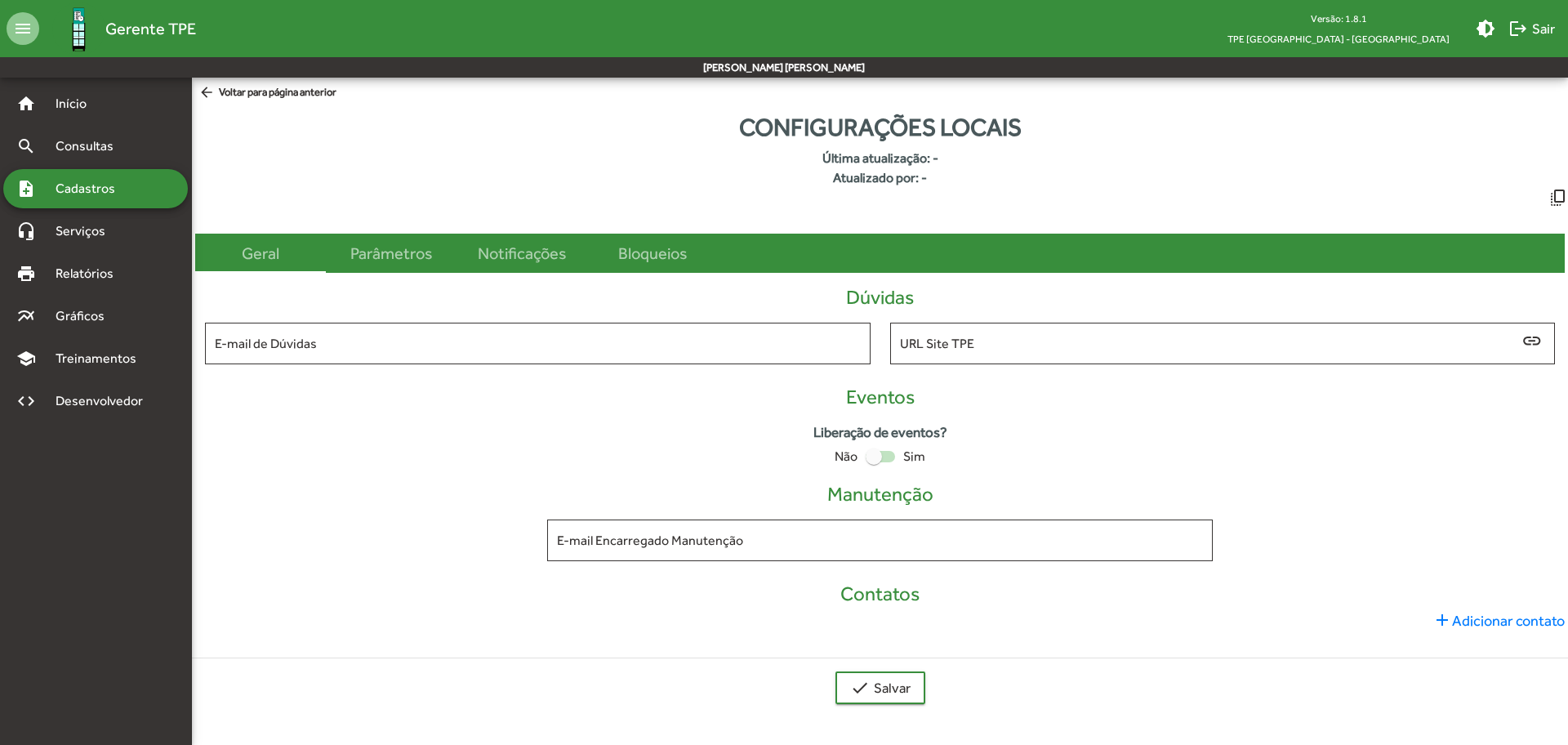
type input "**********"
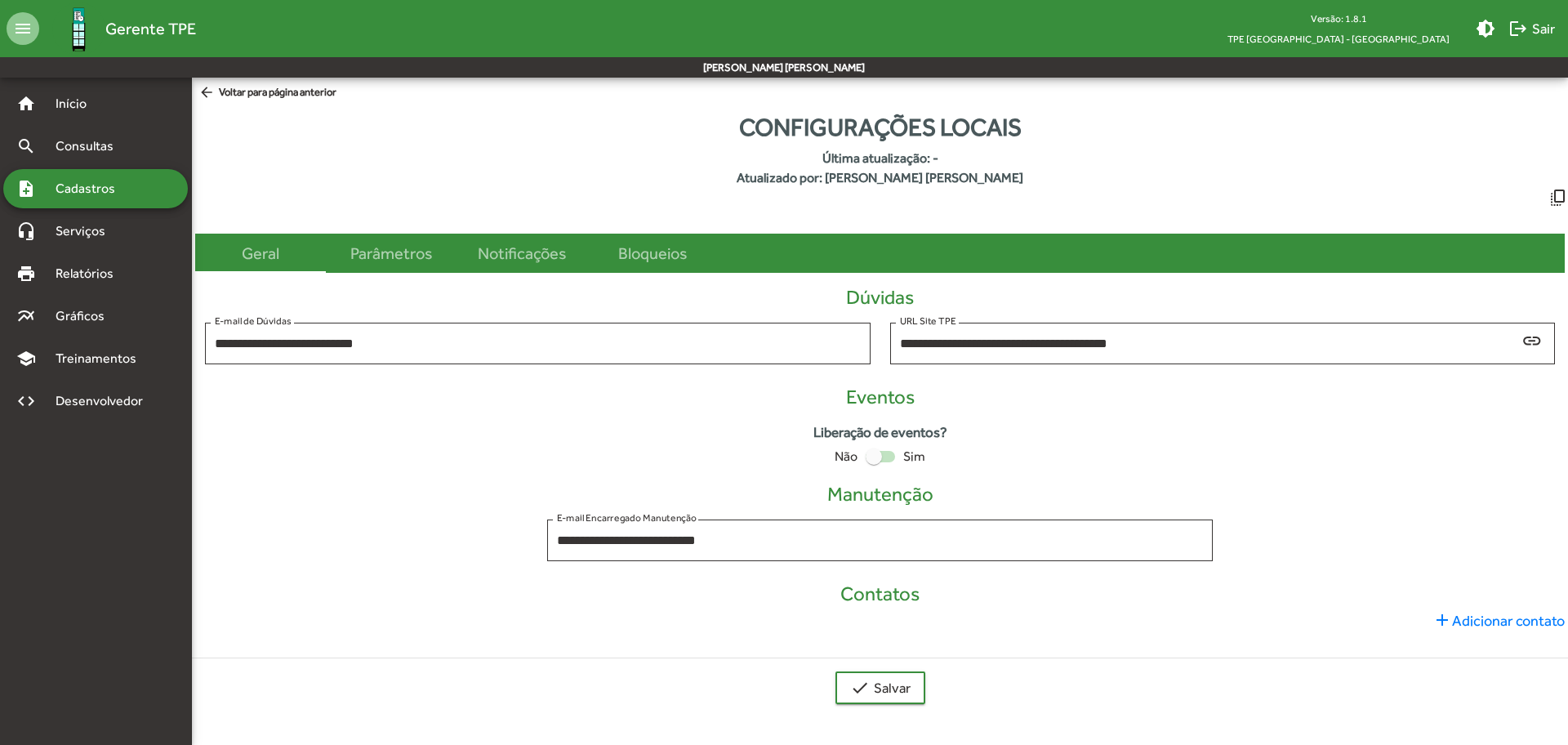
drag, startPoint x: 879, startPoint y: 456, endPoint x: 895, endPoint y: 468, distance: 20.0
click at [879, 457] on div at bounding box center [874, 457] width 16 height 16
click at [890, 688] on span "check Salvar" at bounding box center [880, 688] width 61 height 30
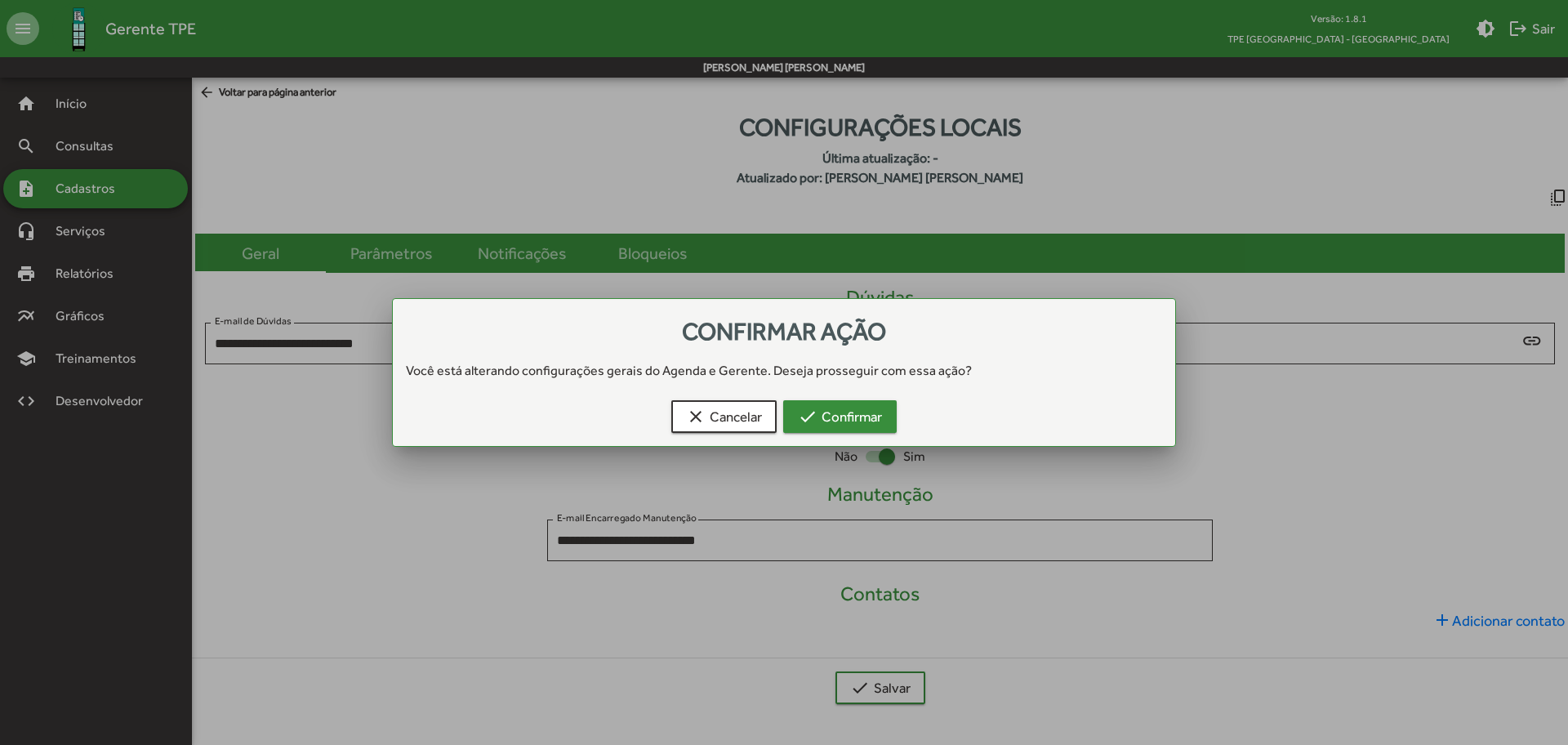
click at [838, 404] on span "check Confirmar" at bounding box center [839, 416] width 84 height 30
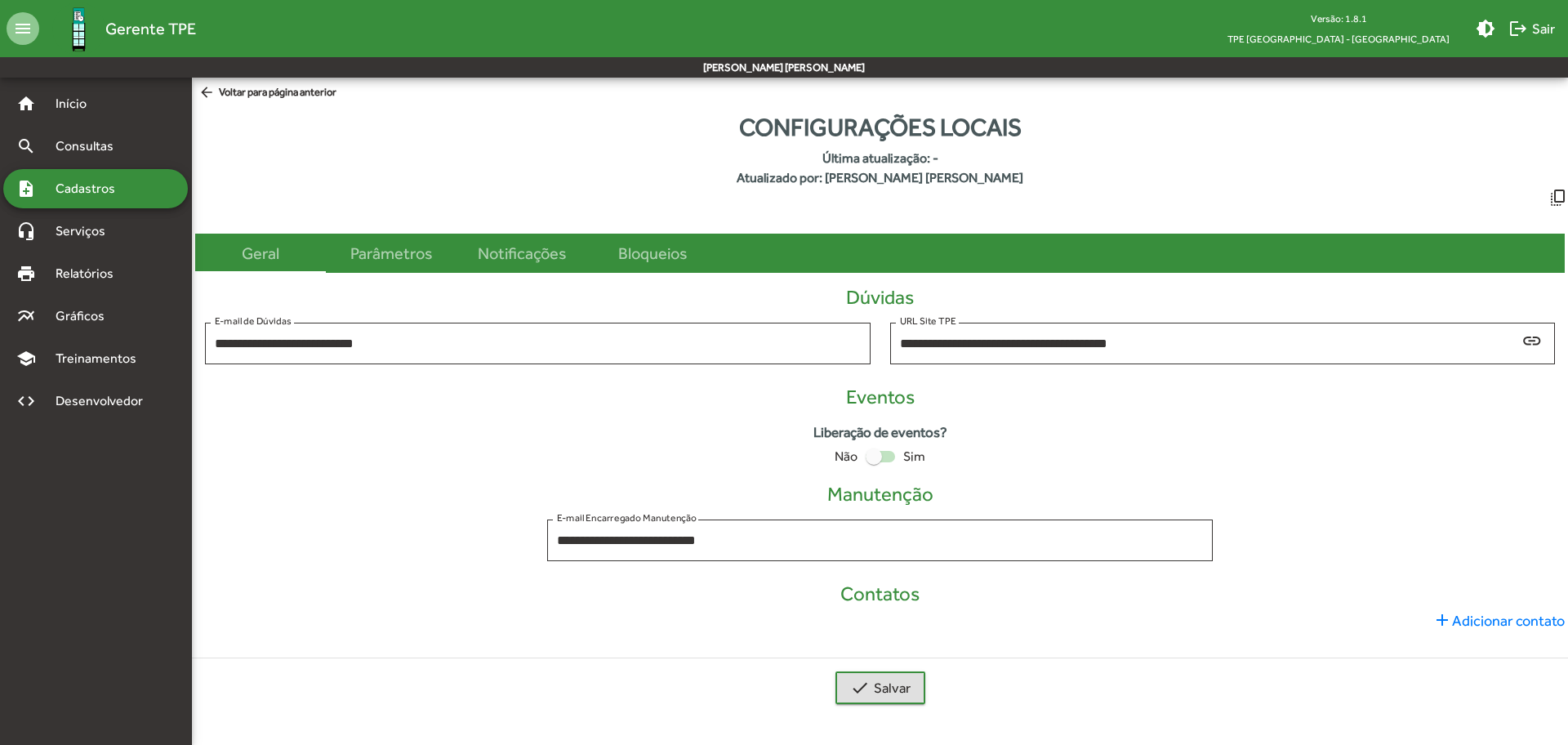
click at [871, 459] on div at bounding box center [874, 457] width 16 height 16
click at [897, 697] on span "check Salvar" at bounding box center [880, 688] width 61 height 30
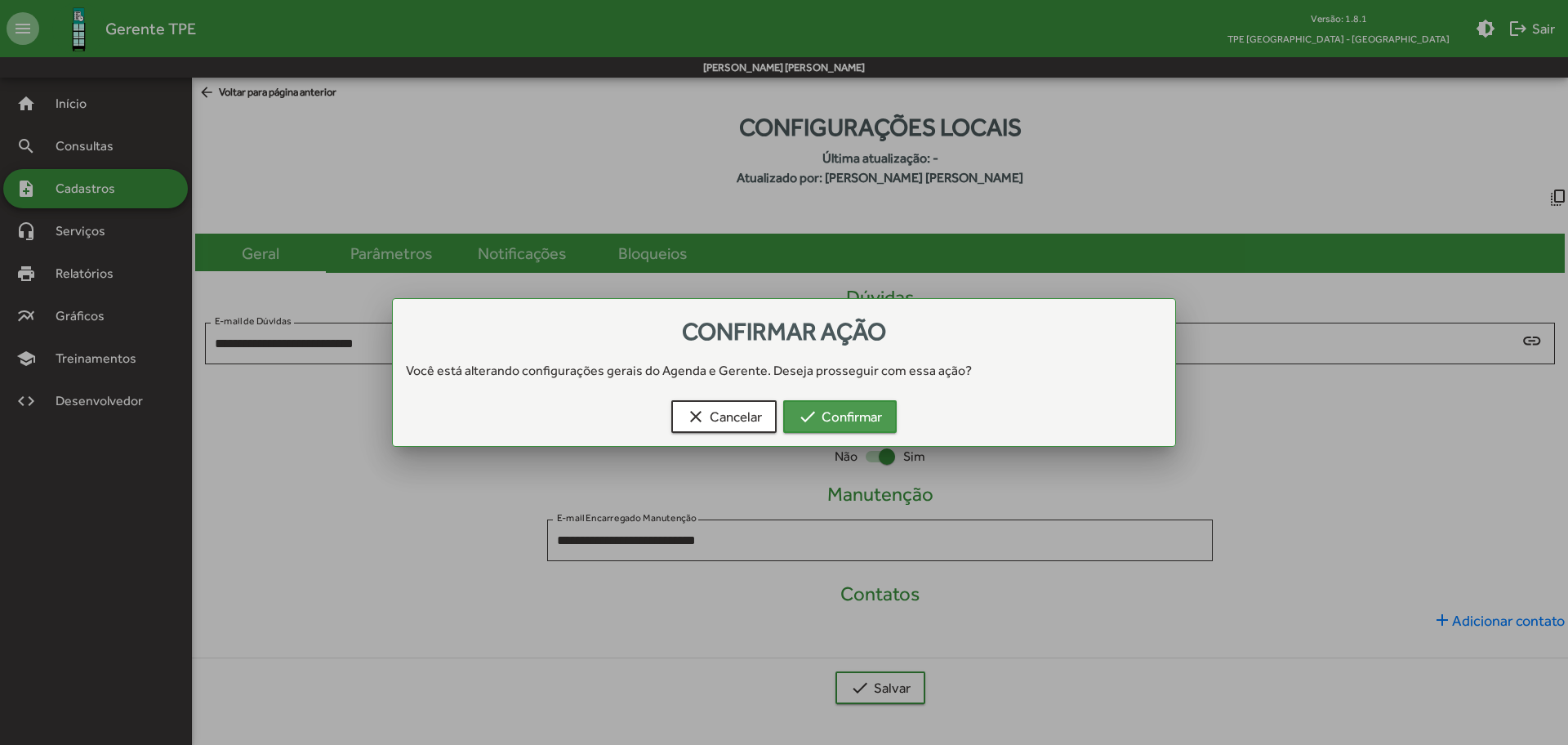
click at [861, 414] on span "check Confirmar" at bounding box center [839, 416] width 84 height 30
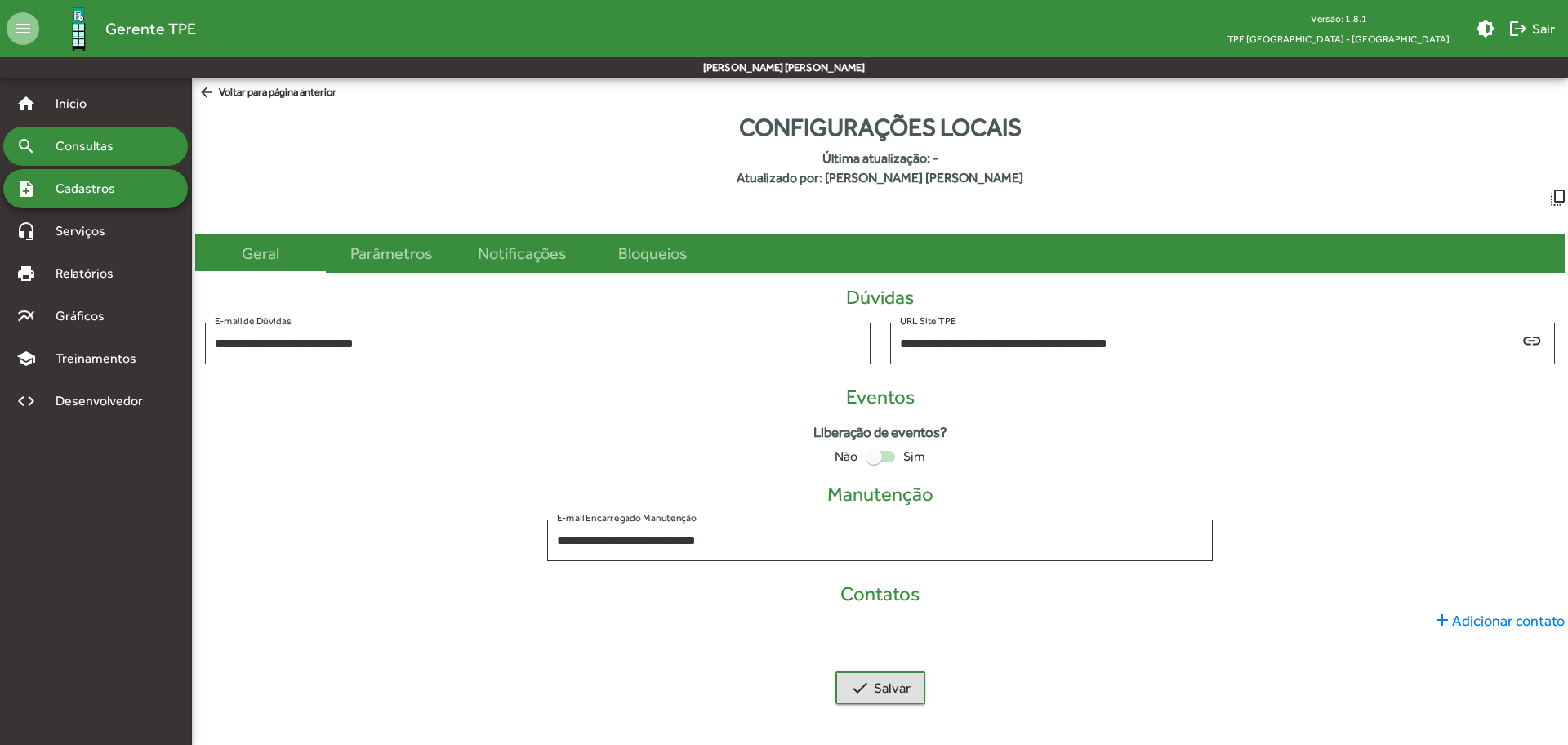
click at [107, 140] on span "Consultas" at bounding box center [90, 146] width 89 height 20
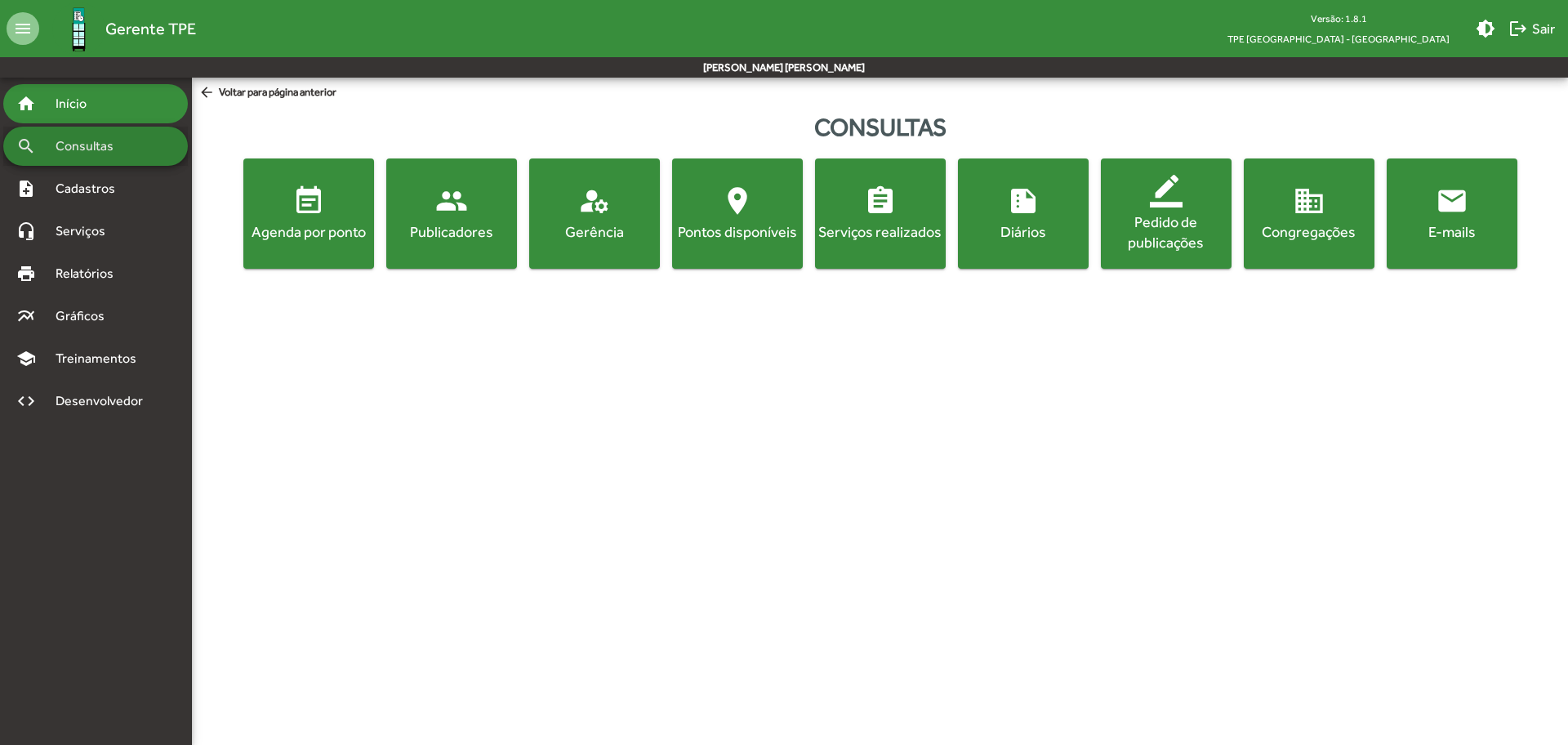
click at [84, 105] on span "Início" at bounding box center [78, 104] width 65 height 20
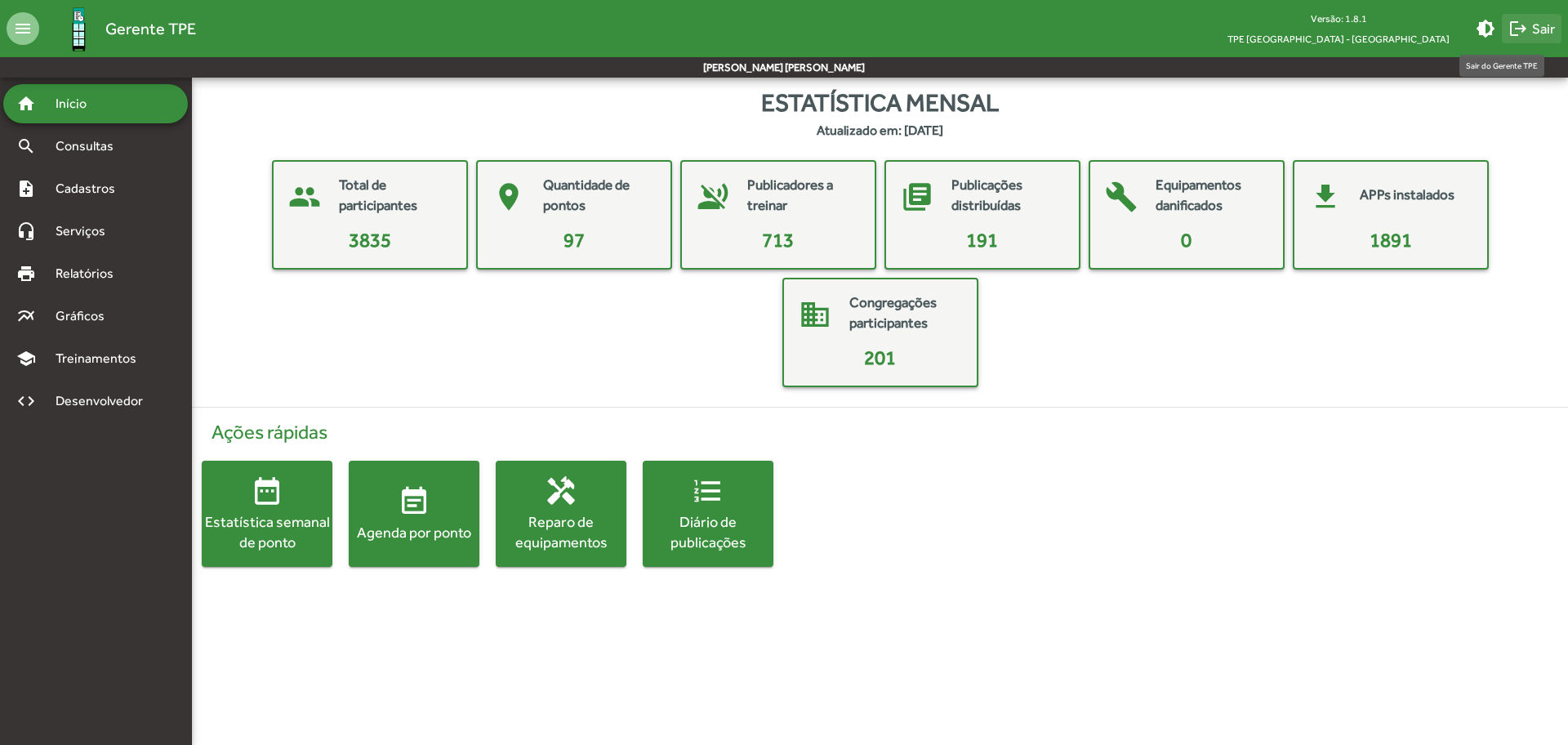
click at [1525, 28] on mat-icon "logout" at bounding box center [1518, 29] width 20 height 20
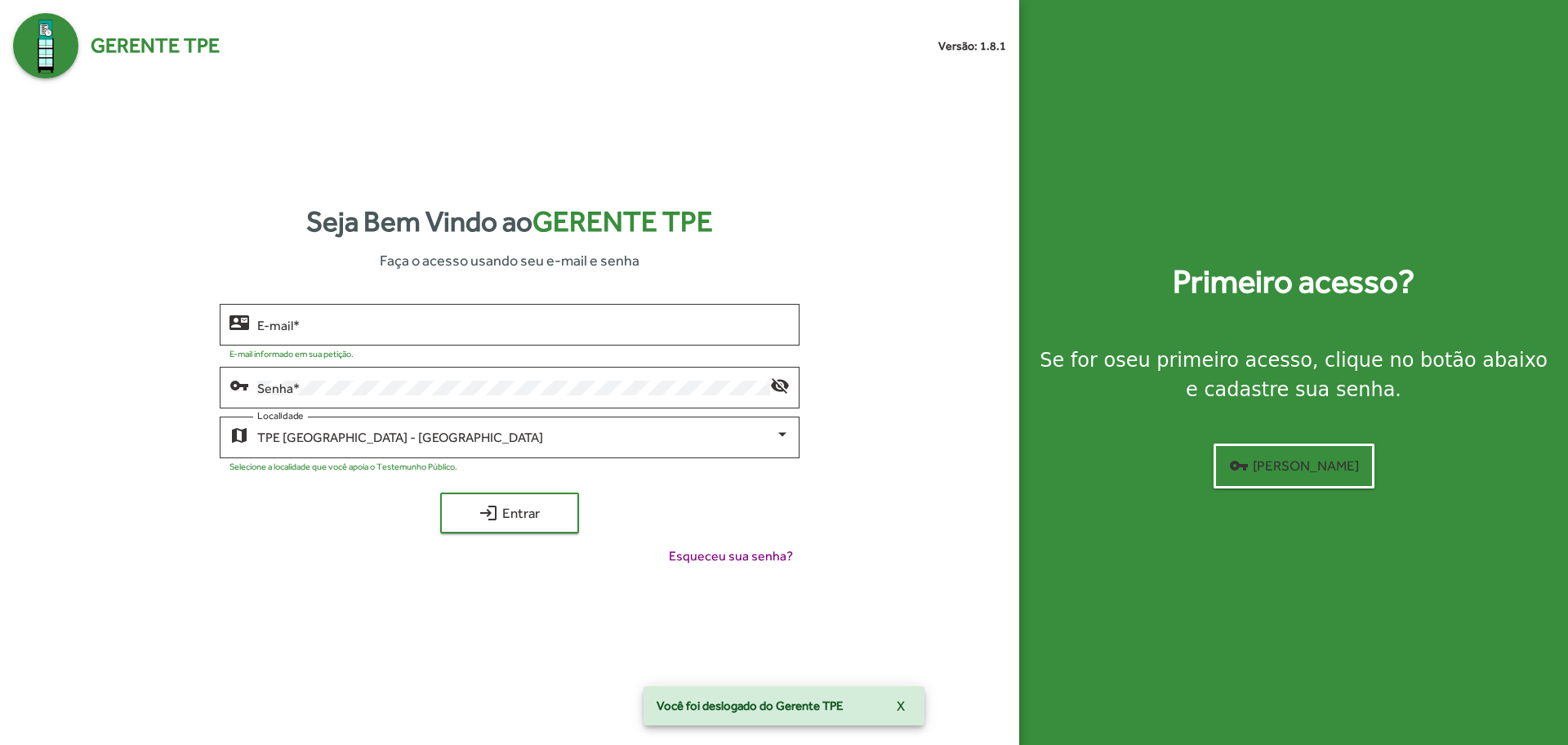
click at [548, 411] on div "vpn_key Senha * visibility_off" at bounding box center [509, 391] width 579 height 50
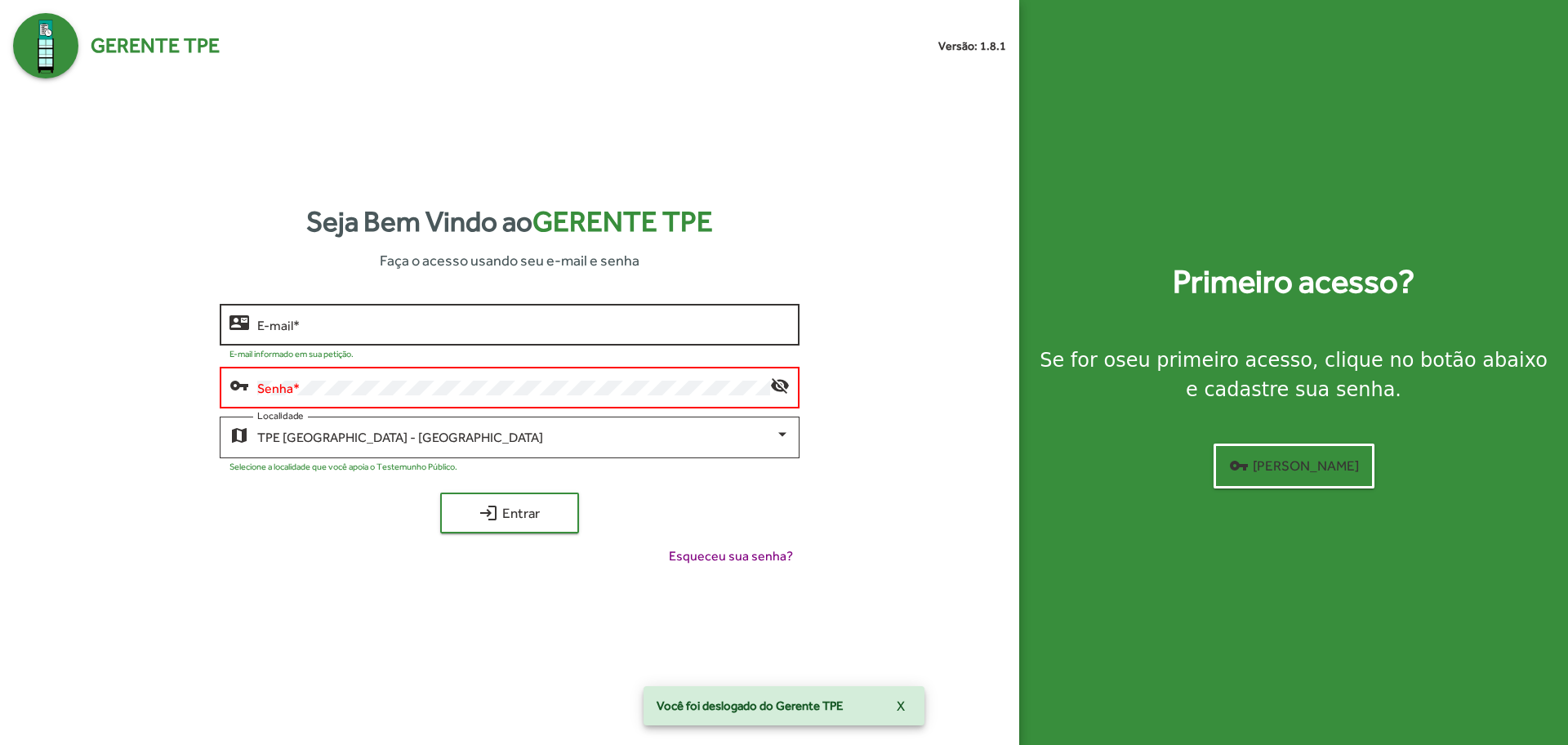
click at [563, 336] on div "E-mail *" at bounding box center [523, 323] width 532 height 45
click at [564, 322] on input "E-mail *" at bounding box center [523, 325] width 532 height 15
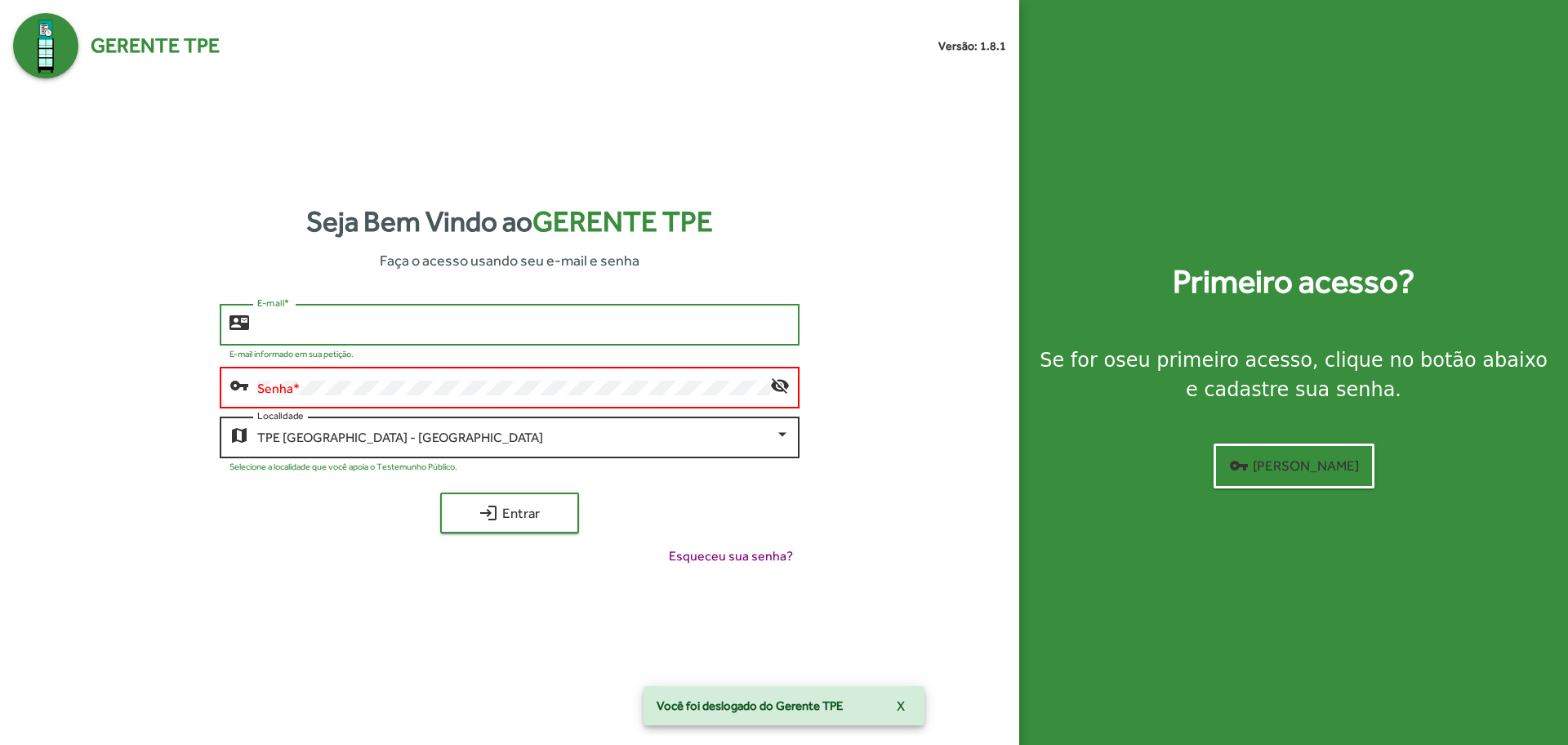
click at [528, 440] on div "TPE [GEOGRAPHIC_DATA] - [GEOGRAPHIC_DATA]" at bounding box center [516, 438] width 517 height 15
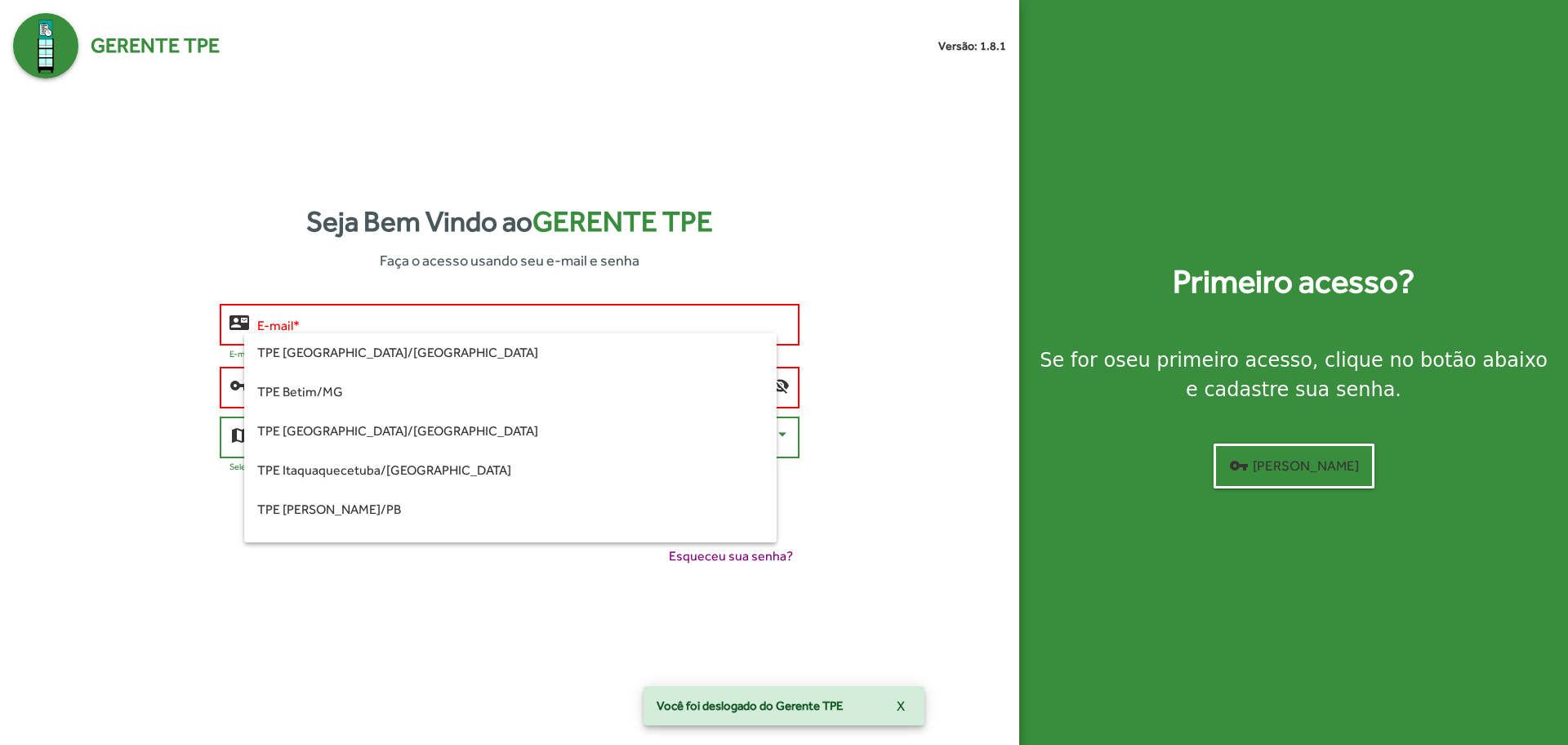
scroll to position [385, 0]
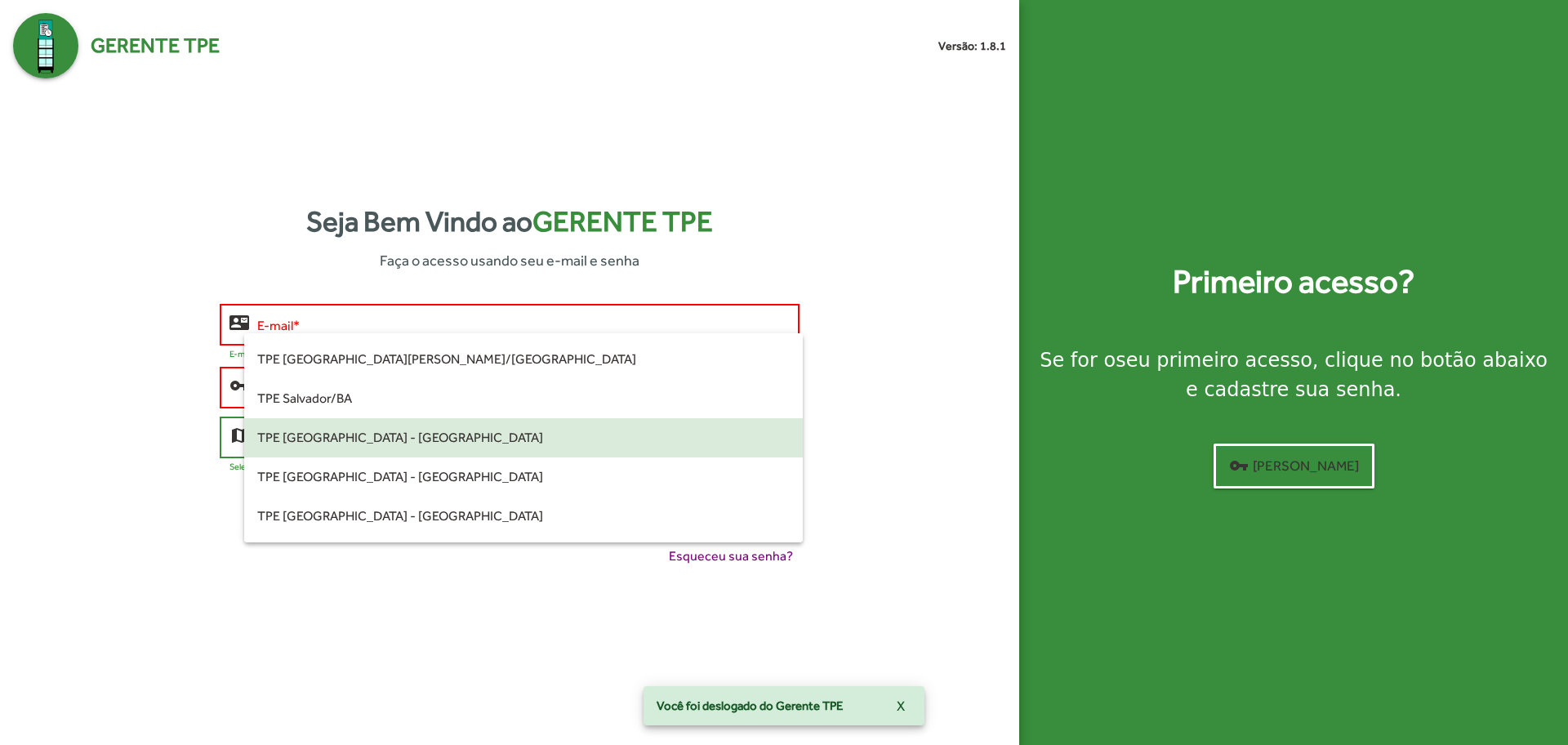
click at [372, 437] on span "TPE [GEOGRAPHIC_DATA] - [GEOGRAPHIC_DATA]" at bounding box center [523, 438] width 532 height 39
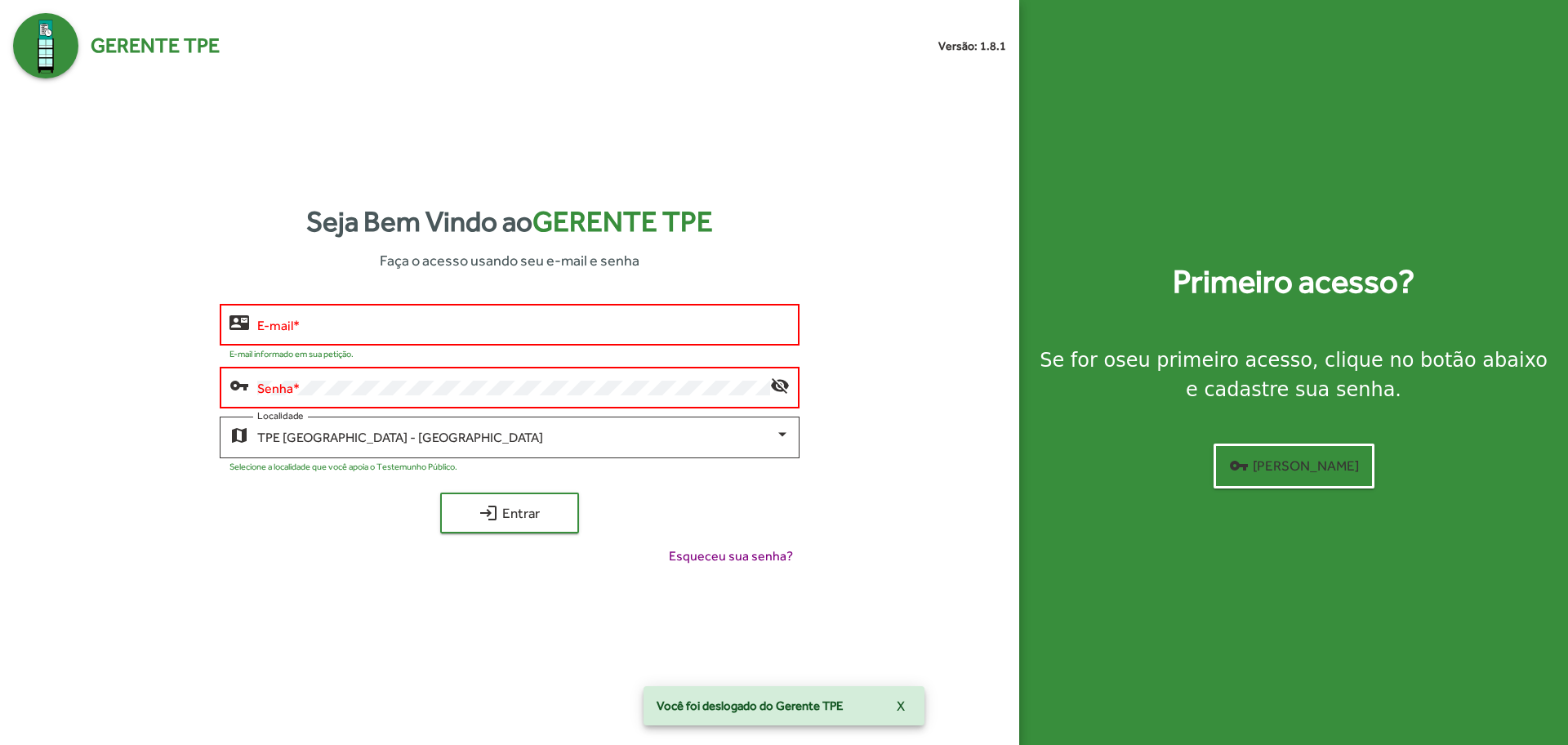
click at [371, 379] on div "Senha *" at bounding box center [513, 385] width 512 height 45
click at [380, 328] on input "E-mail *" at bounding box center [523, 325] width 532 height 15
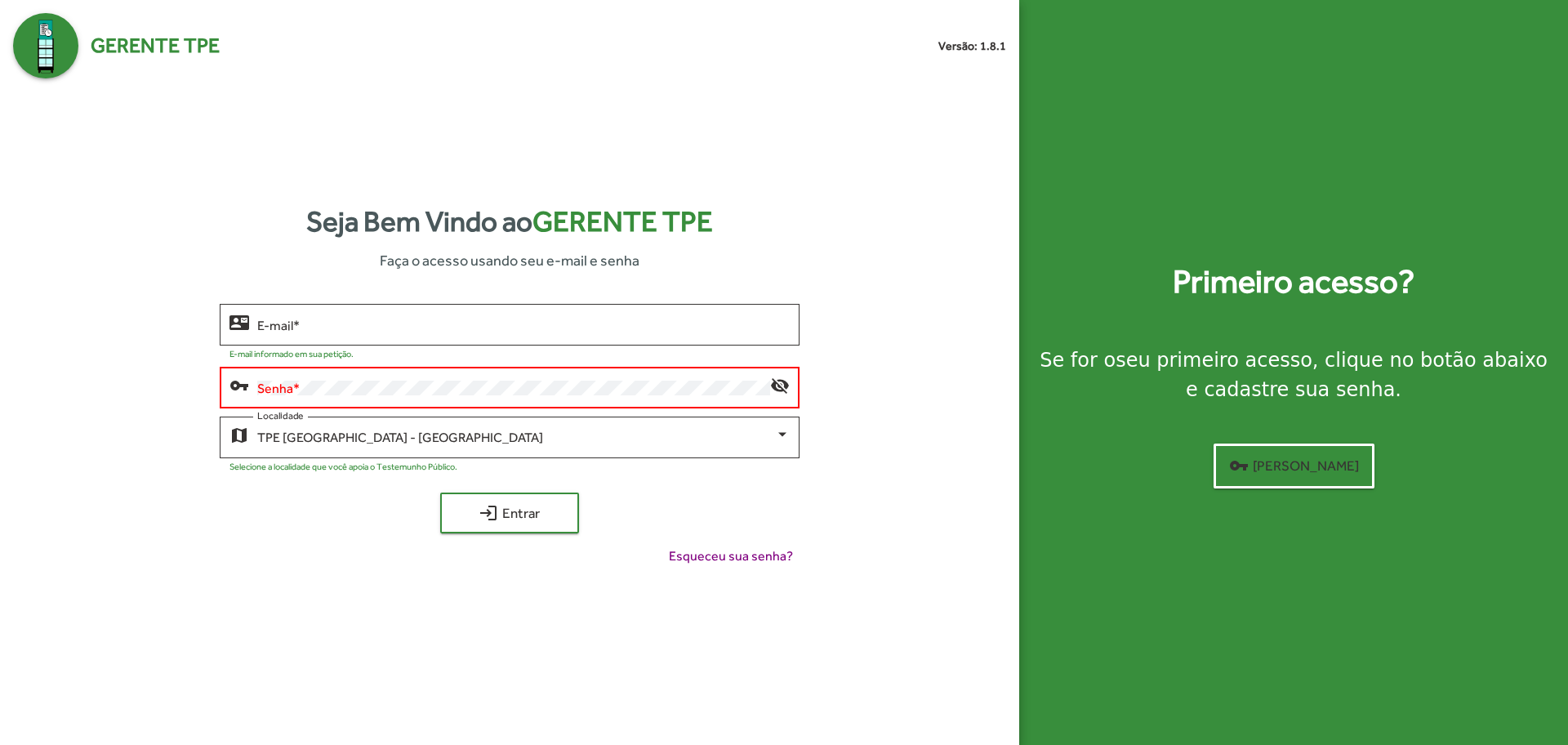
type input "**********"
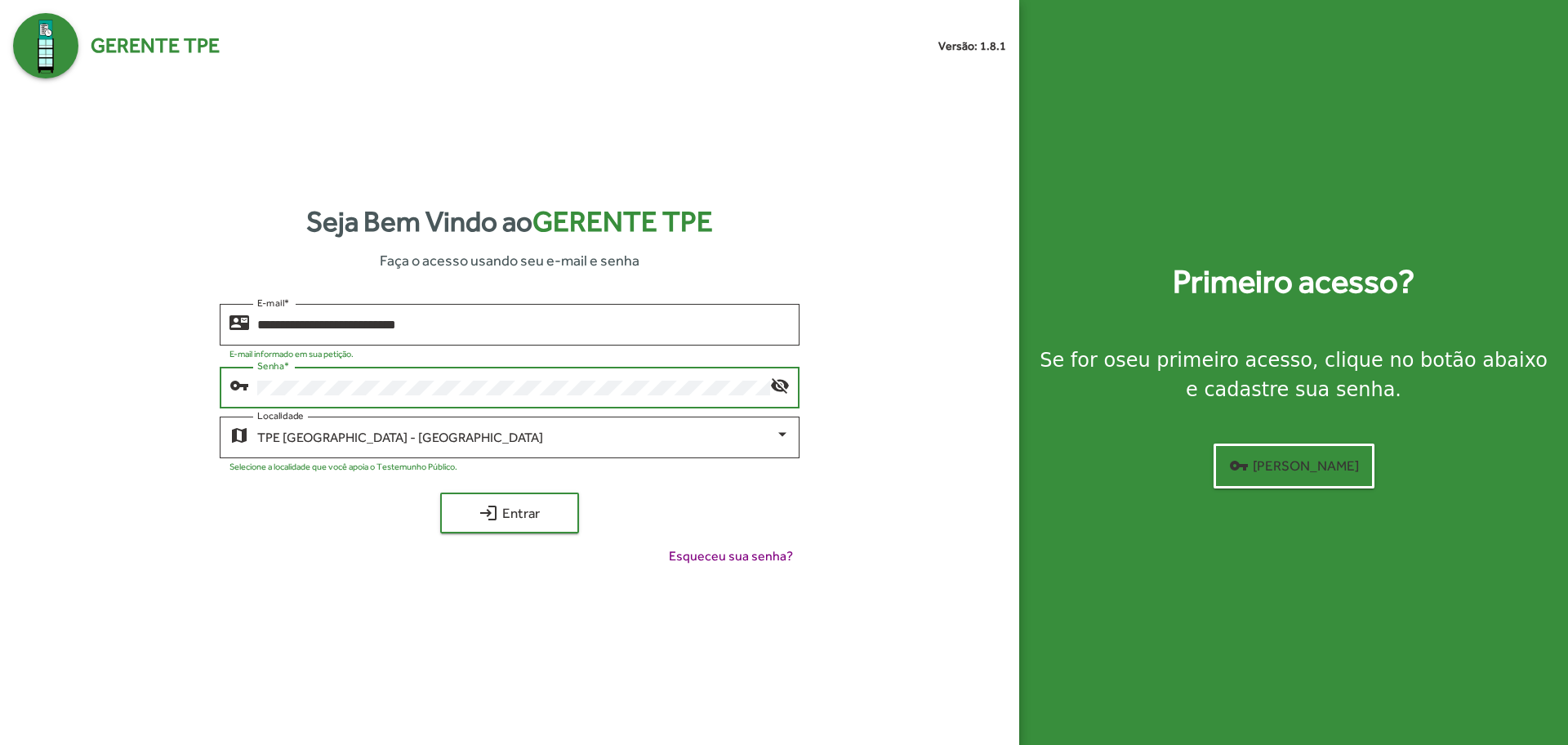
click at [440, 493] on button "login Entrar" at bounding box center [509, 513] width 139 height 41
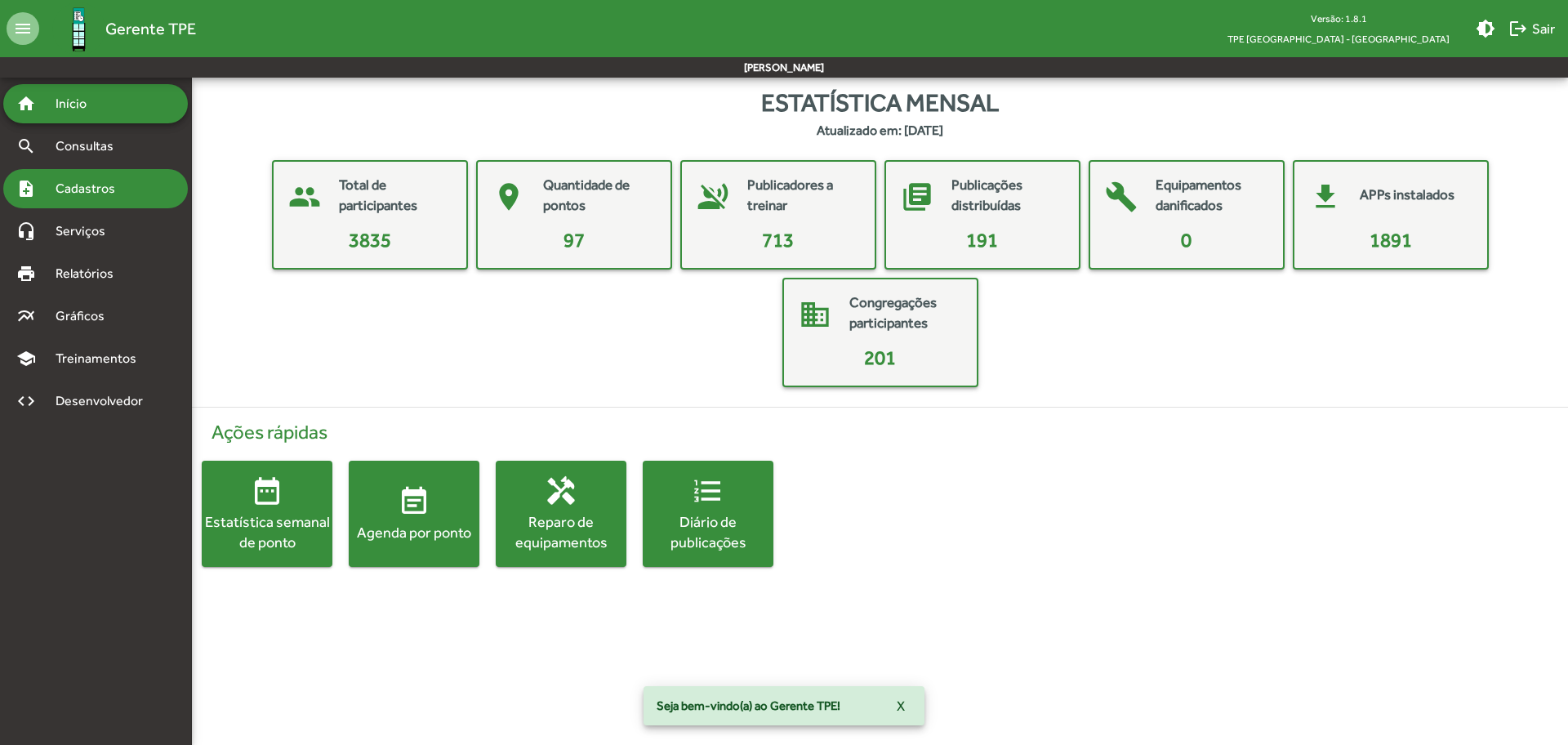
click at [100, 198] on div "note_add Cadastros" at bounding box center [95, 189] width 184 height 39
